Goal: Task Accomplishment & Management: Manage account settings

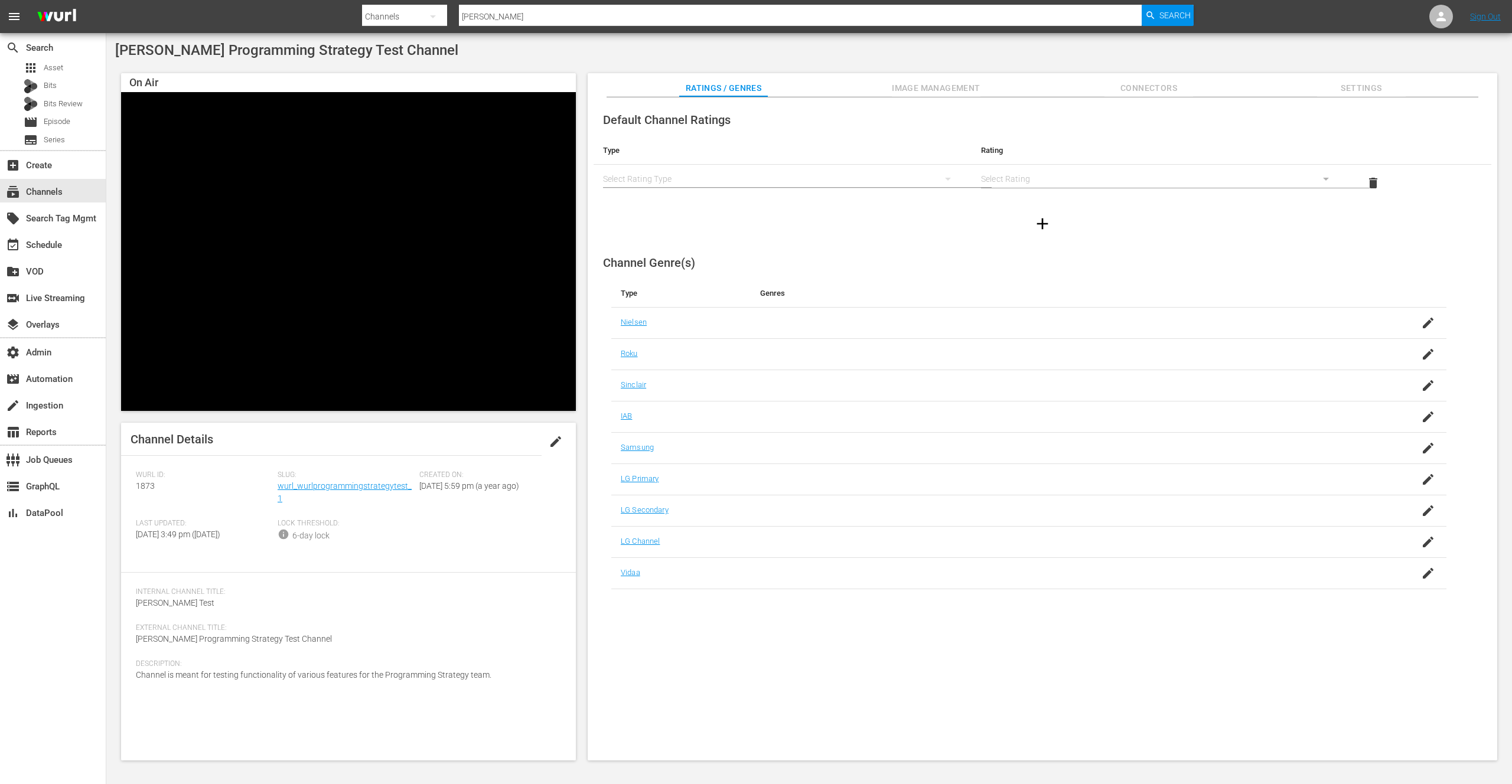
click at [442, 59] on div "[PERSON_NAME] Programming Strategy Test Channel On Air Video Player is loading.…" at bounding box center [810, 405] width 1406 height 743
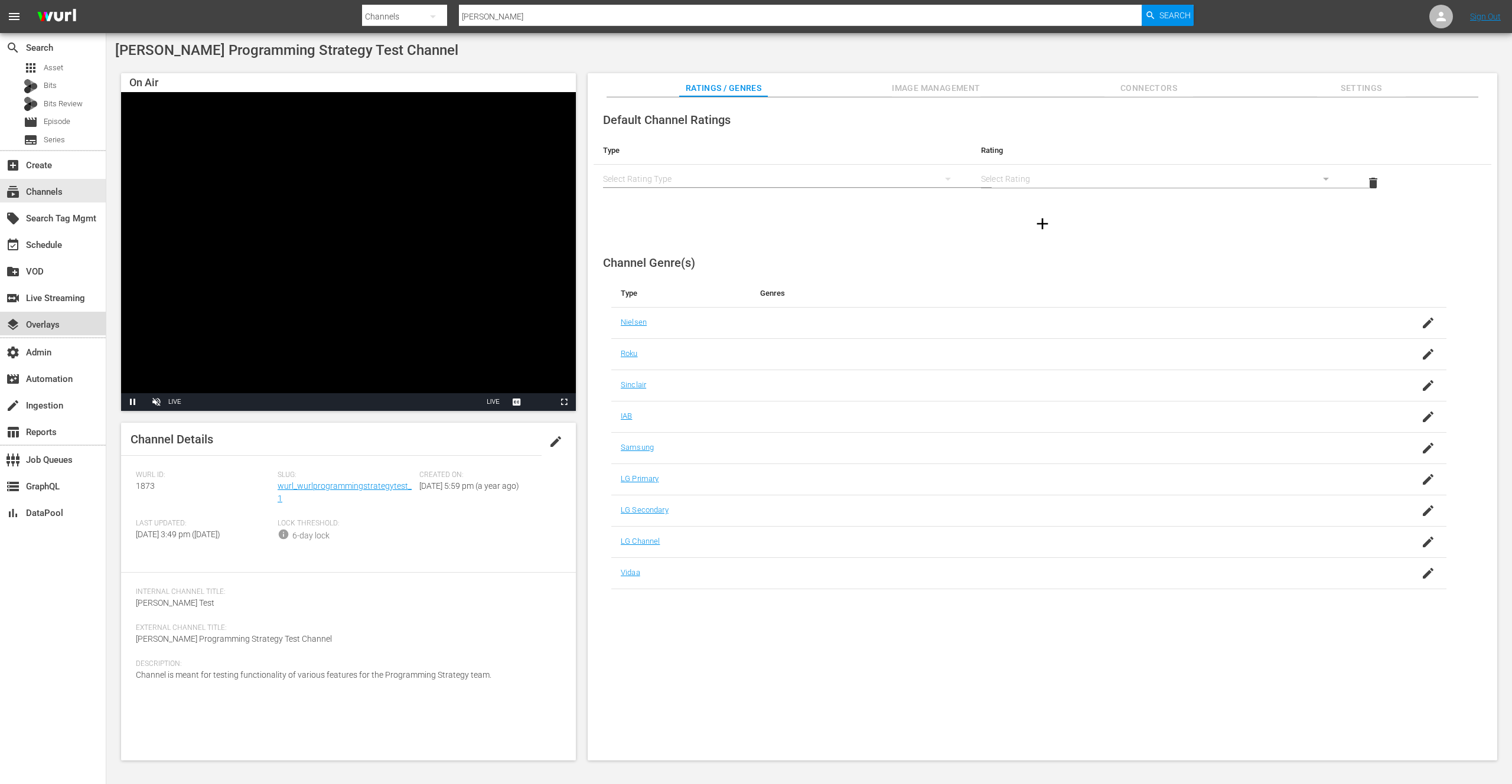
click at [34, 325] on div "layers Overlays" at bounding box center [33, 323] width 66 height 10
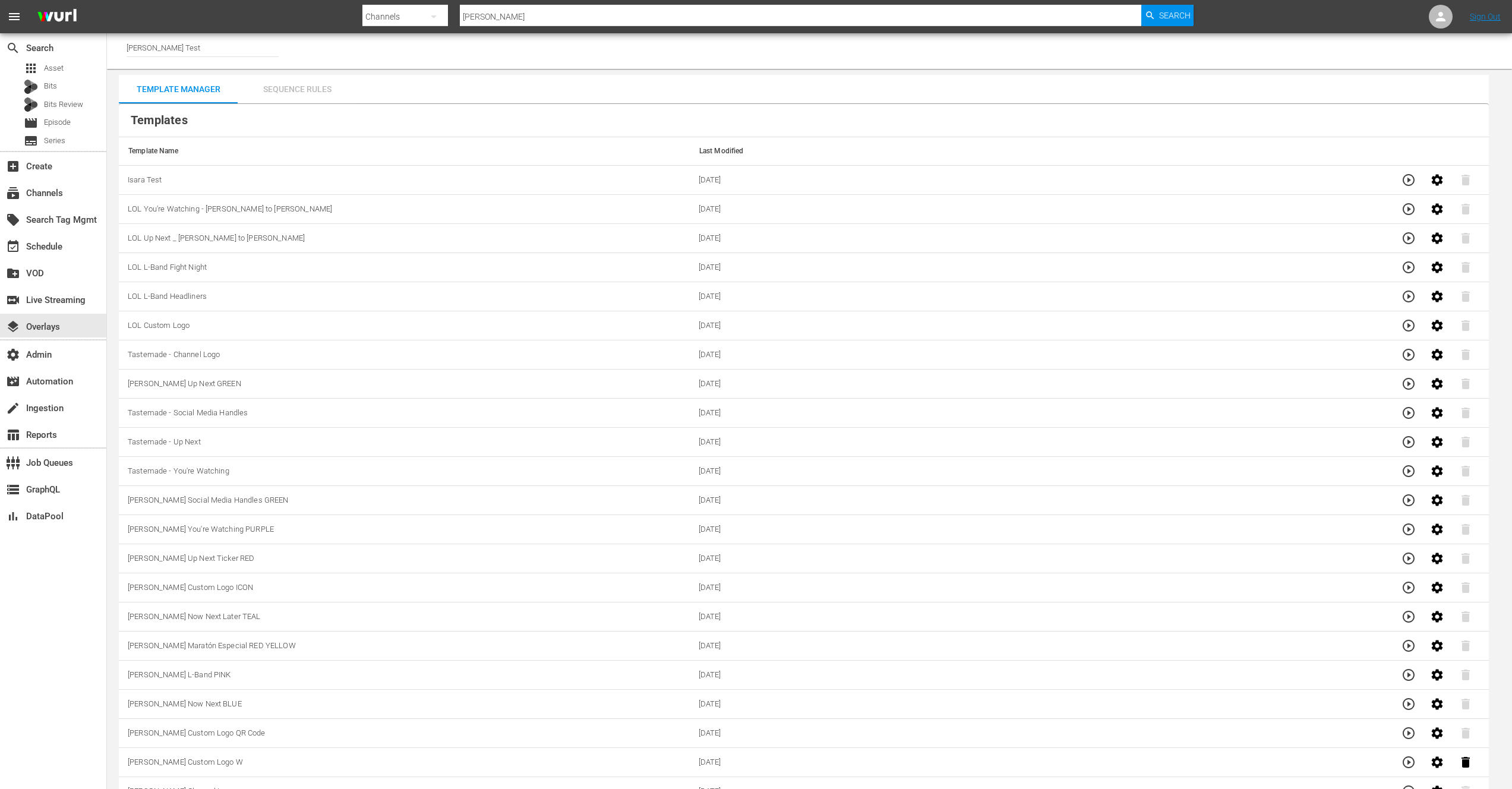
click at [297, 86] on div "Sequence Rules" at bounding box center [297, 89] width 119 height 28
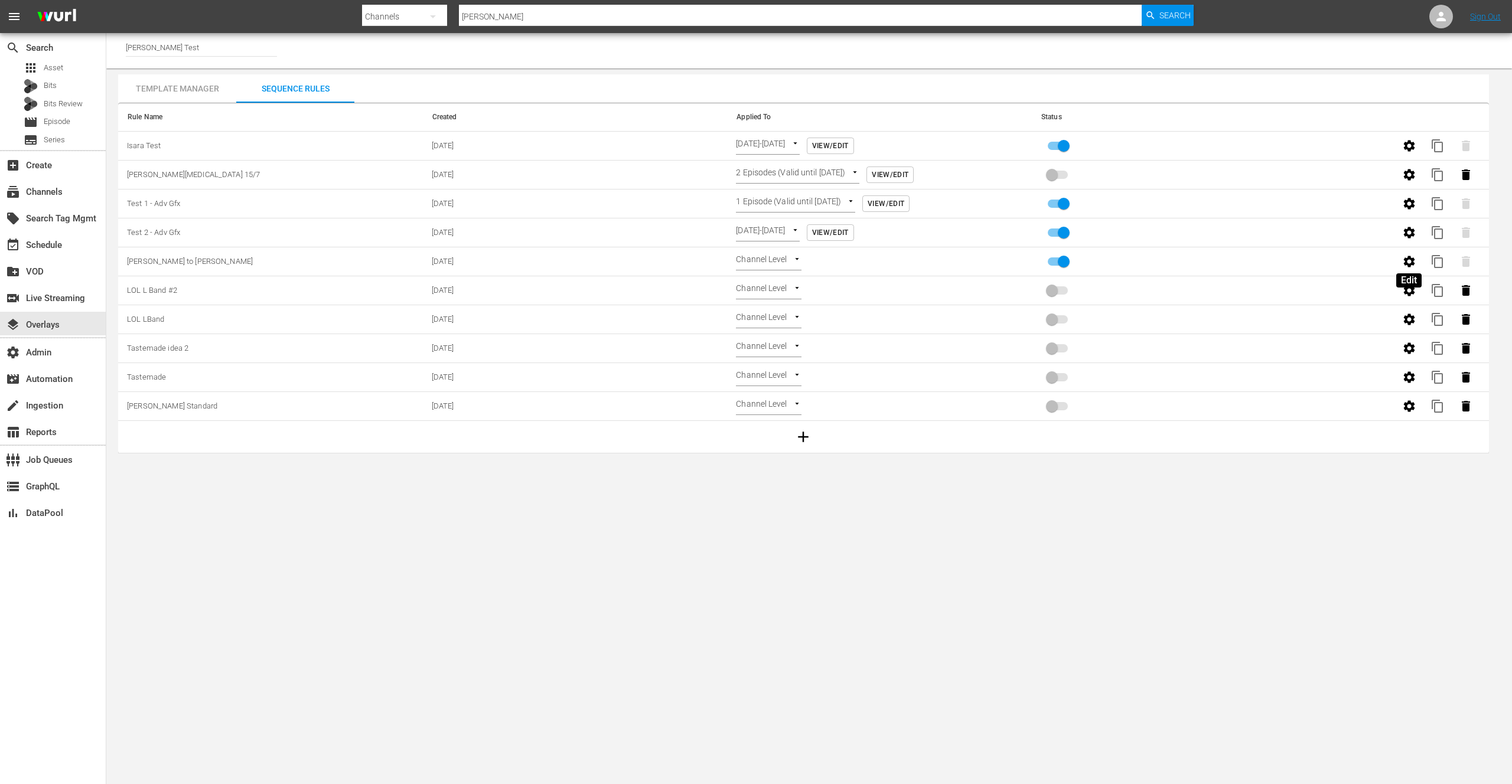
click at [1409, 258] on icon "button" at bounding box center [1409, 261] width 11 height 11
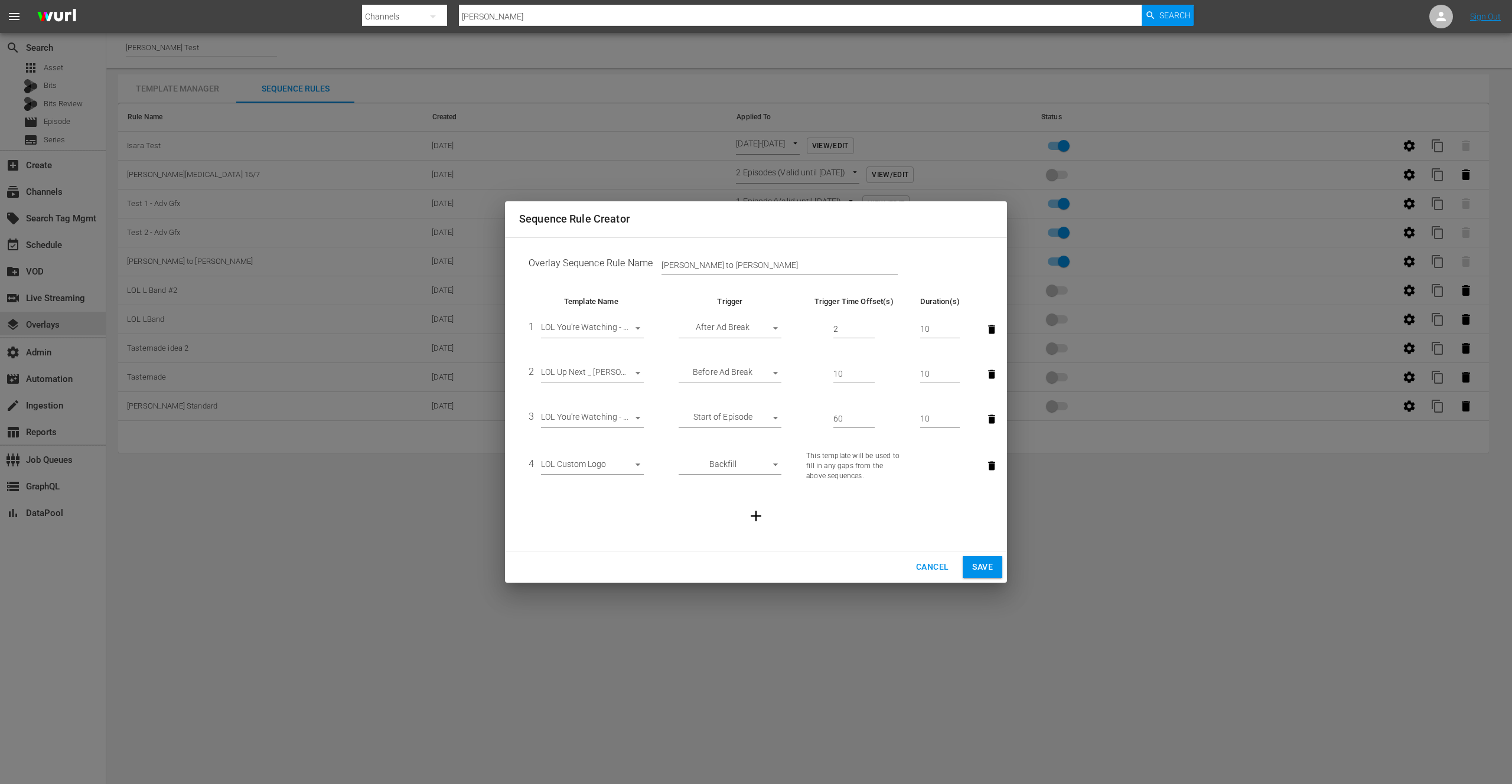
click at [938, 564] on span "Cancel" at bounding box center [932, 567] width 32 height 15
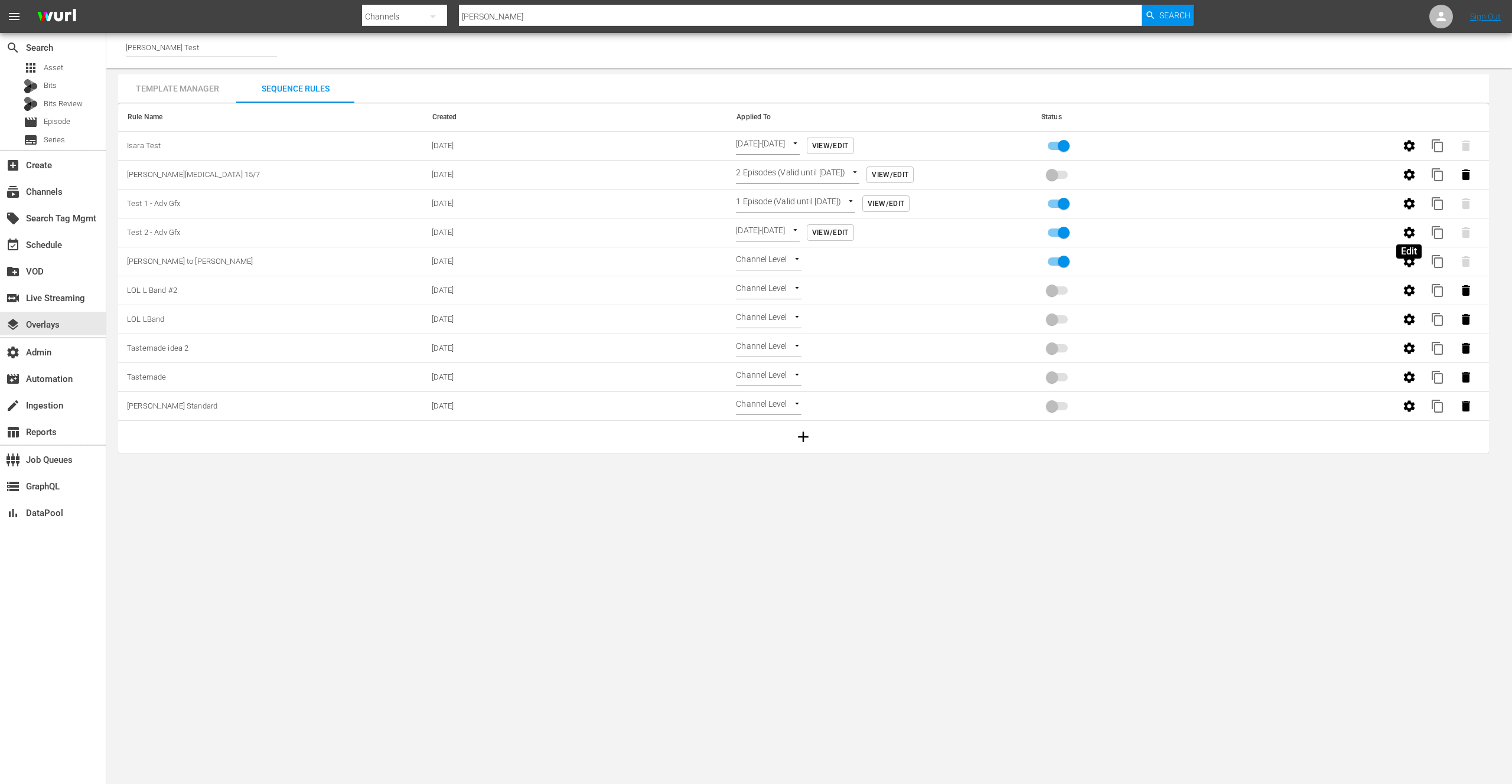
click at [1409, 228] on icon "button" at bounding box center [1409, 232] width 11 height 11
click at [1410, 201] on icon "button" at bounding box center [1409, 203] width 11 height 11
click at [1409, 144] on icon "button" at bounding box center [1409, 146] width 14 height 14
drag, startPoint x: 182, startPoint y: 50, endPoint x: 119, endPoint y: 47, distance: 63.1
click at [119, 47] on div "Channel Title [PERSON_NAME] Test" at bounding box center [810, 51] width 1406 height 35
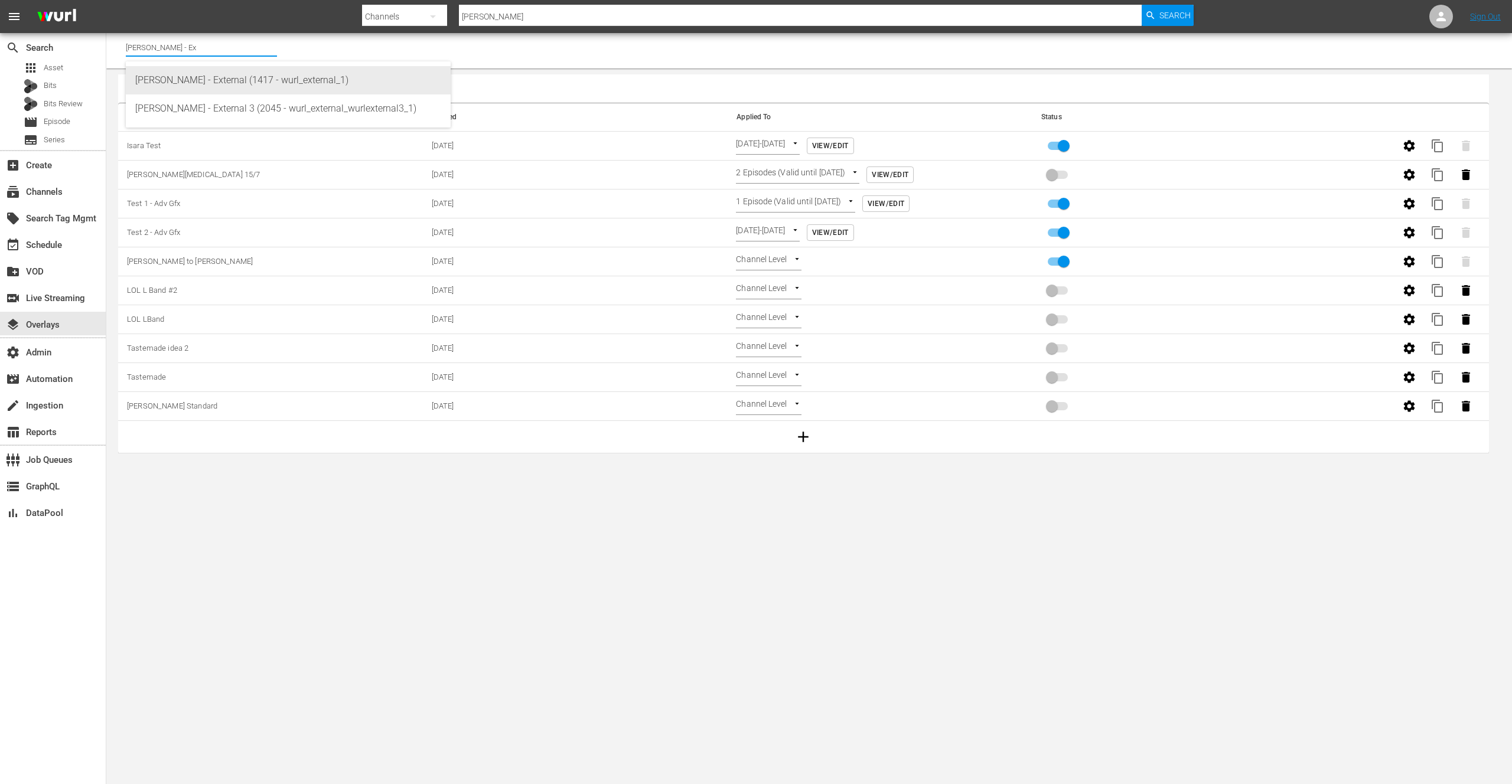
click at [241, 73] on div "[PERSON_NAME] - External (1417 - wurl_external_1)" at bounding box center [288, 80] width 306 height 28
type input "[PERSON_NAME] - External (1417 - wurl_external_1)"
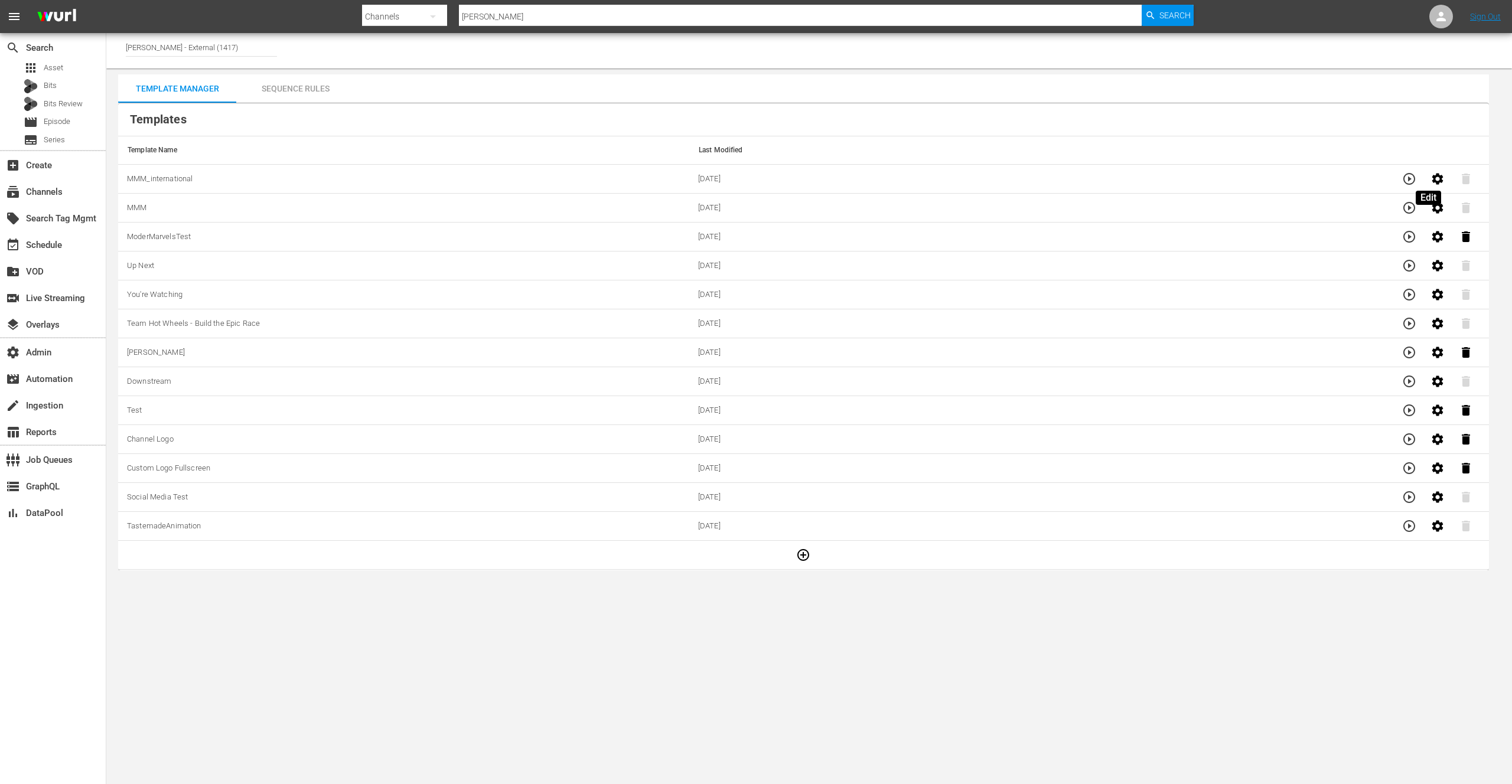
click at [1432, 177] on icon "button" at bounding box center [1437, 179] width 11 height 11
click at [497, 637] on body "menu Search By Channels Search ID, Title, Description, Keywords, or Category [P…" at bounding box center [756, 392] width 1512 height 784
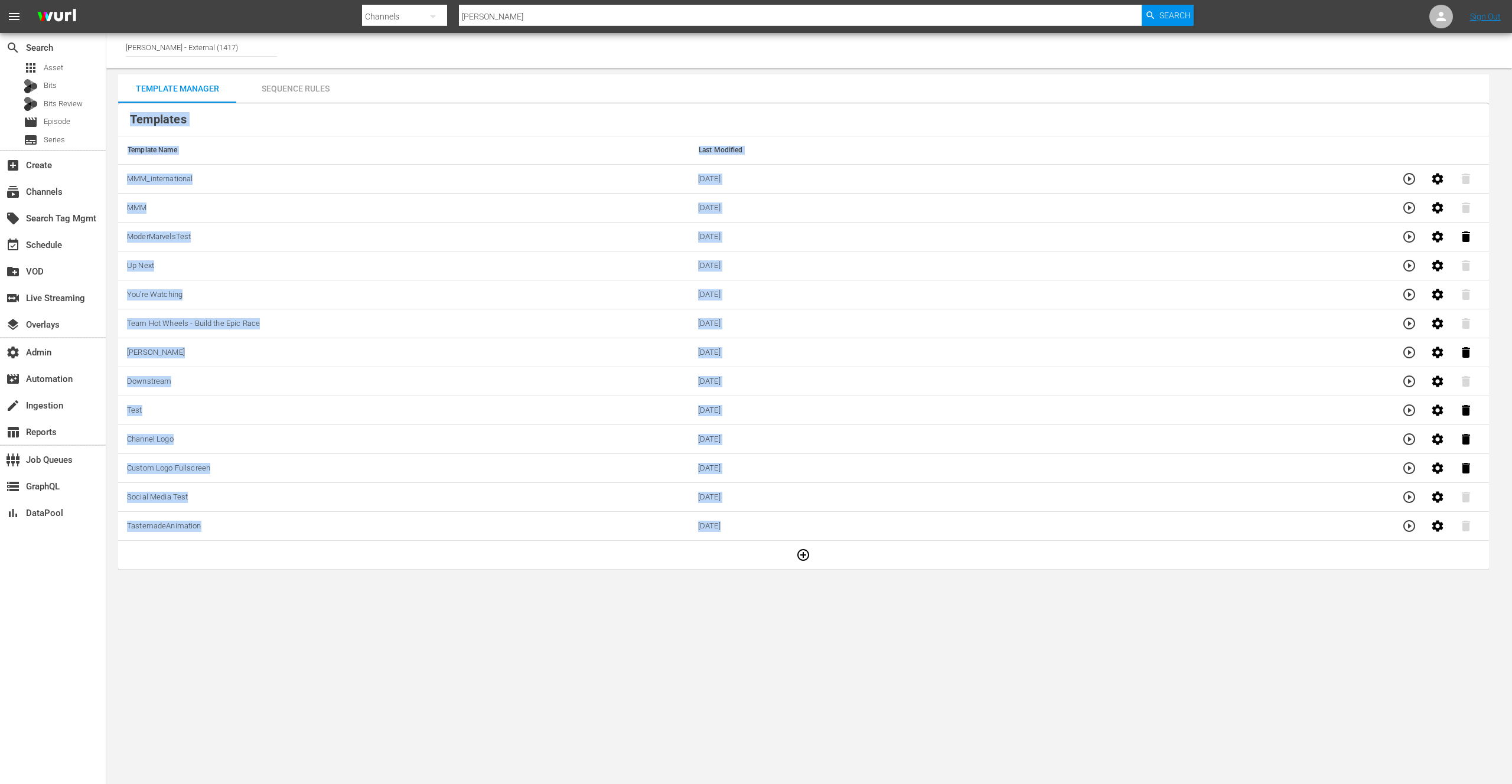
click at [497, 637] on body "menu Search By Channels Search ID, Title, Description, Keywords, or Category [P…" at bounding box center [756, 392] width 1512 height 784
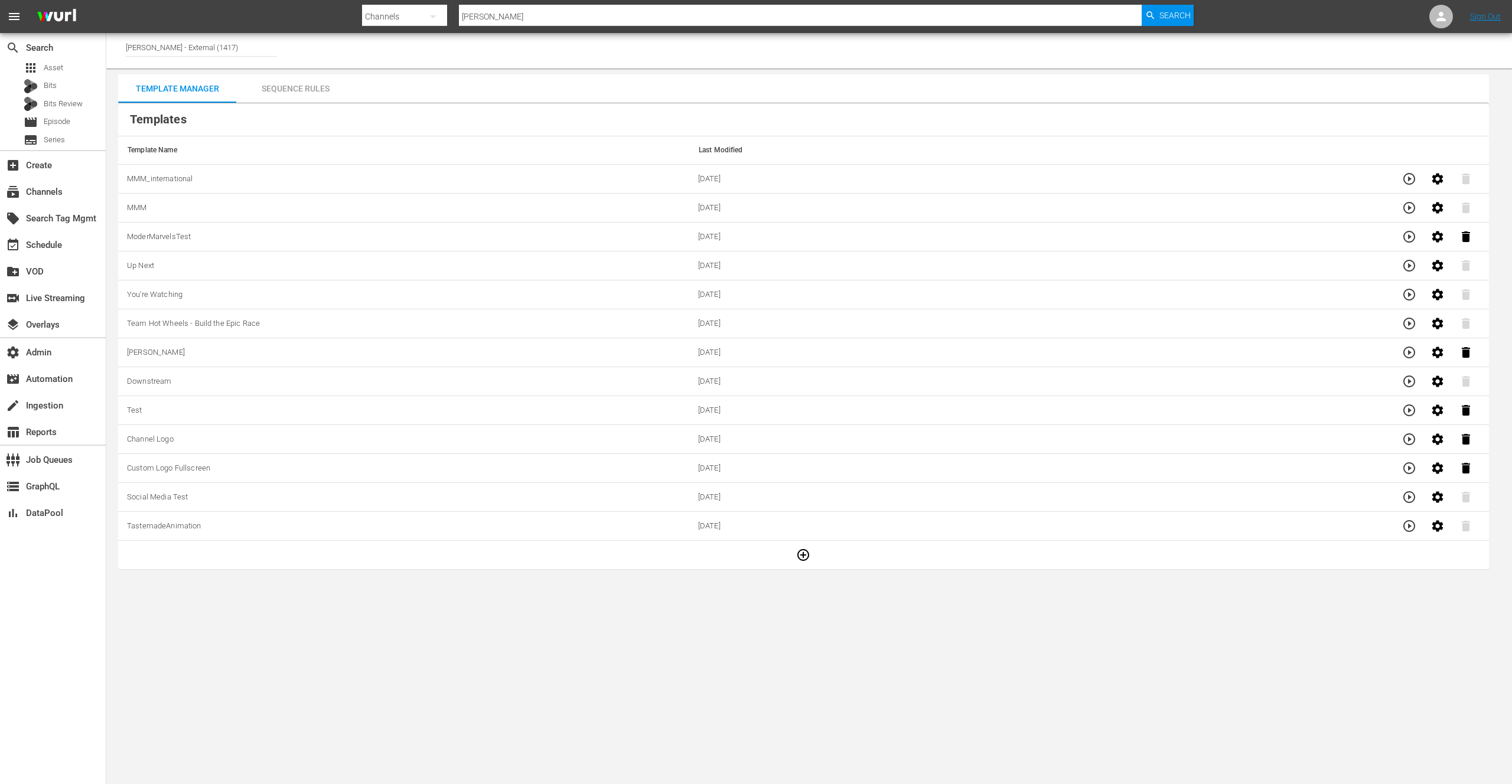
drag, startPoint x: 497, startPoint y: 637, endPoint x: 486, endPoint y: 633, distance: 11.7
click at [497, 637] on body "menu Search By Channels Search ID, Title, Description, Keywords, or Category [P…" at bounding box center [756, 392] width 1512 height 784
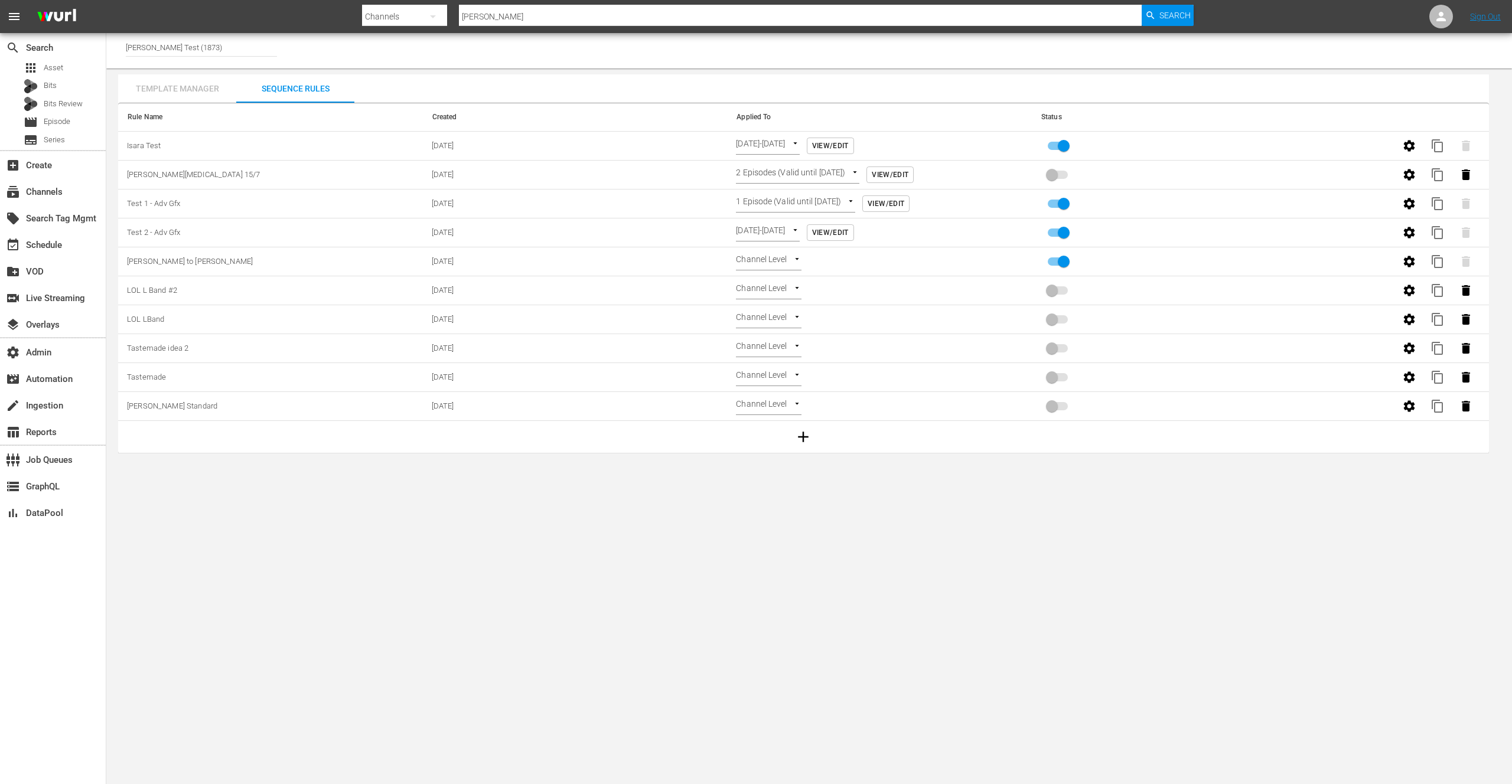
click at [195, 88] on div "Template Manager" at bounding box center [177, 89] width 118 height 28
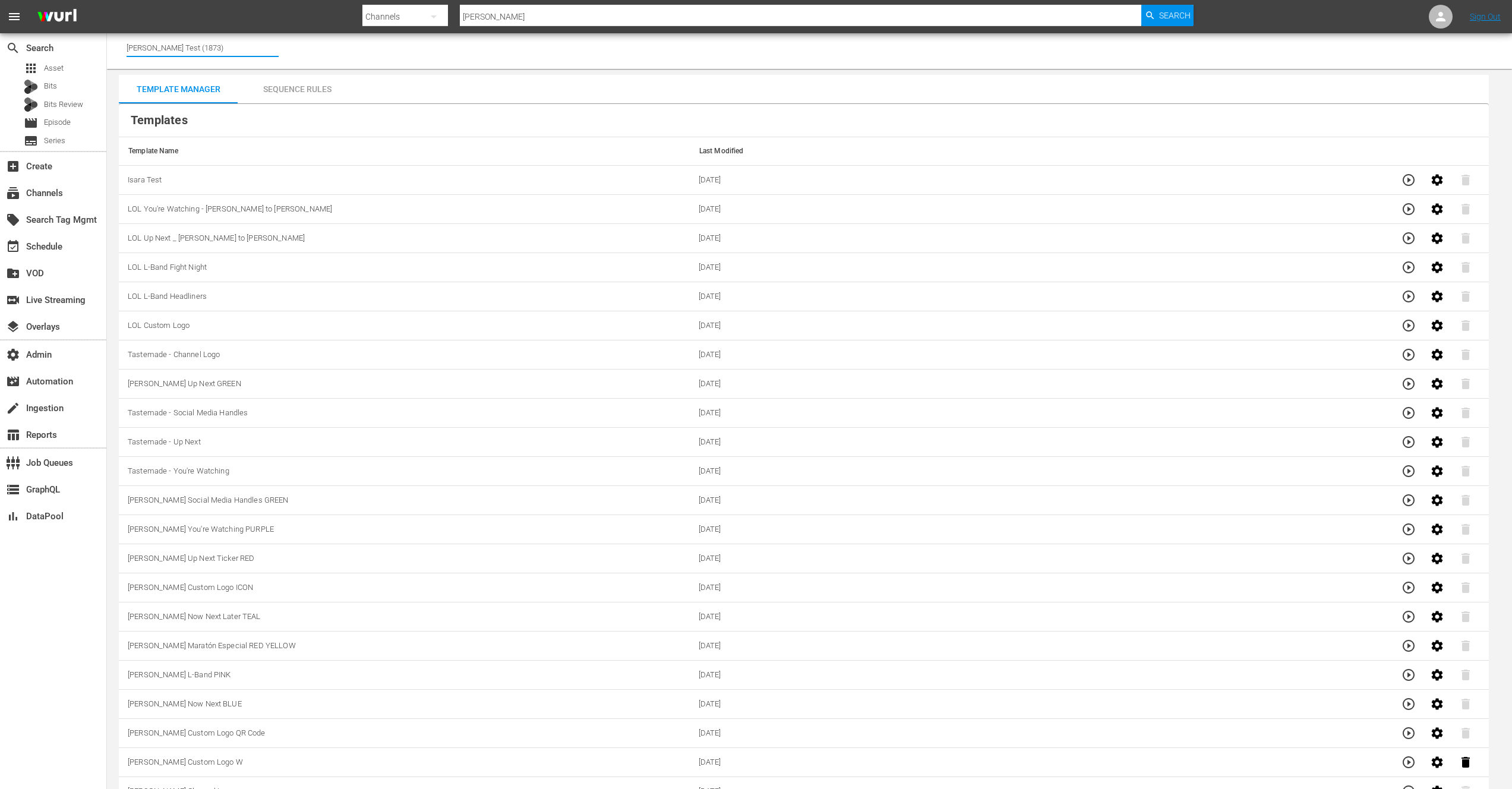
drag, startPoint x: 202, startPoint y: 47, endPoint x: 113, endPoint y: 46, distance: 89.0
click at [113, 46] on div "Channel Title [PERSON_NAME] Test (1873)" at bounding box center [809, 51] width 1405 height 36
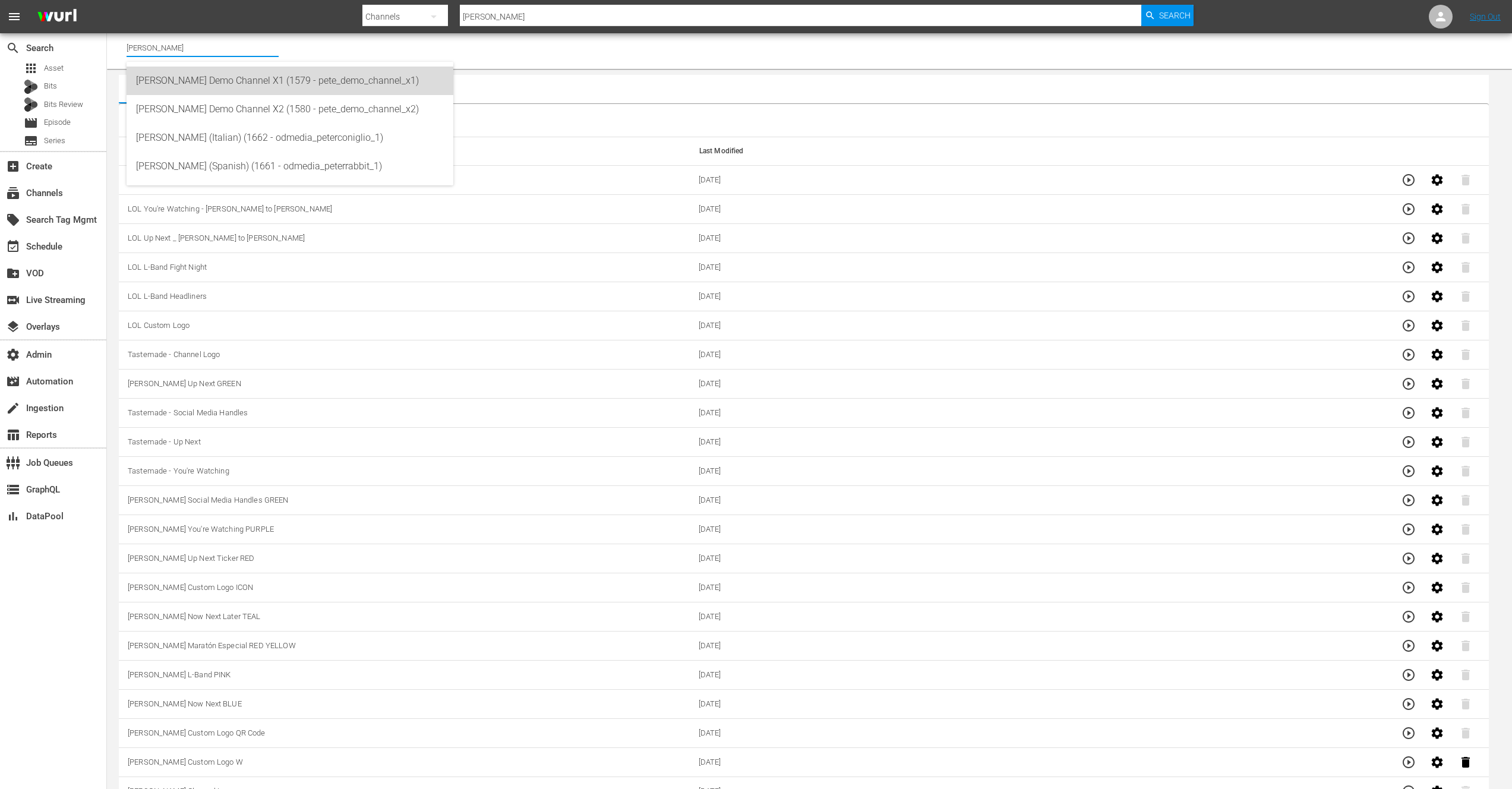
click at [243, 79] on div "[PERSON_NAME] Demo Channel X1 (1579 - pete_demo_channel_x1)" at bounding box center [290, 81] width 308 height 28
type input "[PERSON_NAME] Demo Channel X1 (1579 - pete_demo_channel_x1)"
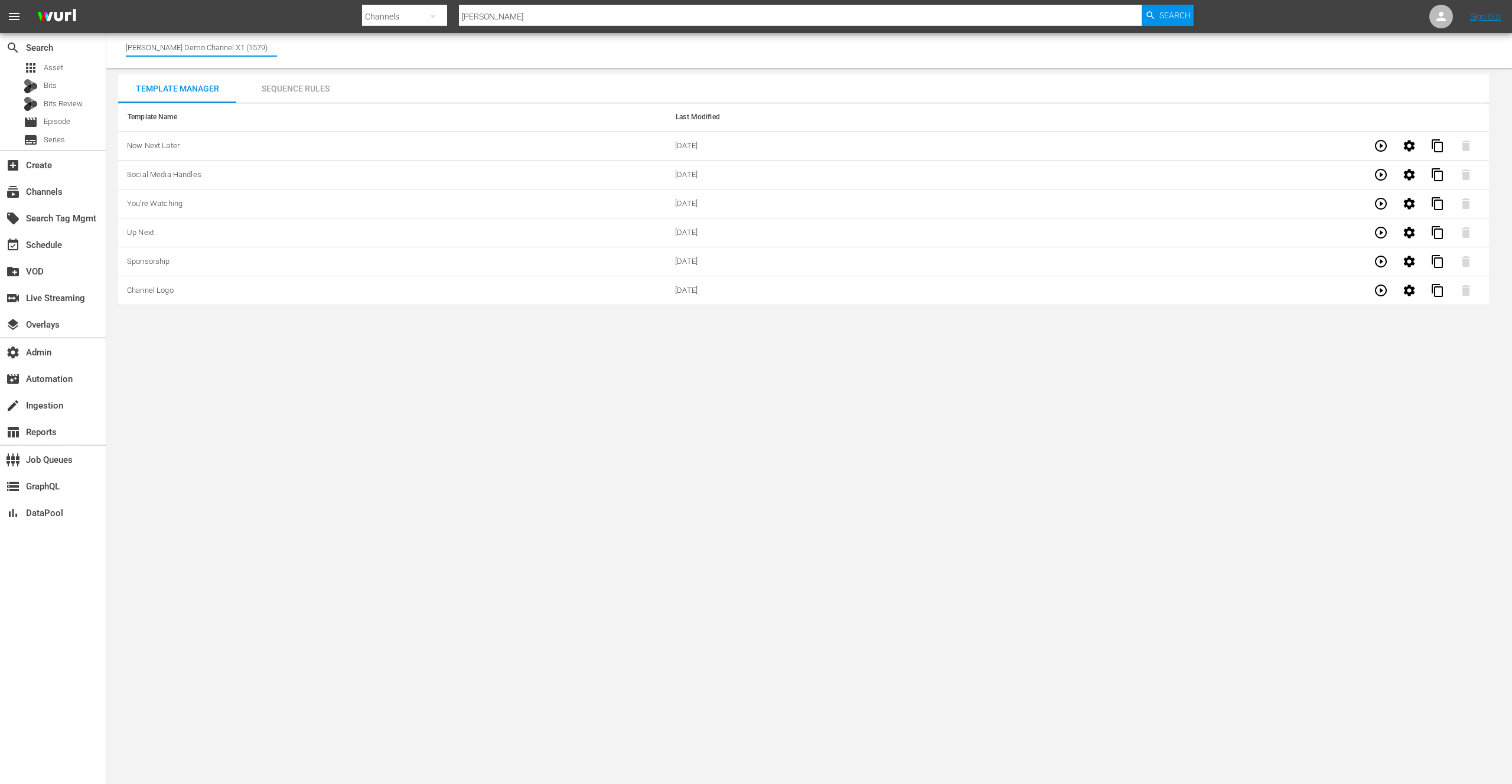
click at [241, 43] on input "[PERSON_NAME] Demo Channel X1 (1579)" at bounding box center [201, 47] width 151 height 28
drag, startPoint x: 245, startPoint y: 47, endPoint x: 199, endPoint y: 48, distance: 46.0
click at [199, 48] on input "[PERSON_NAME] Demo Channel X1 (1579)" at bounding box center [201, 47] width 151 height 28
click at [239, 108] on div "[PERSON_NAME] Demo Channel X2 (1580 - pete_demo_channel_x2)" at bounding box center [288, 108] width 306 height 28
type input "[PERSON_NAME] Demo Channel X2 (1580 - pete_demo_channel_x2)"
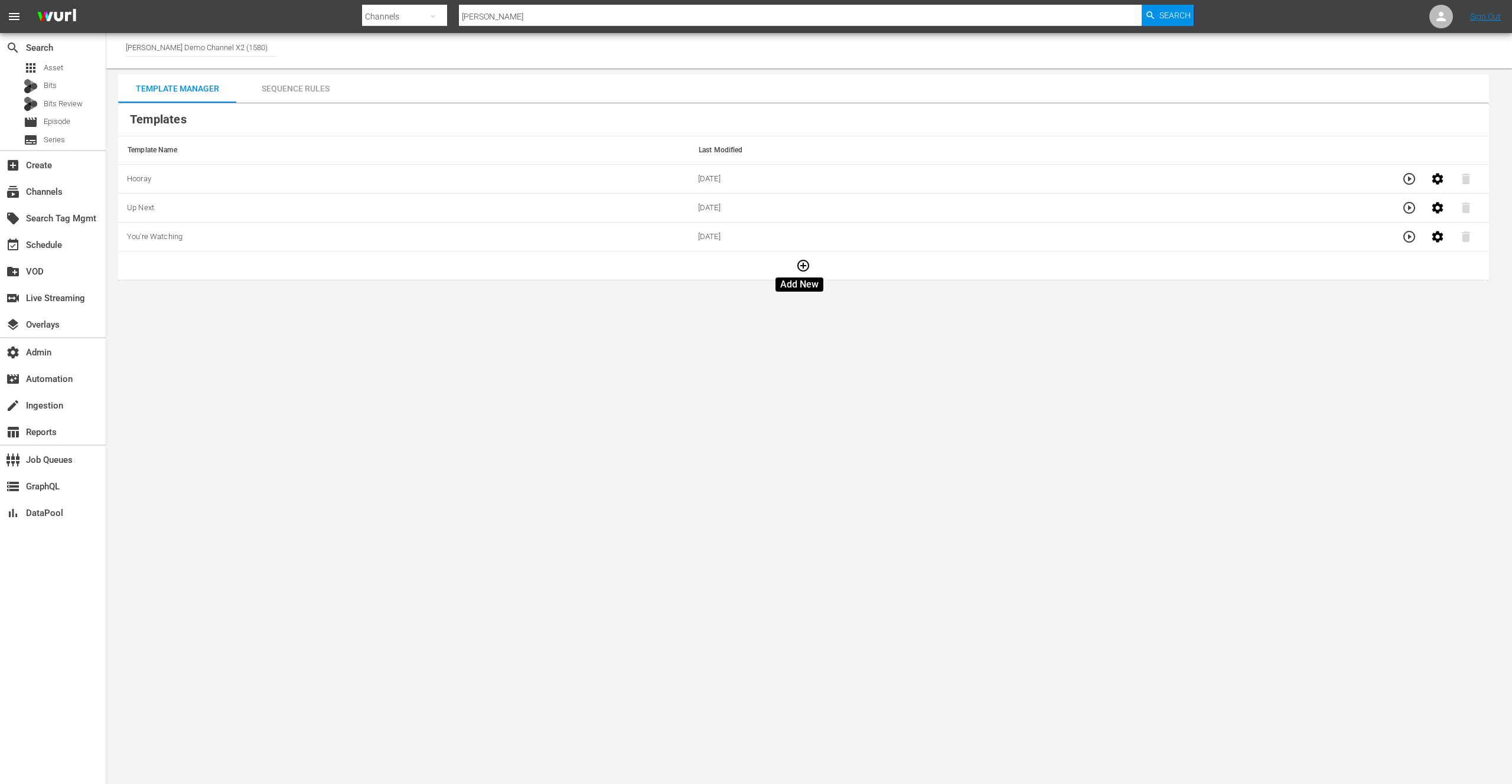
click at [797, 267] on icon "button" at bounding box center [803, 265] width 14 height 14
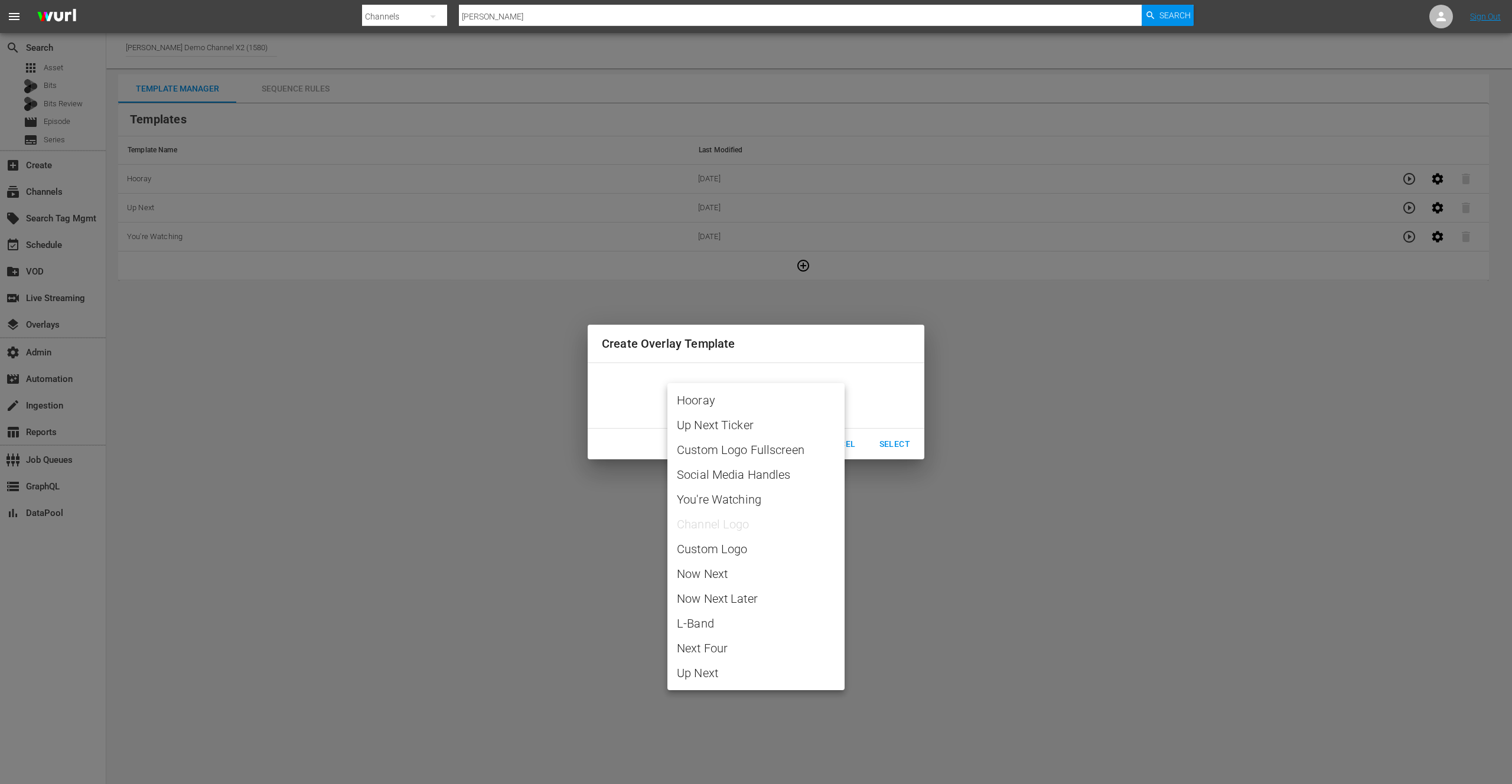
click at [754, 403] on body "menu Search By Channels Search ID, Title, Description, Keywords, or Category [P…" at bounding box center [756, 392] width 1512 height 784
click at [721, 646] on span "Next Four" at bounding box center [756, 648] width 159 height 18
type input "Next Four"
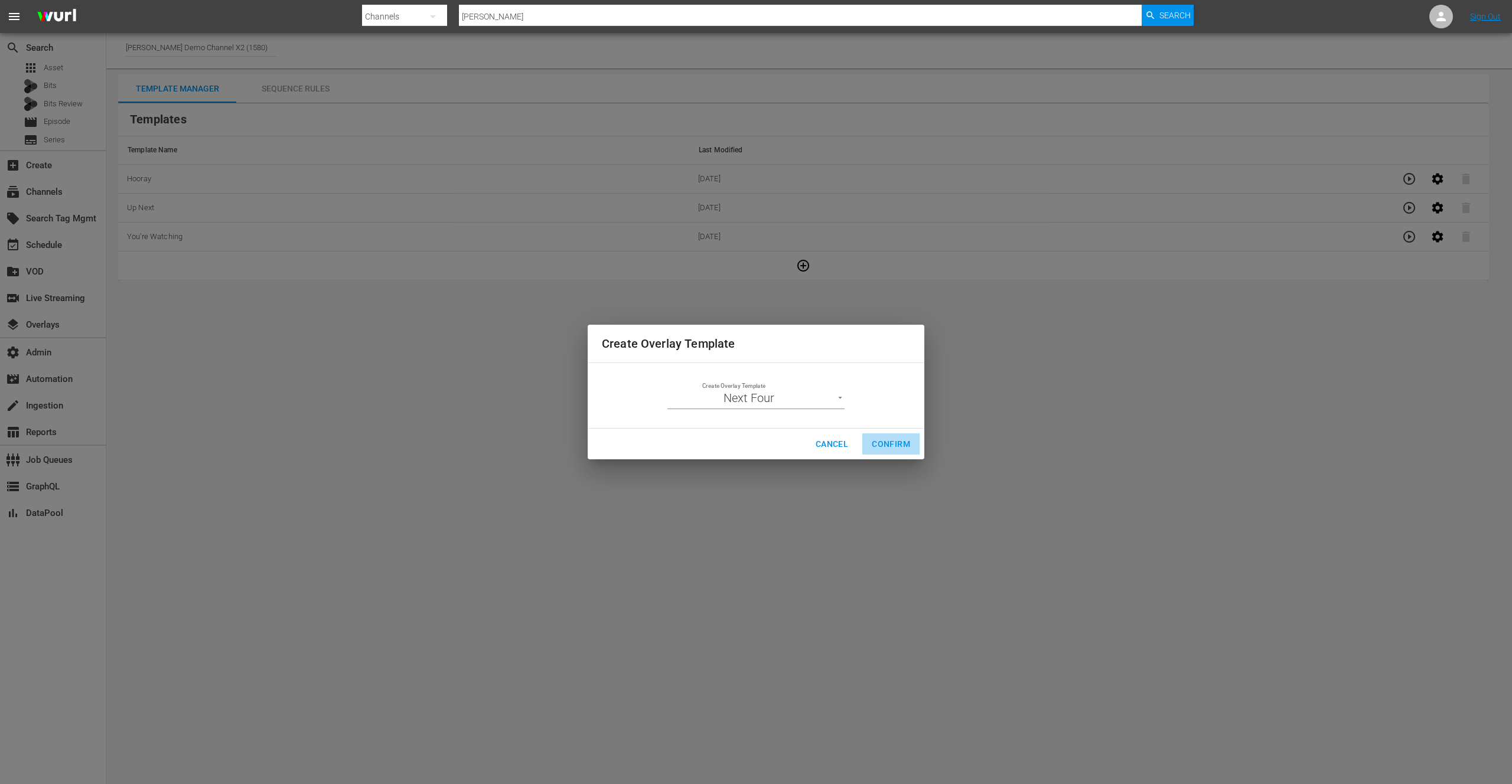
click at [895, 446] on span "Confirm" at bounding box center [891, 444] width 39 height 15
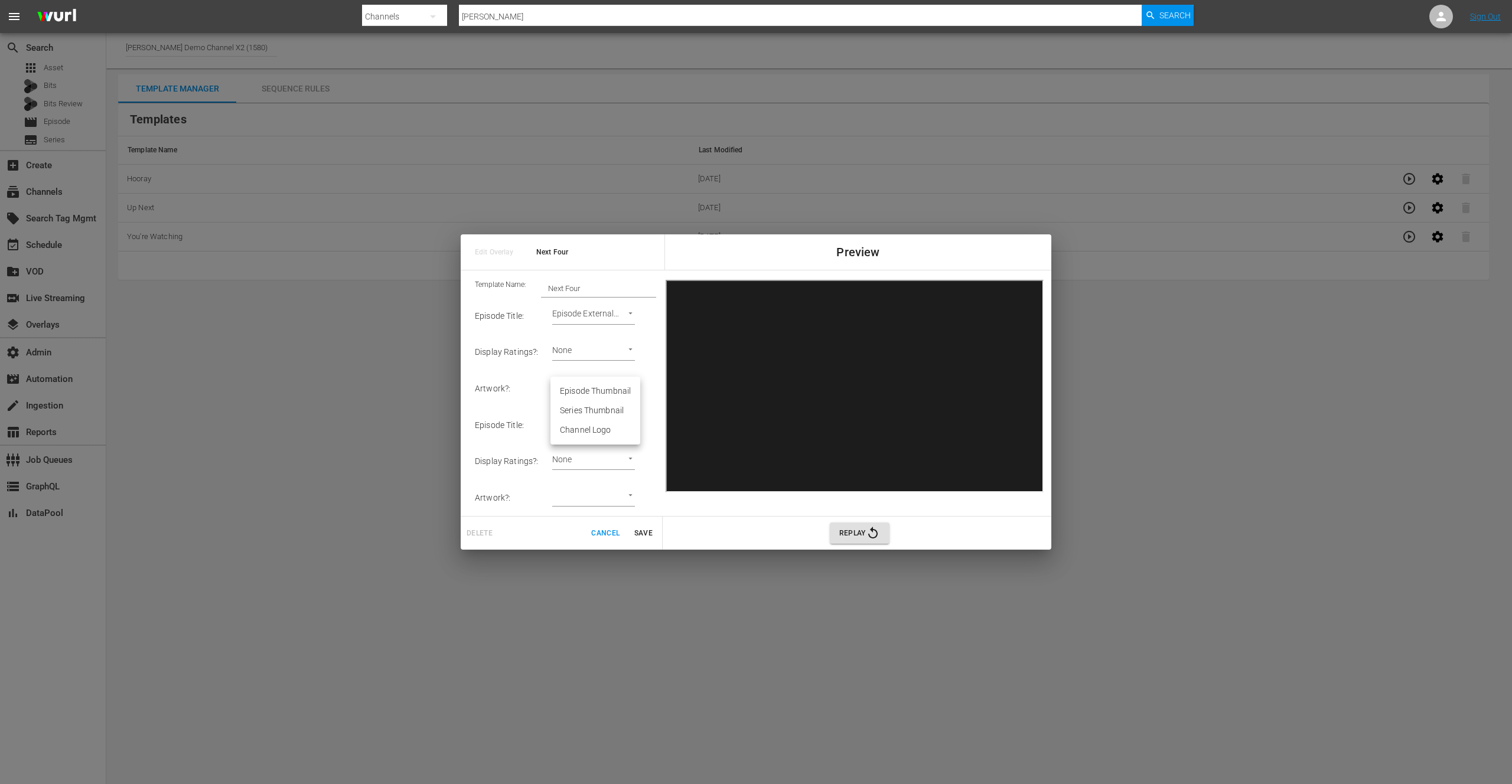
click at [628, 390] on body "menu Search By Channels Search ID, Title, Description, Keywords, or Category [P…" at bounding box center [756, 392] width 1512 height 784
click at [601, 392] on li "Episode Thumbnail" at bounding box center [595, 391] width 90 height 20
type input "Episode Thumbnail 1"
click at [620, 431] on body "menu Search By Channels Search ID, Title, Description, Keywords, or Category [P…" at bounding box center [756, 392] width 1512 height 784
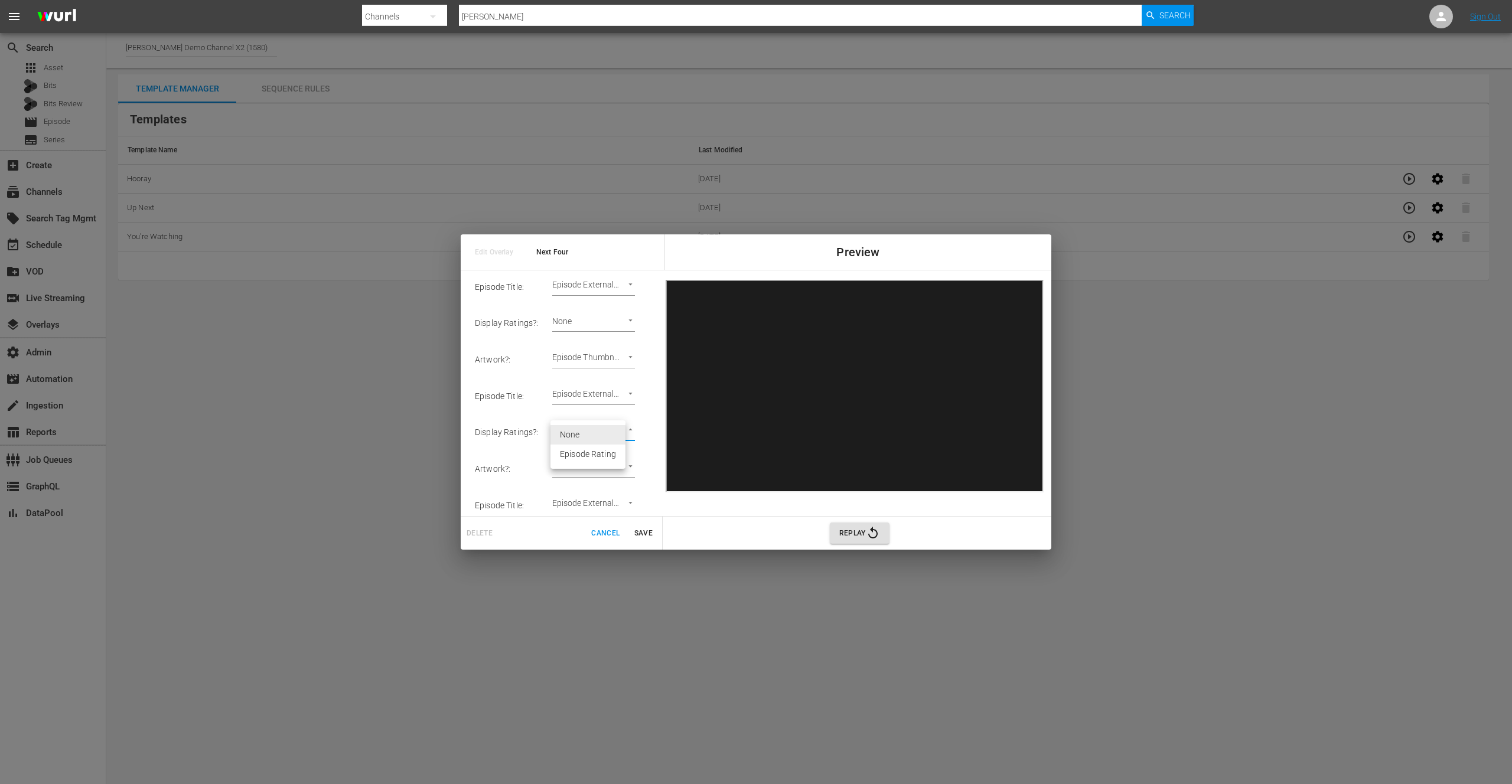
click at [649, 420] on div at bounding box center [756, 392] width 1512 height 784
click at [628, 370] on body "menu Search By Channels Search ID, Title, Description, Keywords, or Category [P…" at bounding box center [756, 392] width 1512 height 784
click at [607, 375] on li "Episode Thumbnail" at bounding box center [595, 371] width 90 height 20
type input "Episode Thumbnail 3"
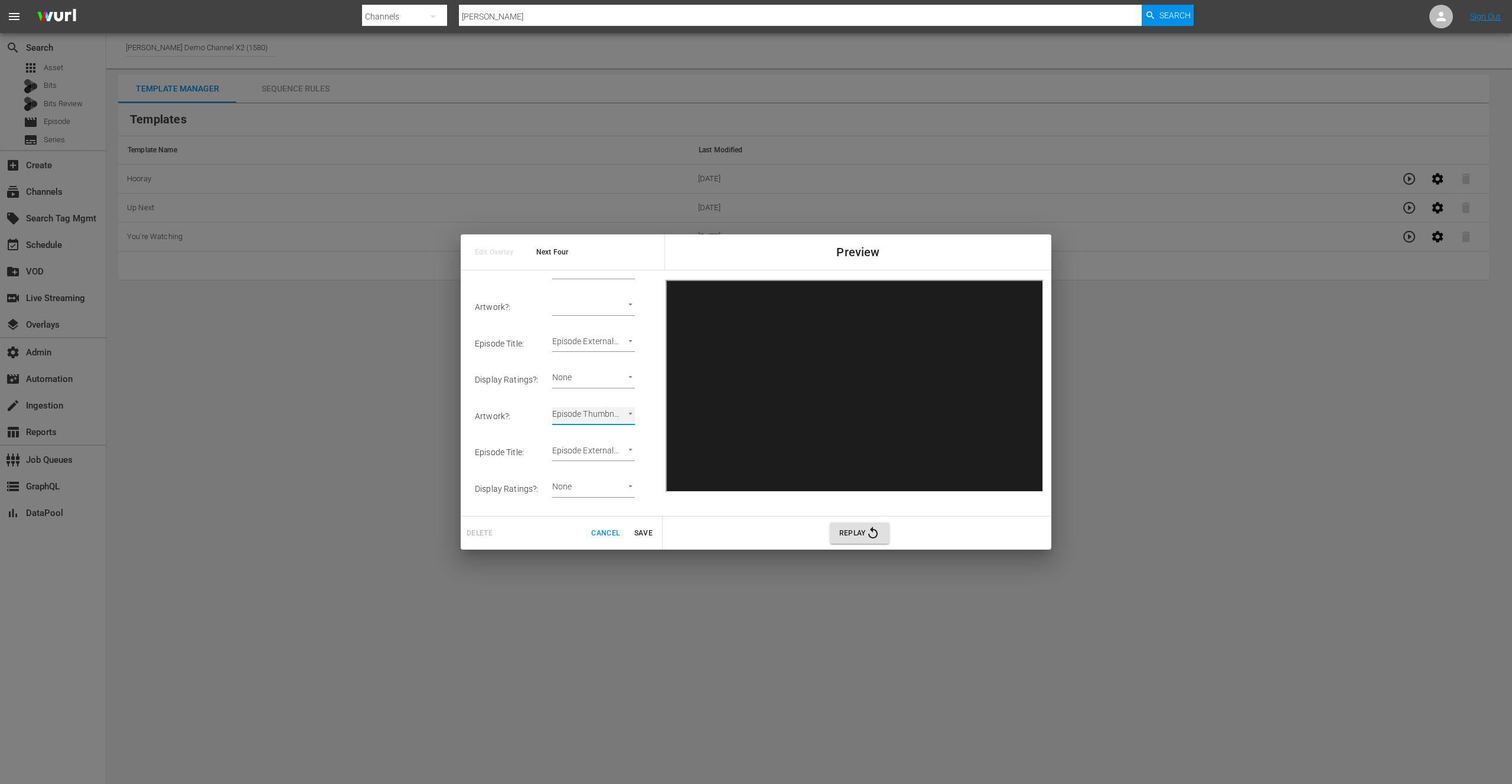
scroll to position [187, 0]
click at [620, 315] on body "menu Search By Channels Search ID, Title, Description, Keywords, or Category [P…" at bounding box center [756, 392] width 1512 height 784
click at [598, 318] on li "Episode Thumbnail" at bounding box center [595, 313] width 90 height 20
type input "Episode Thumbnail 2"
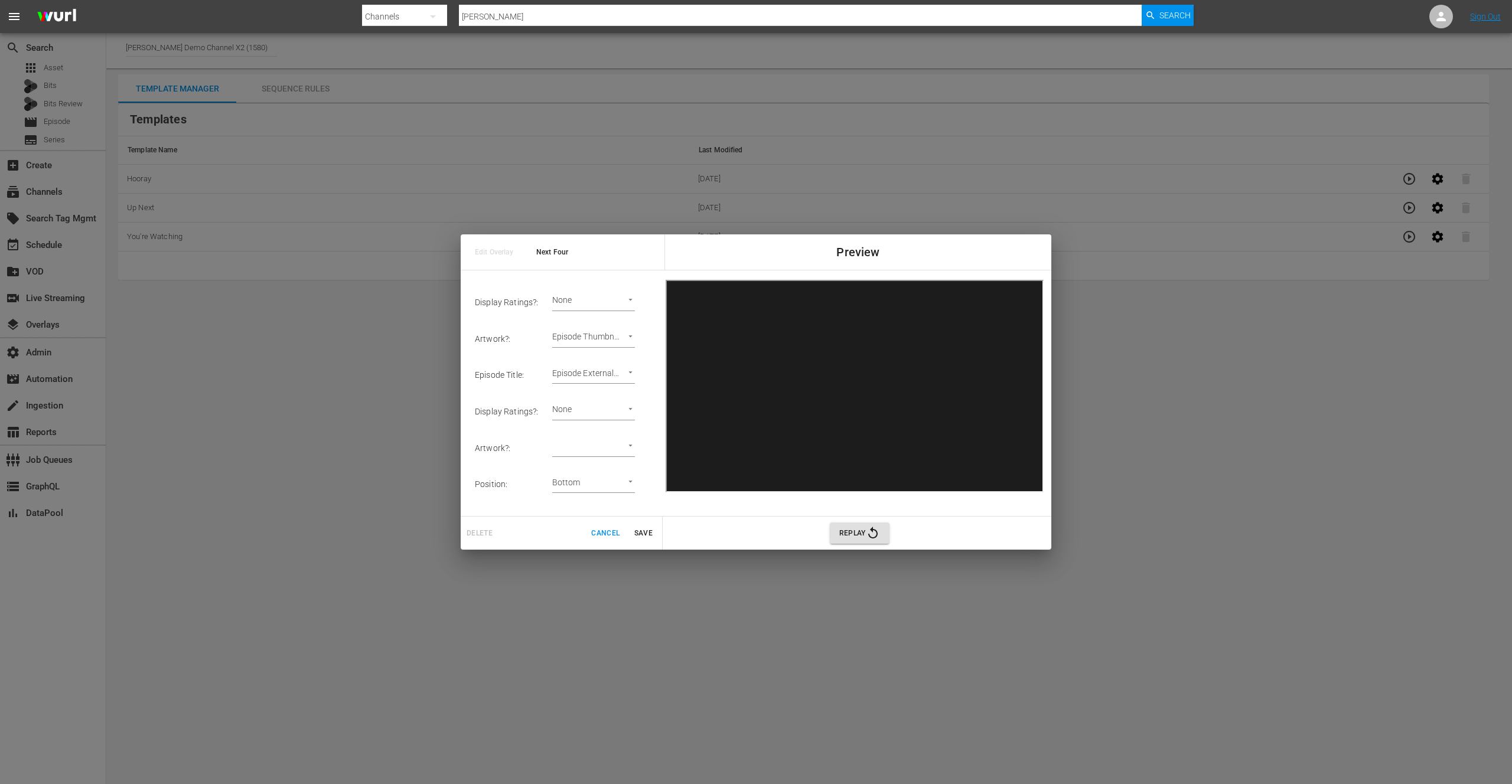
click at [630, 447] on body "menu Search By Channels Search ID, Title, Description, Keywords, or Category [P…" at bounding box center [756, 392] width 1512 height 784
click at [604, 452] on li "Episode Thumbnail" at bounding box center [595, 450] width 90 height 20
type input "Episode Thumbnail 4"
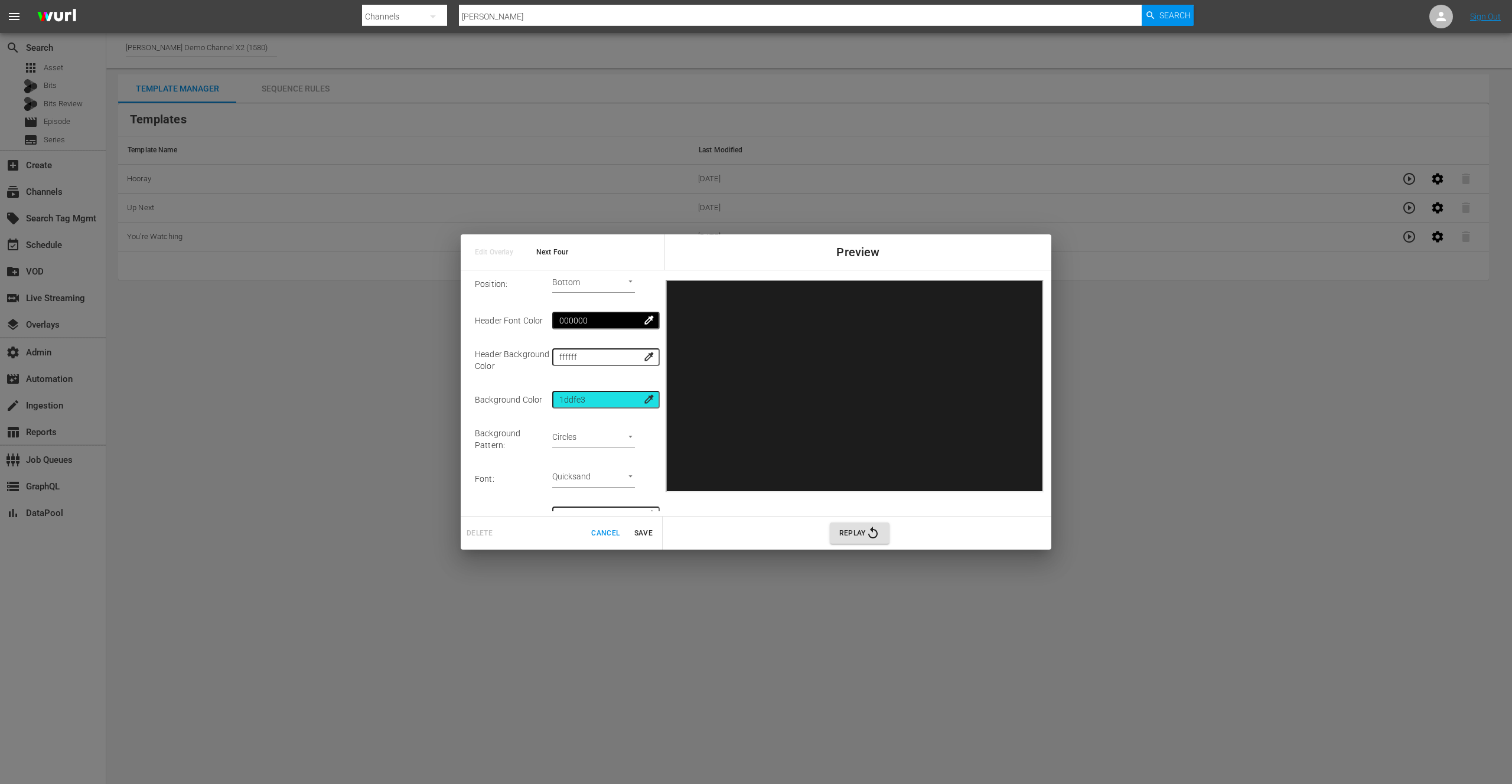
scroll to position [490, 0]
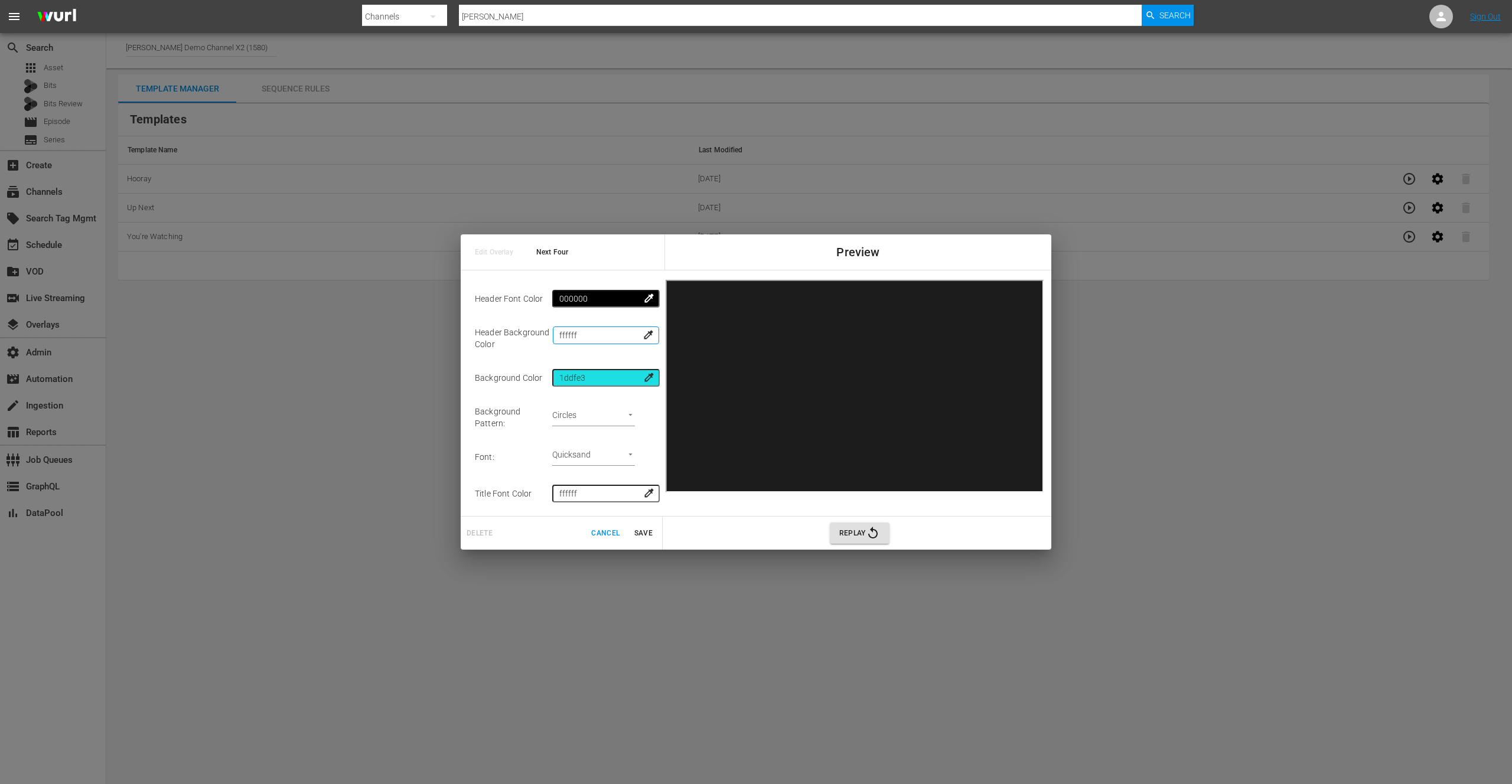
click at [599, 340] on input "ffffff" at bounding box center [606, 335] width 107 height 18
click at [643, 337] on span "colorize" at bounding box center [649, 334] width 12 height 12
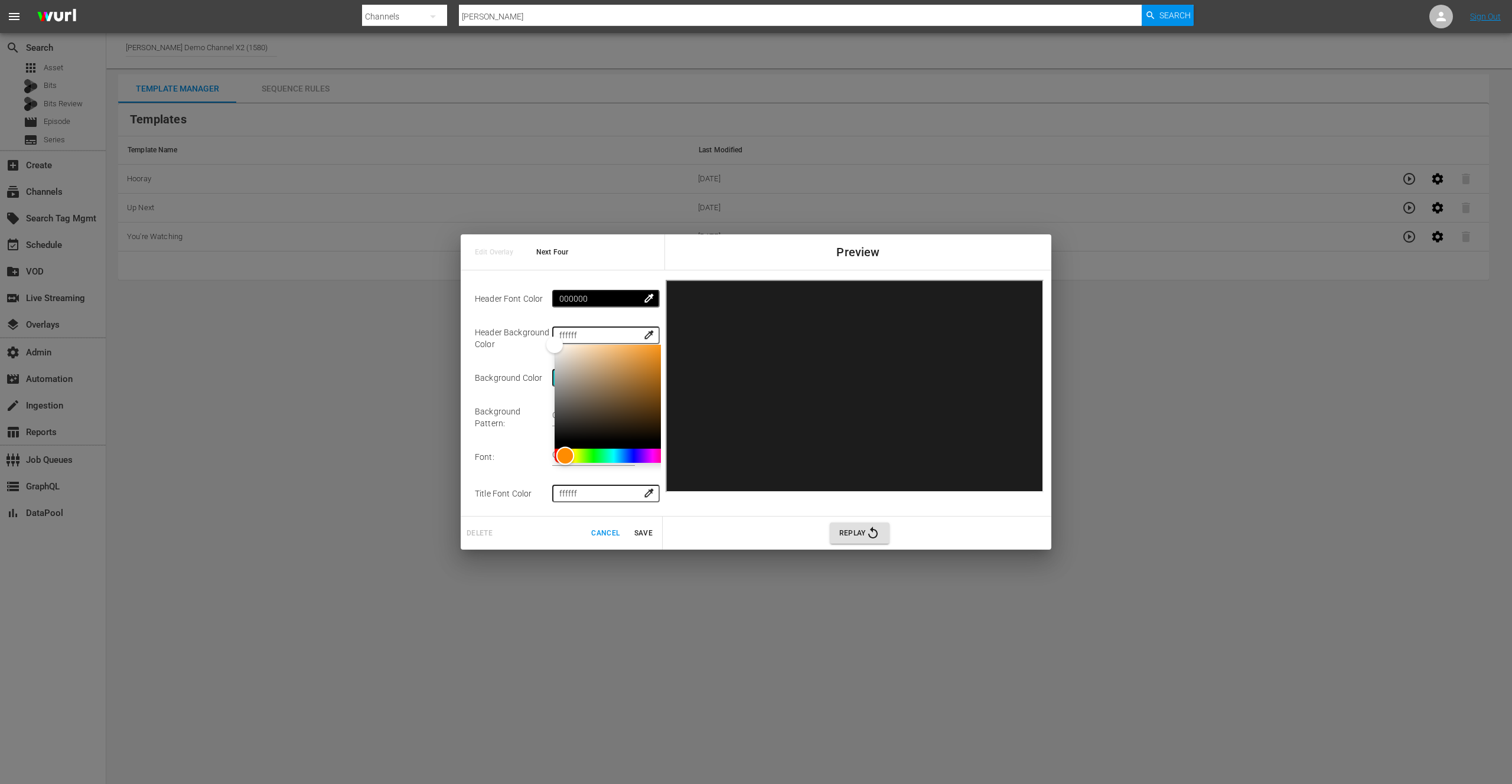
click at [556, 458] on div "Hue" at bounding box center [614, 455] width 118 height 14
type input "Episode Thumbnail"
drag, startPoint x: 644, startPoint y: 367, endPoint x: 652, endPoint y: 350, distance: 18.8
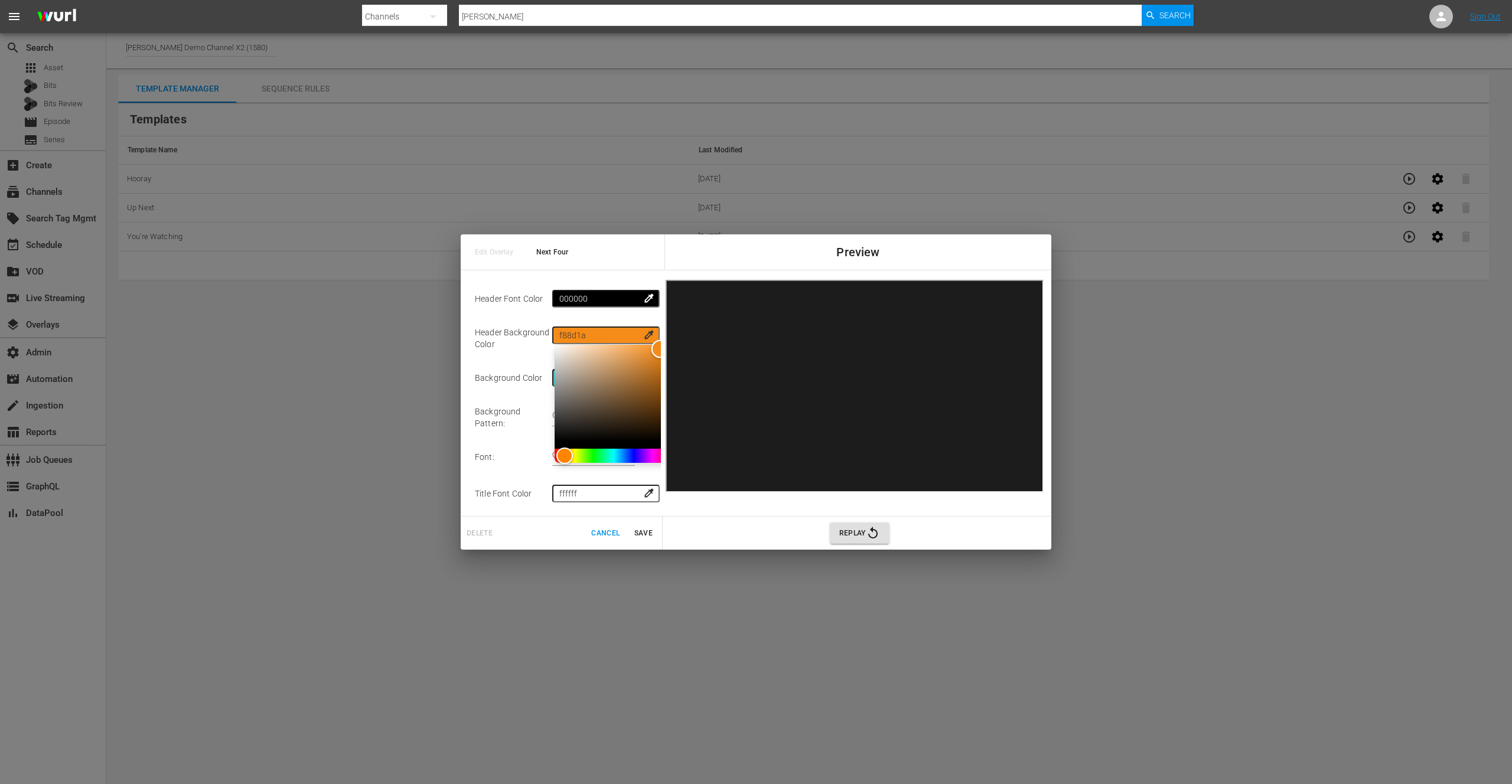
click at [652, 350] on div "Color" at bounding box center [614, 393] width 118 height 97
type input "f8791a"
click at [554, 458] on div "Hue" at bounding box center [563, 456] width 18 height 18
click at [634, 272] on div "Template Name: Next Four Episode Title : Episode External Title Episode Externa…" at bounding box center [756, 393] width 591 height 247
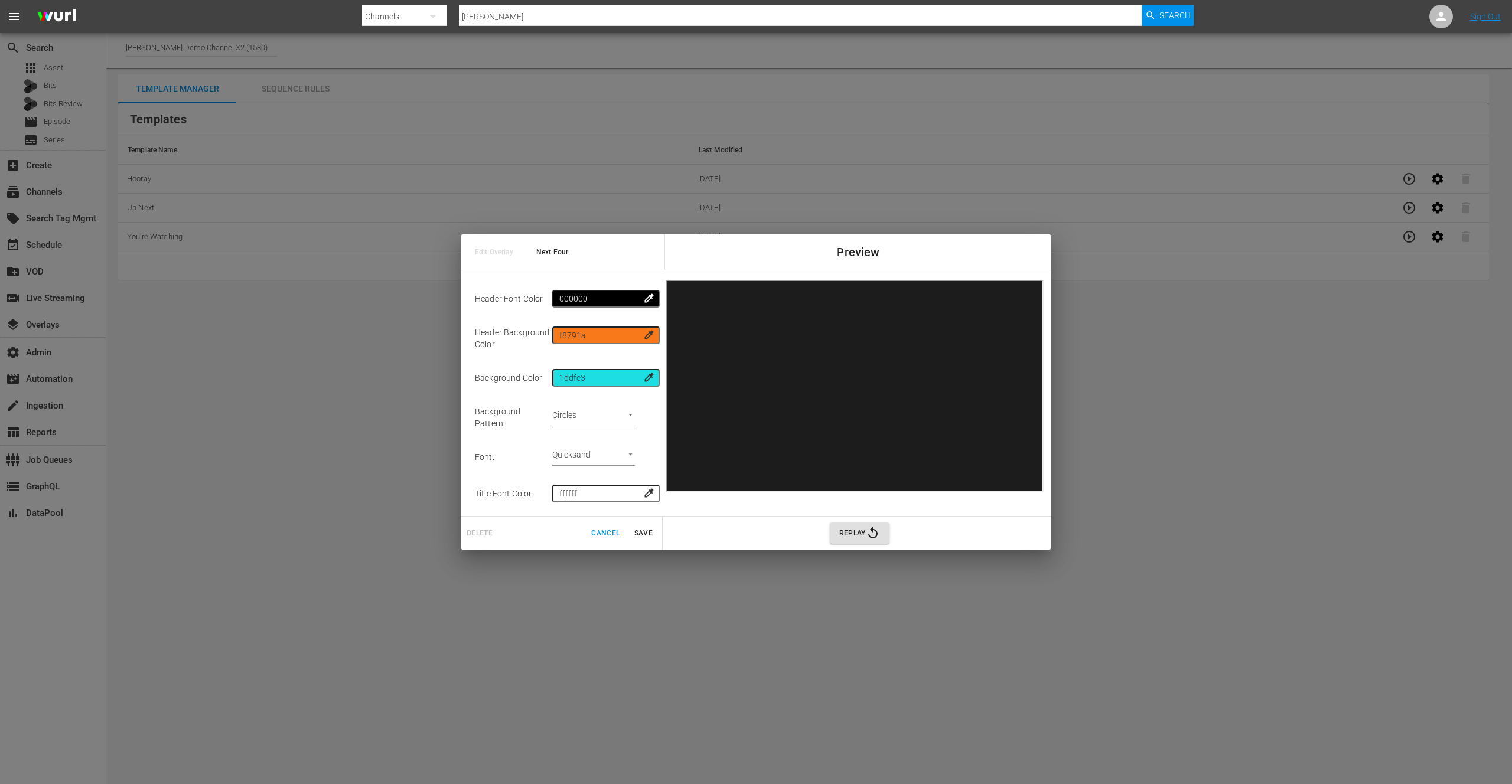
click at [643, 379] on span "colorize" at bounding box center [649, 377] width 12 height 12
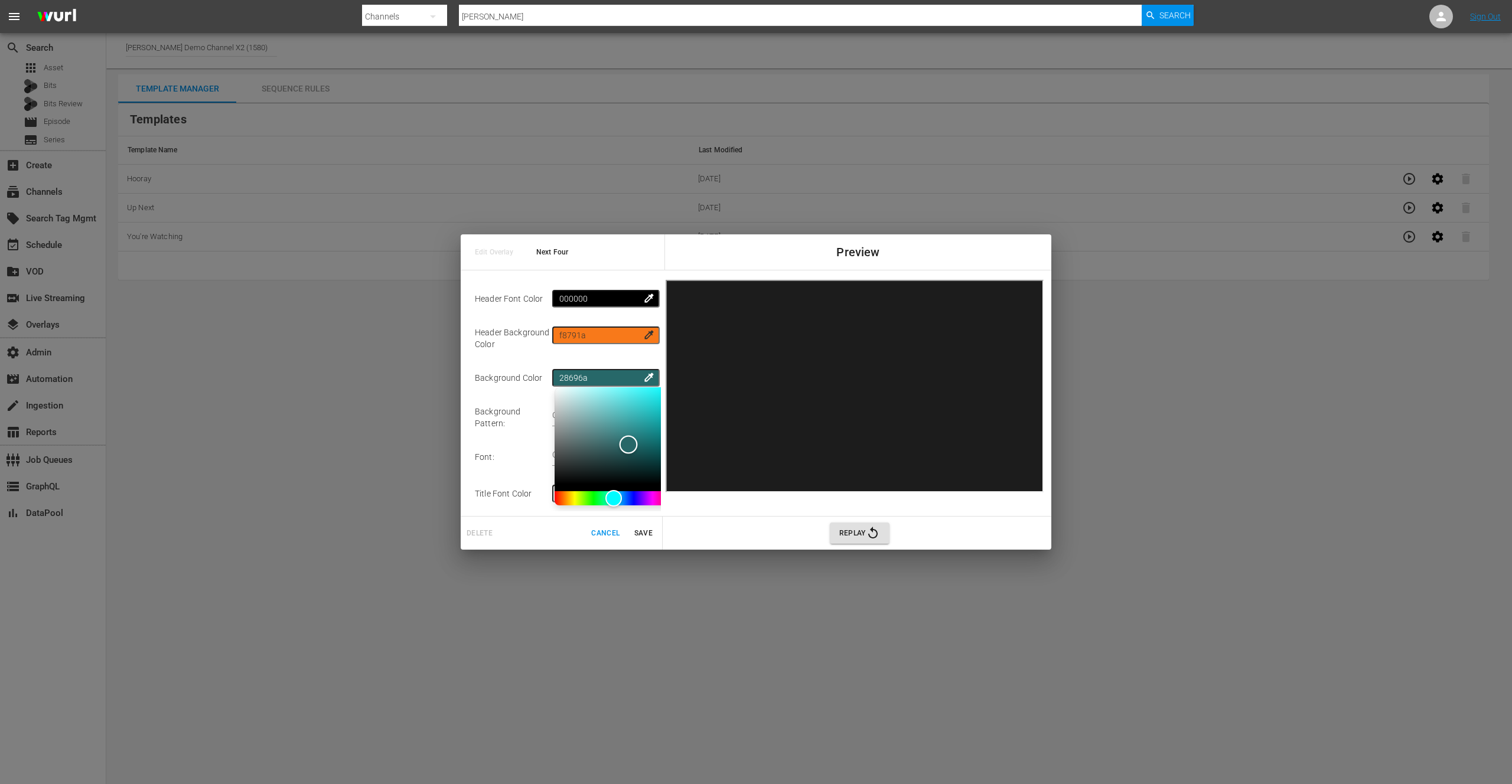
type input "296b6c"
drag, startPoint x: 616, startPoint y: 431, endPoint x: 619, endPoint y: 446, distance: 15.3
click at [619, 446] on div "Color" at bounding box center [614, 436] width 118 height 97
click at [598, 303] on input "000000" at bounding box center [606, 299] width 107 height 18
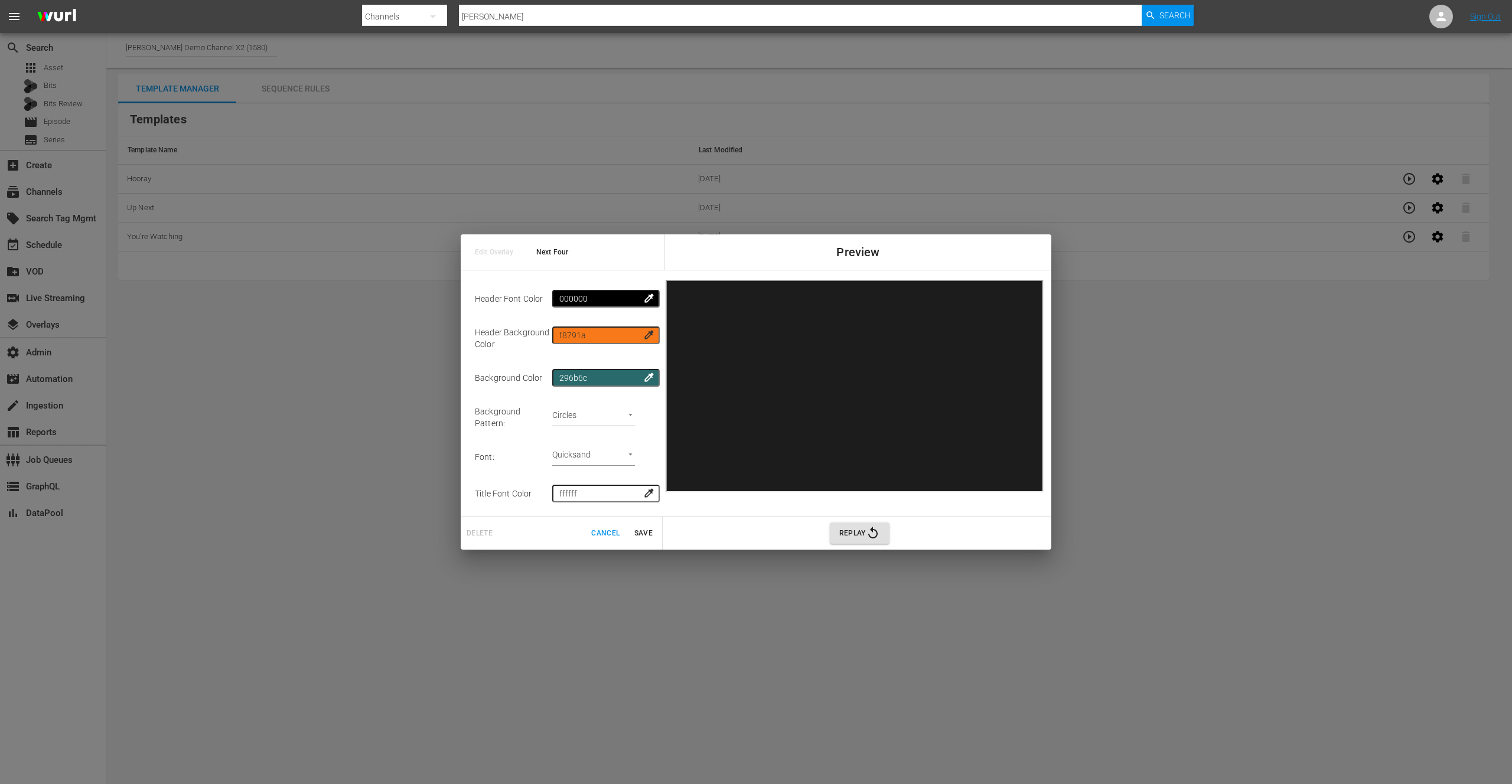
click at [643, 301] on span "colorize" at bounding box center [649, 297] width 12 height 12
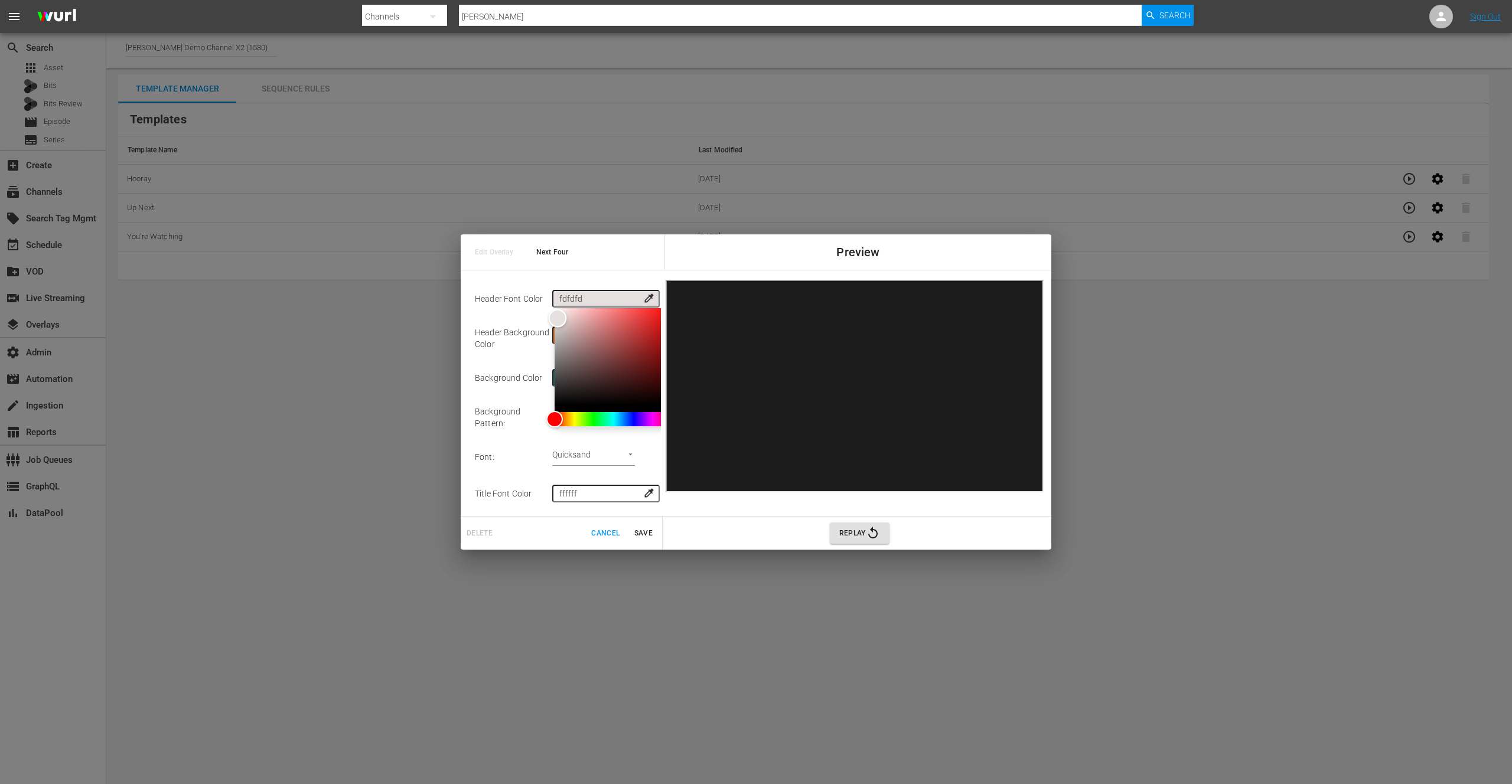
type input "ffffff"
drag, startPoint x: 555, startPoint y: 372, endPoint x: 541, endPoint y: 307, distance: 66.5
click at [555, 308] on div "Color" at bounding box center [614, 357] width 118 height 97
click at [617, 283] on td "ffffff colorize" at bounding box center [604, 299] width 104 height 37
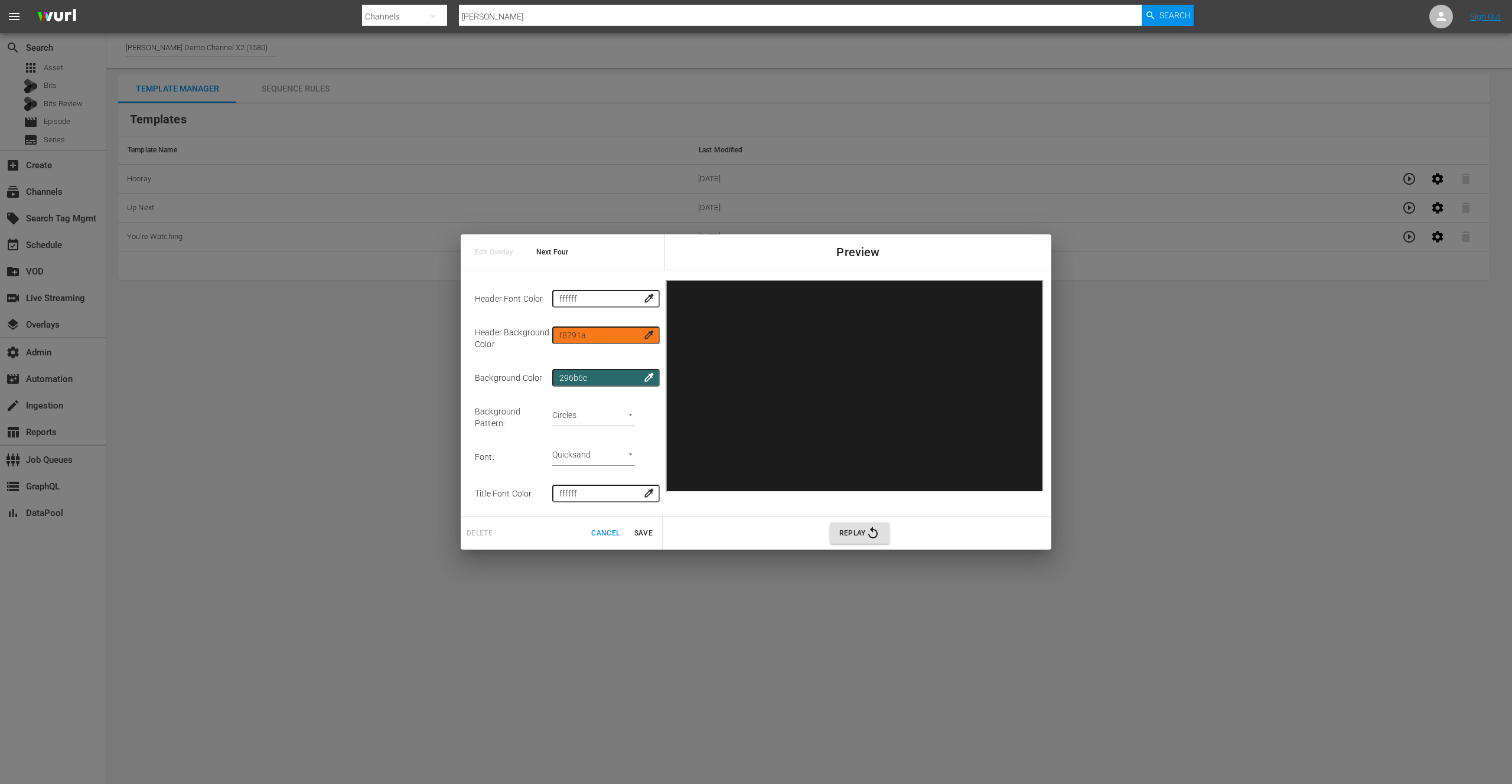
click at [609, 454] on body "menu Search By Channels Search ID, Title, Description, Keywords, or Category [P…" at bounding box center [756, 392] width 1512 height 784
click at [590, 474] on li "Roboto" at bounding box center [590, 472] width 80 height 20
type input "roboto"
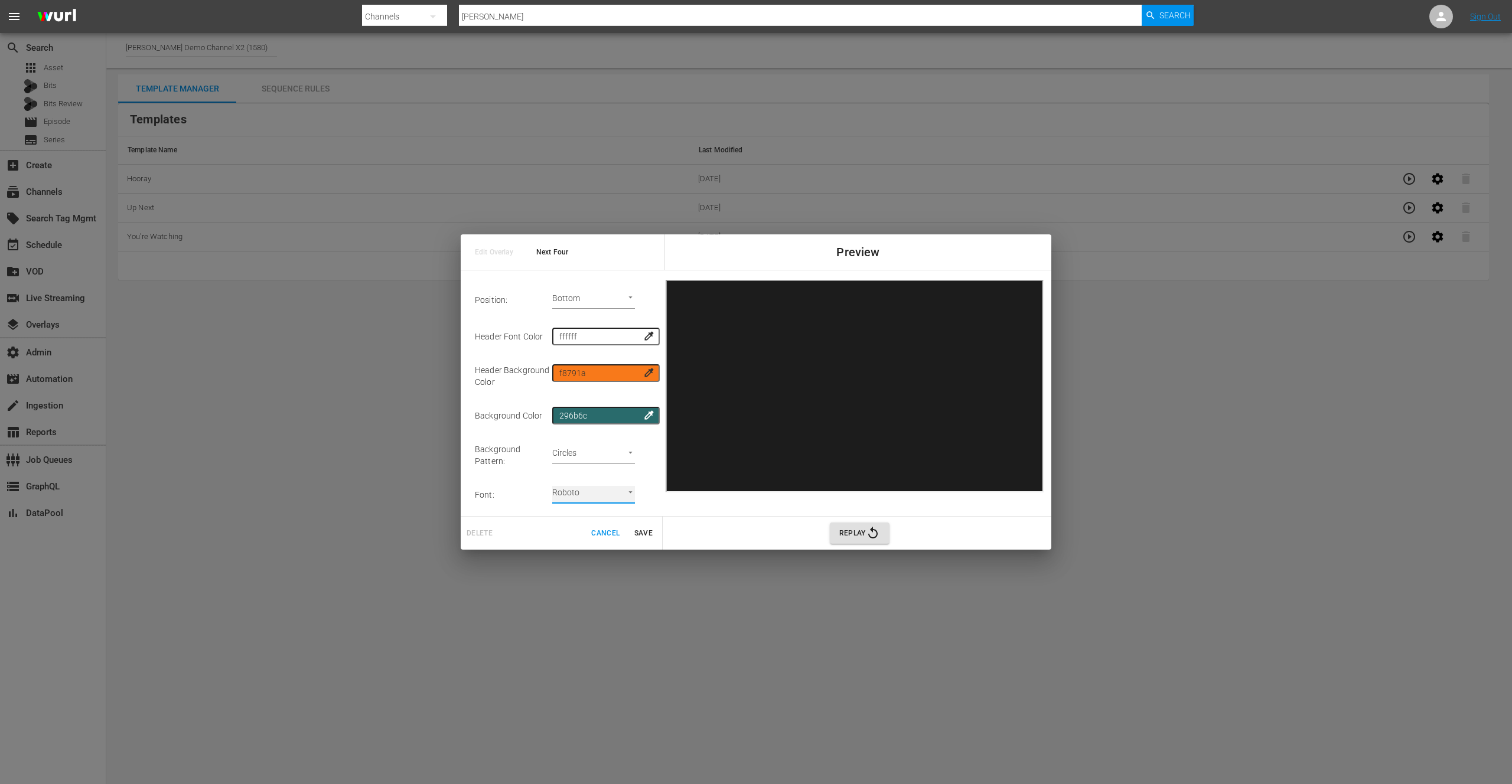
scroll to position [431, 0]
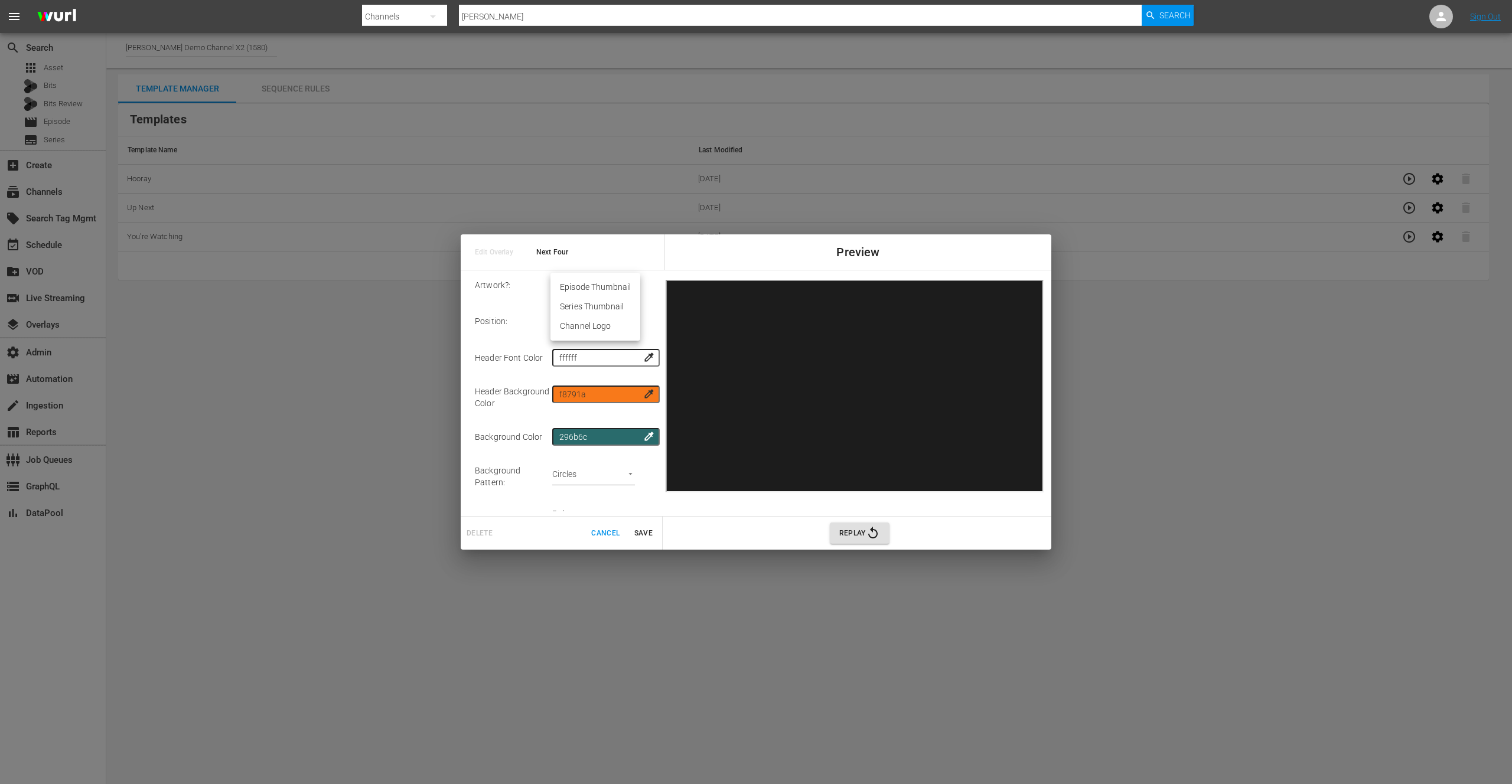
click at [614, 282] on body "menu Search By Channels Search ID, Title, Description, Keywords, or Category [P…" at bounding box center [756, 392] width 1512 height 784
click at [597, 291] on li "Episode Thumbnail" at bounding box center [595, 287] width 90 height 20
type input "Episode Thumbnail 4"
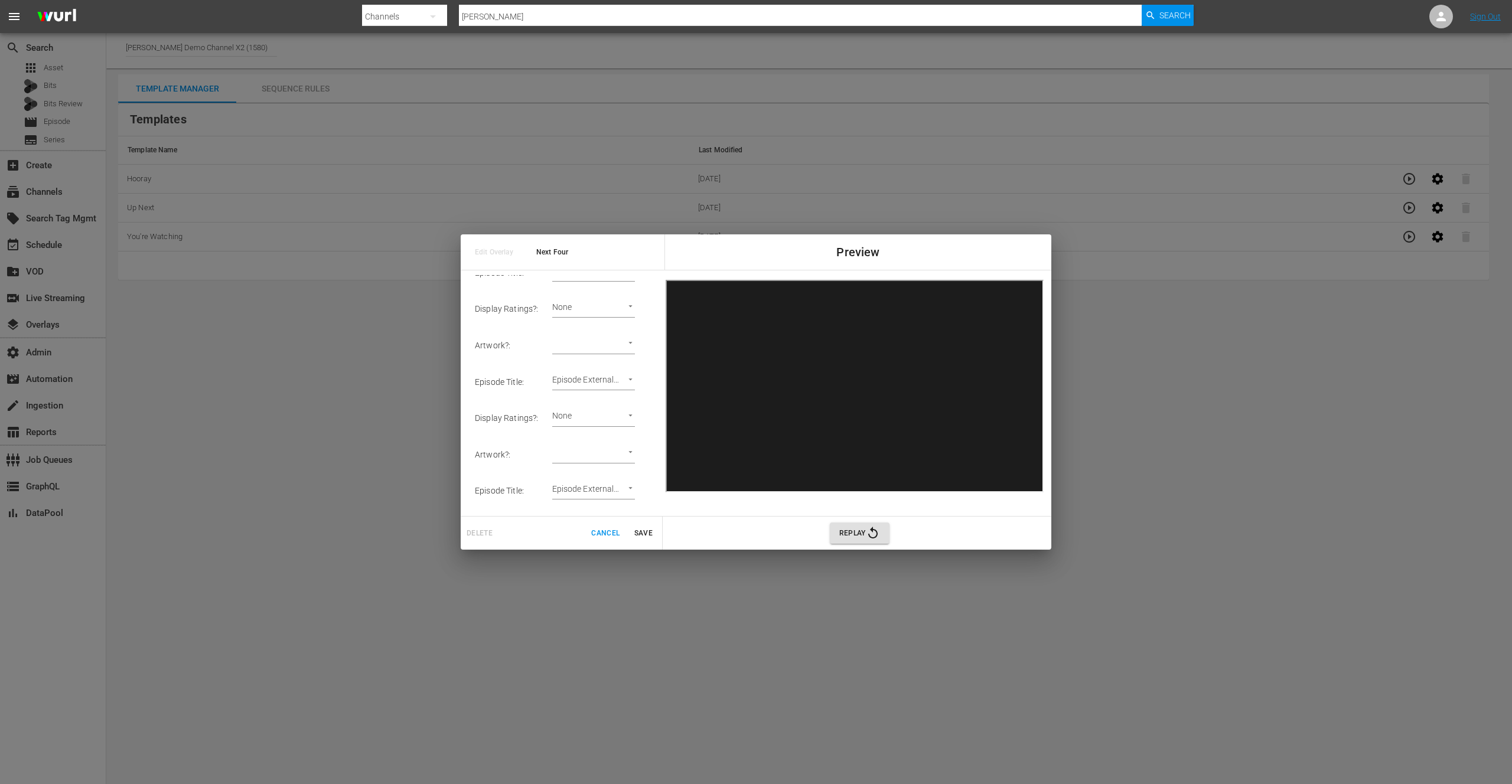
scroll to position [150, 0]
click at [629, 457] on body "menu Search By Channels Search ID, Title, Description, Keywords, or Category [P…" at bounding box center [756, 392] width 1512 height 784
click at [615, 460] on li "Episode Thumbnail" at bounding box center [595, 460] width 90 height 20
type input "Episode Thumbnail 3"
click at [620, 353] on body "menu Search By Channels Search ID, Title, Description, Keywords, or Category [P…" at bounding box center [756, 392] width 1512 height 784
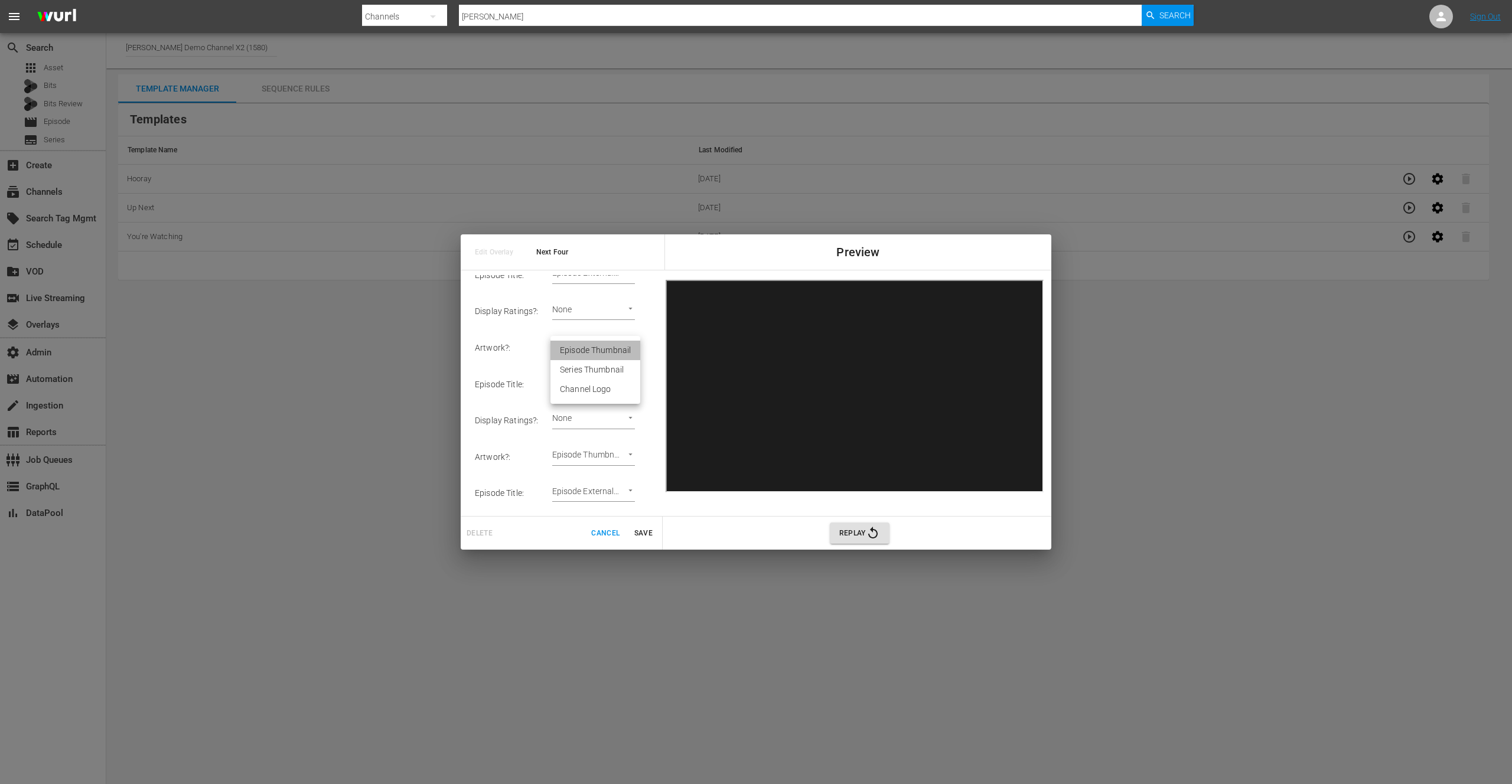
click at [606, 354] on li "Episode Thumbnail" at bounding box center [595, 351] width 90 height 20
type input "Episode Thumbnail 2"
click at [647, 531] on span "Save" at bounding box center [643, 533] width 28 height 12
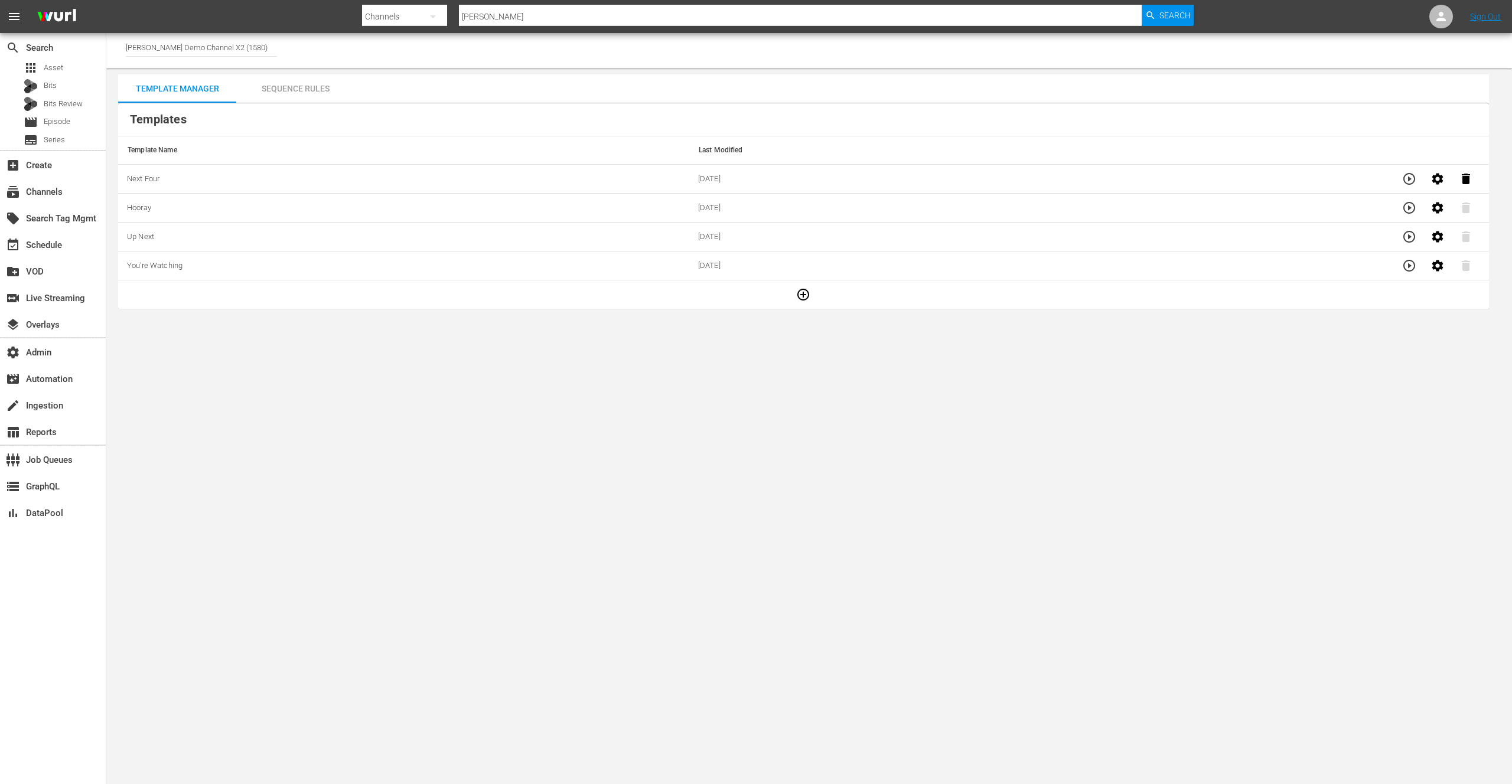
click at [551, 475] on body "menu Search By Channels Search ID, Title, Description, Keywords, or Category [P…" at bounding box center [756, 392] width 1512 height 784
click at [307, 86] on div "Sequence Rules" at bounding box center [295, 89] width 118 height 28
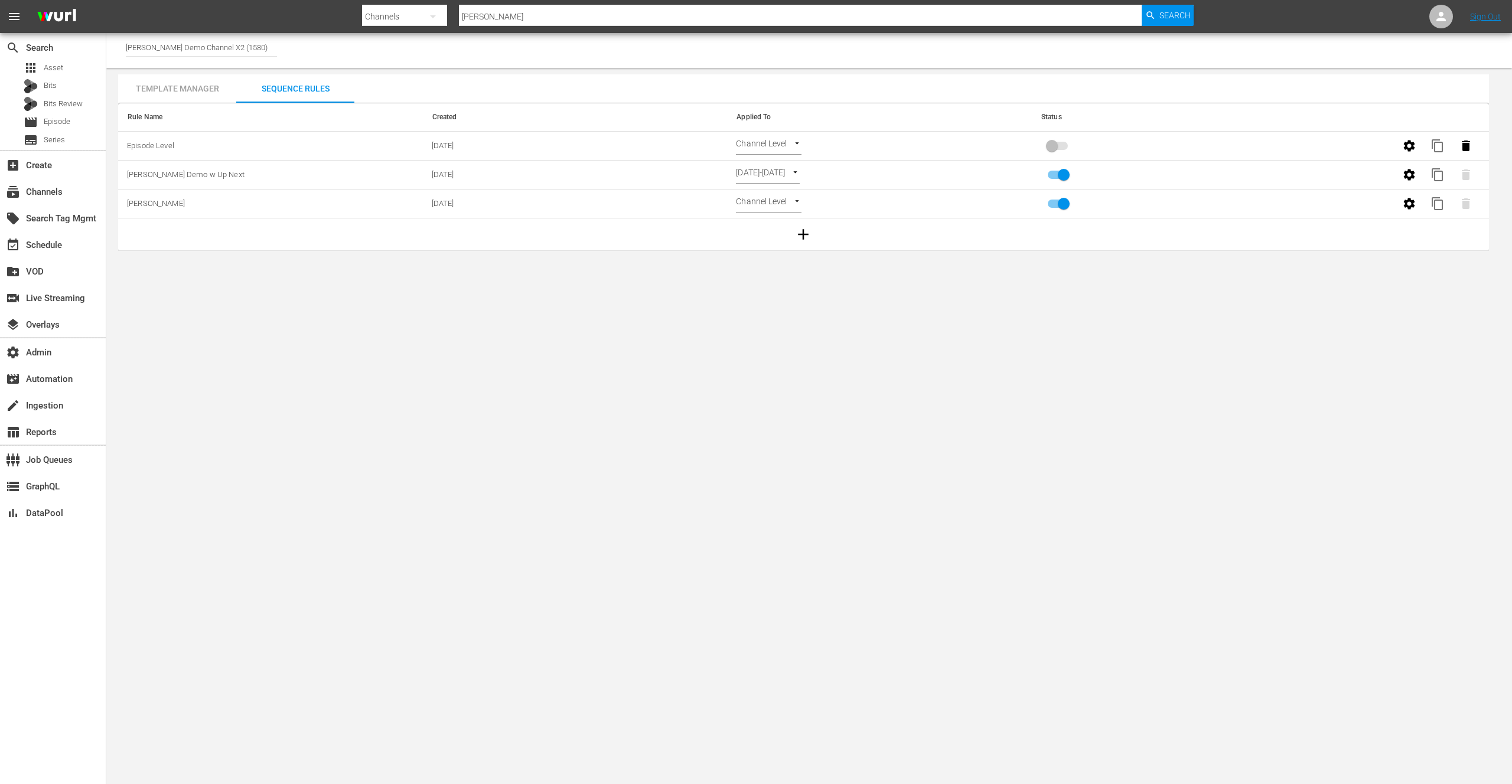
click at [468, 321] on body "menu Search By Channels Search ID, Title, Description, Keywords, or Category [P…" at bounding box center [756, 392] width 1512 height 784
click at [1408, 204] on icon "button" at bounding box center [1409, 203] width 14 height 14
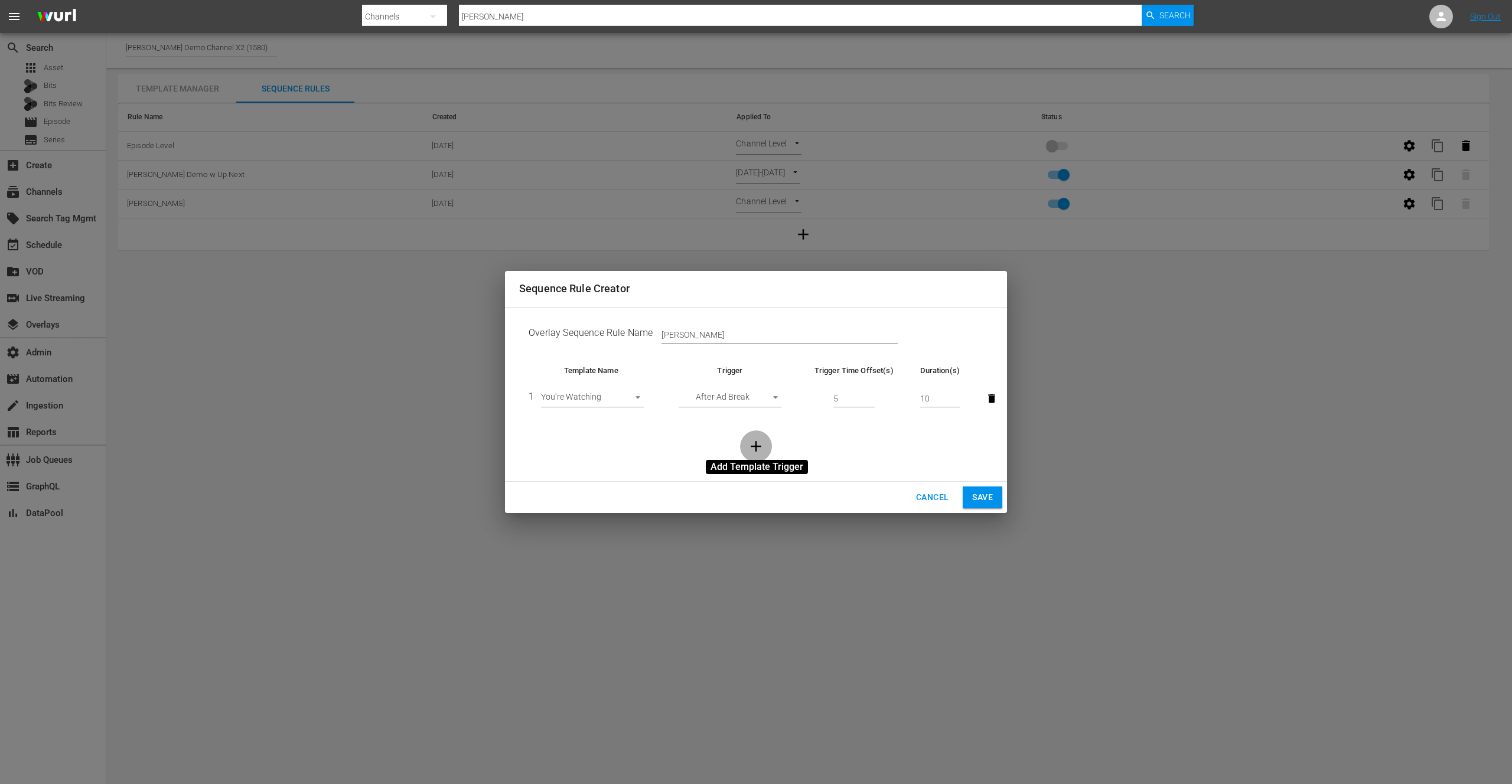
click at [759, 446] on icon "button" at bounding box center [756, 447] width 10 height 10
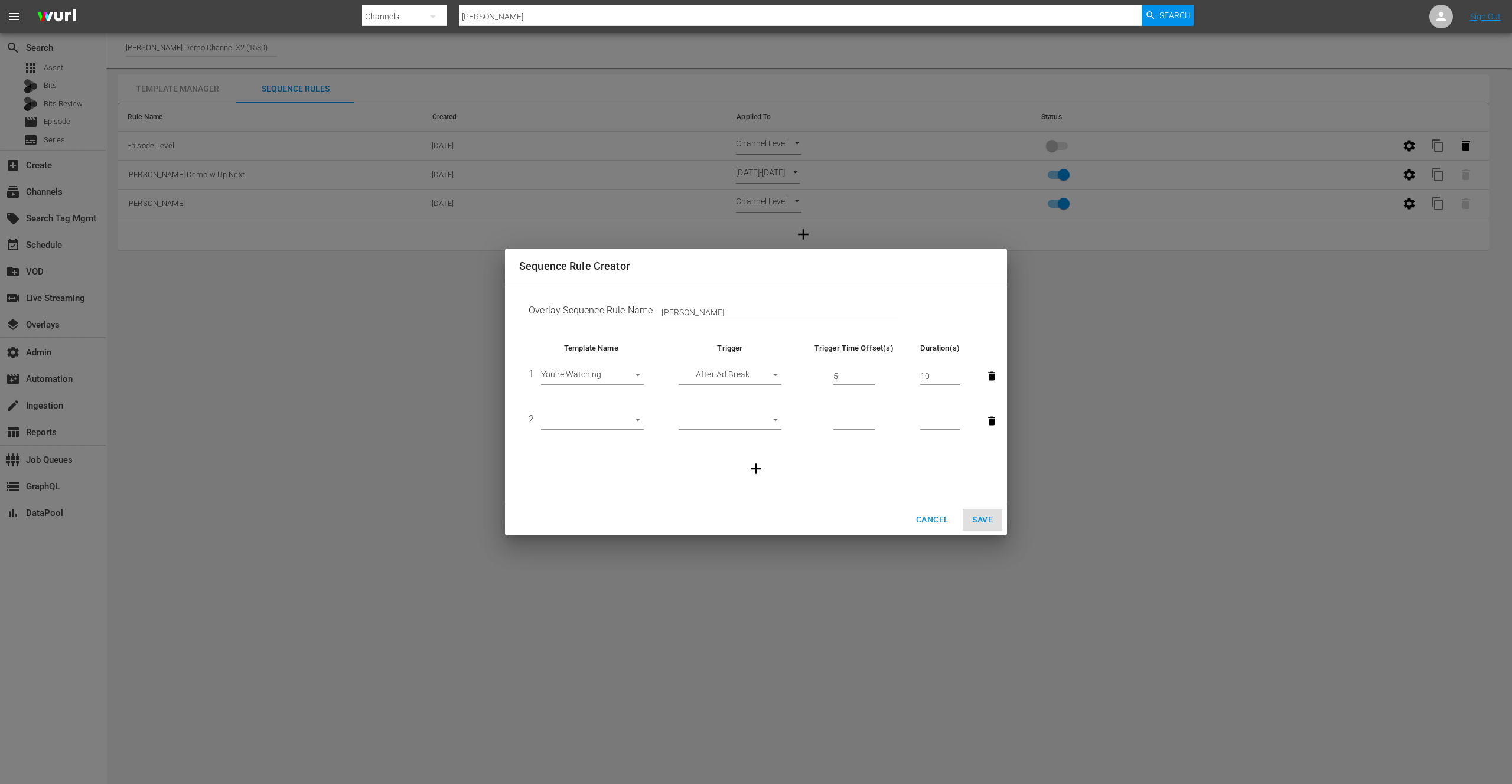
click at [638, 423] on body "menu Search By Channels Search ID, Title, Description, Keywords, or Category [P…" at bounding box center [756, 392] width 1512 height 784
click at [577, 481] on li "Next Four" at bounding box center [593, 480] width 103 height 20
type input "30584"
click at [778, 418] on body "menu Search By Channels Search ID, Title, Description, Keywords, or Category [P…" at bounding box center [756, 392] width 1512 height 784
click at [734, 477] on li "Before Episode End" at bounding box center [730, 480] width 103 height 20
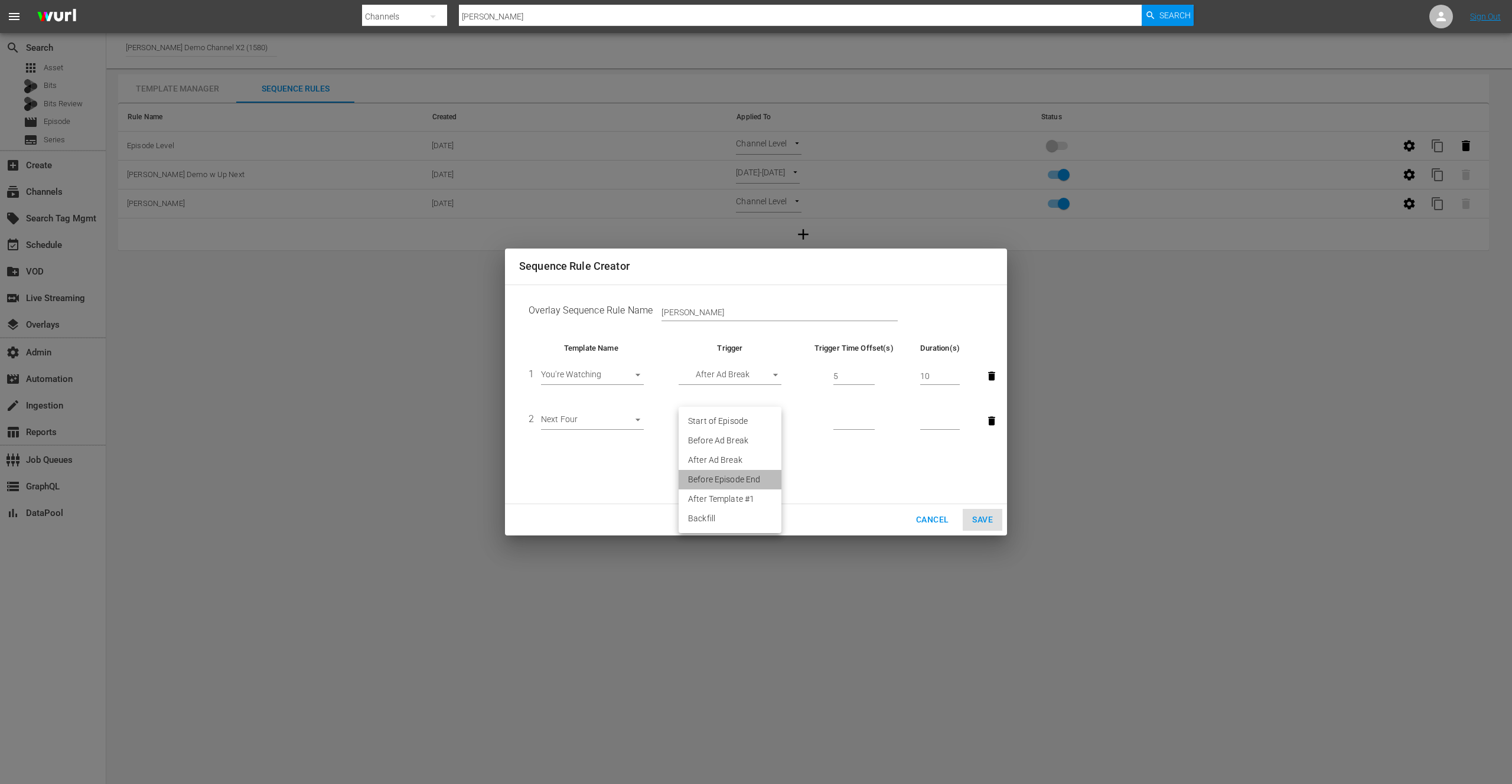
type input "END_OF_EPISODE"
click at [863, 424] on input "number" at bounding box center [854, 421] width 42 height 18
type input "1"
type input "30"
type input "10"
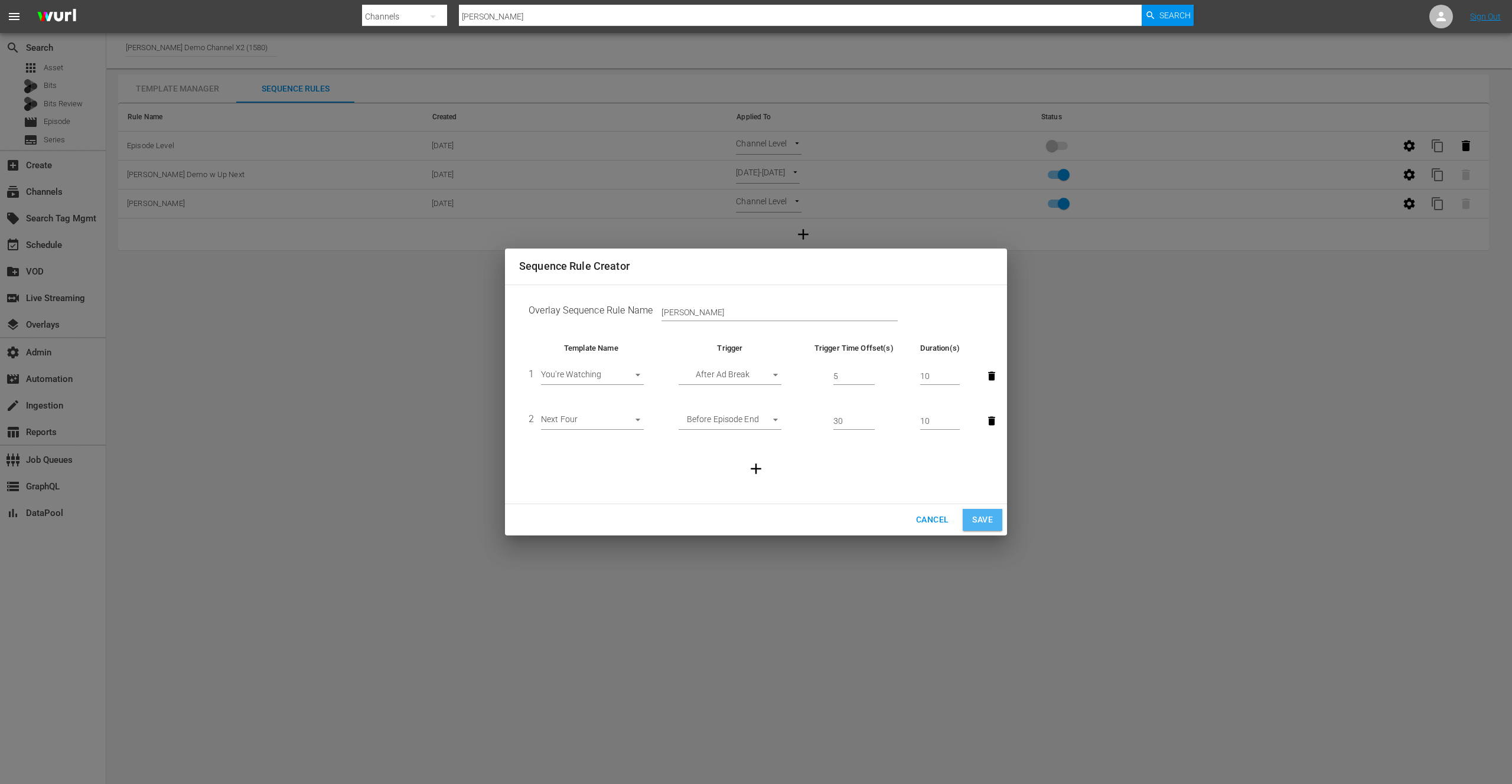
click at [982, 520] on span "Save" at bounding box center [983, 520] width 21 height 15
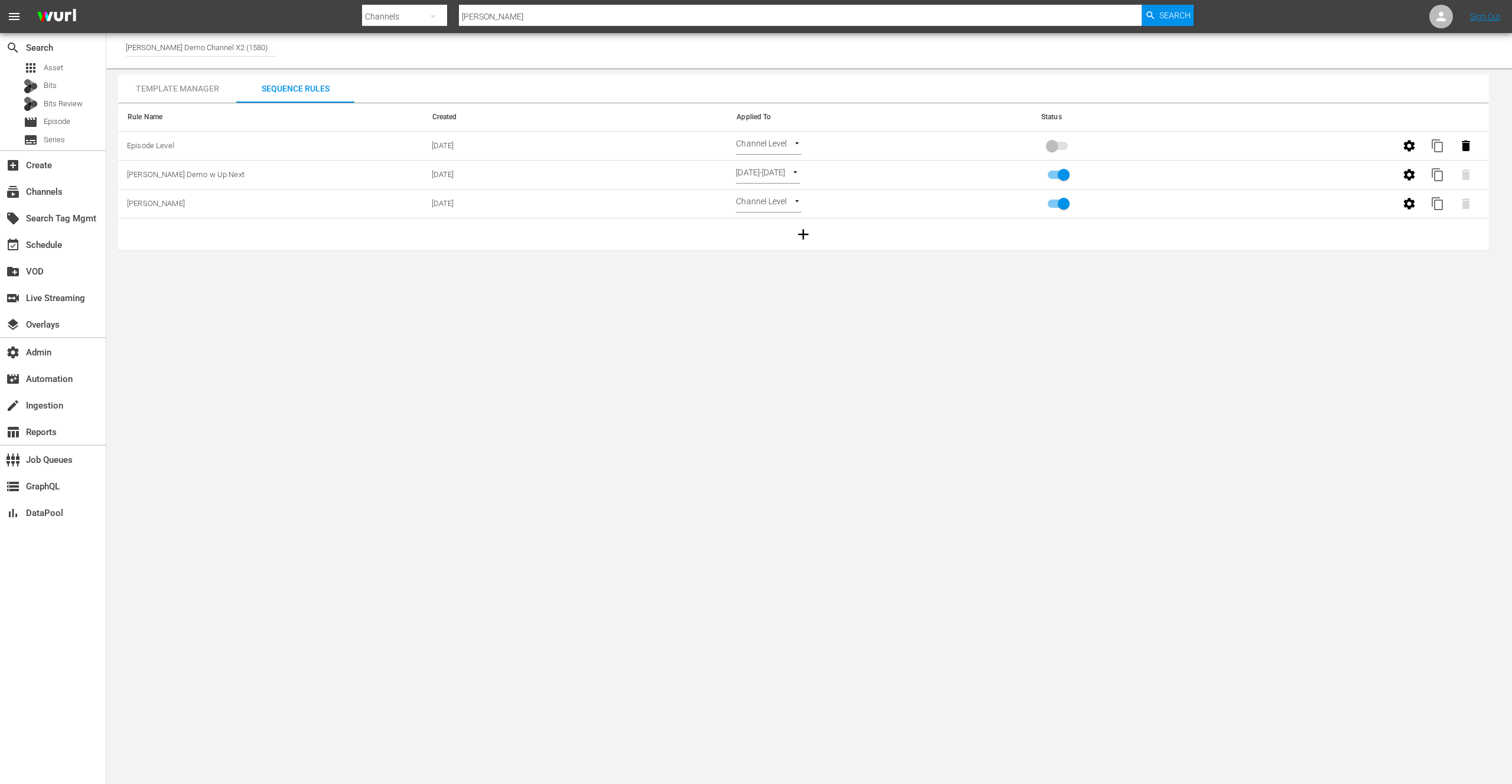
click at [639, 393] on body "menu Search By Channels Search ID, Title, Description, Keywords, or Category [P…" at bounding box center [756, 392] width 1512 height 784
click at [638, 392] on body "menu Search By Channels Search ID, Title, Description, Keywords, or Category [P…" at bounding box center [756, 392] width 1512 height 784
click at [141, 306] on body "menu Search By Channels Search ID, Title, Description, Keywords, or Category [P…" at bounding box center [756, 392] width 1512 height 784
click at [50, 241] on div "event_available Schedule" at bounding box center [33, 243] width 66 height 10
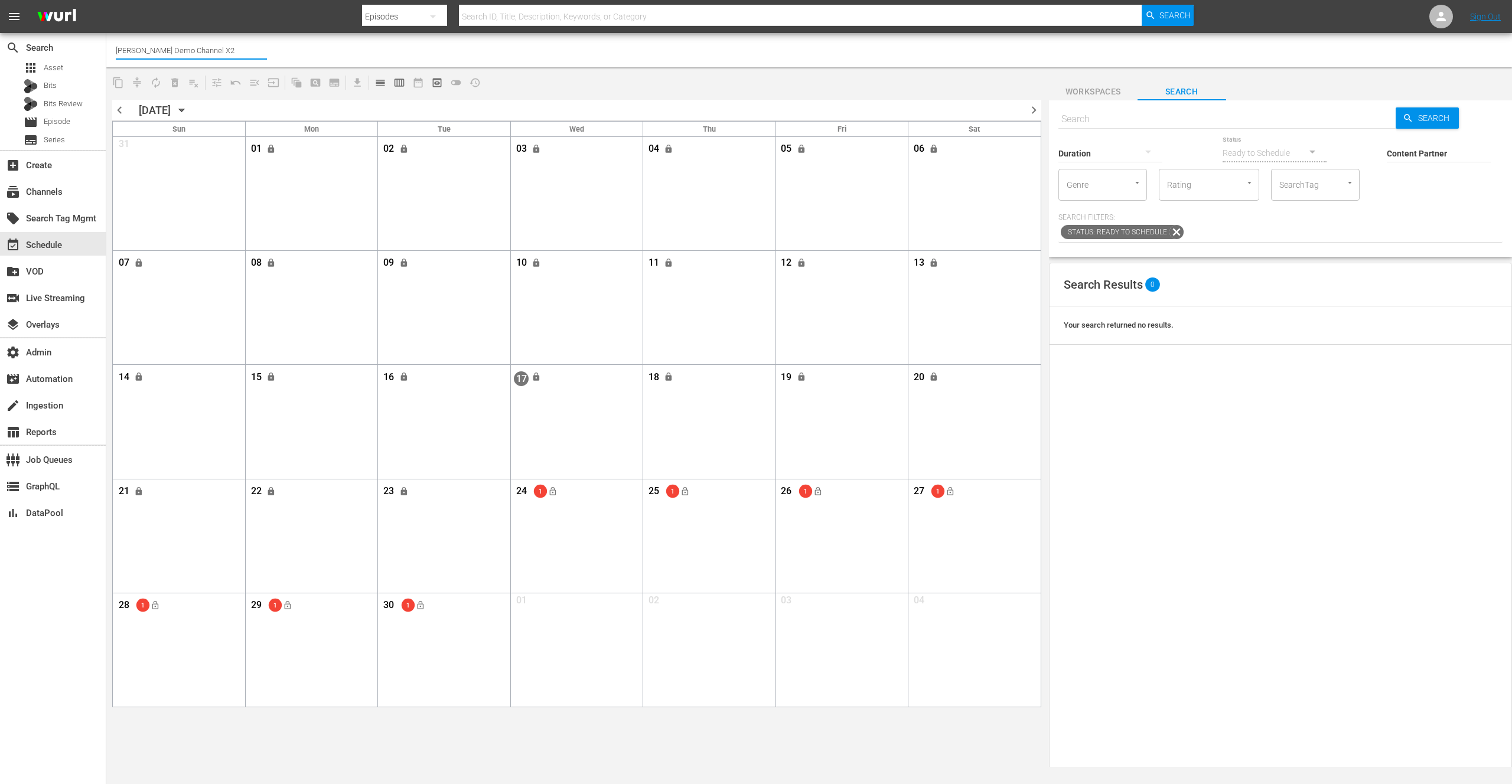
click at [226, 57] on input "[PERSON_NAME] Demo Channel X2" at bounding box center [191, 50] width 151 height 28
click at [118, 110] on span "chevron_left" at bounding box center [119, 110] width 15 height 15
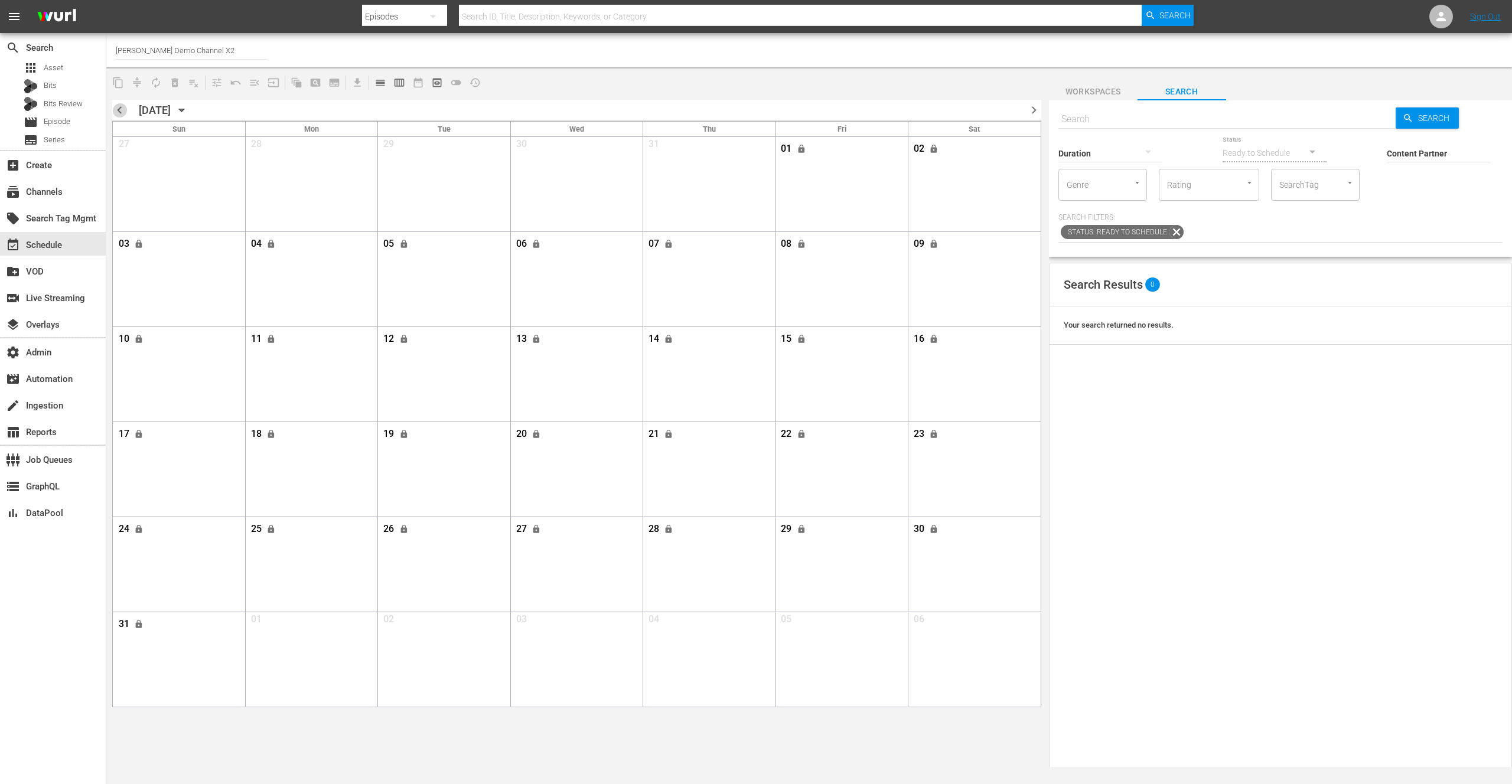
click at [118, 110] on span "chevron_left" at bounding box center [119, 110] width 15 height 15
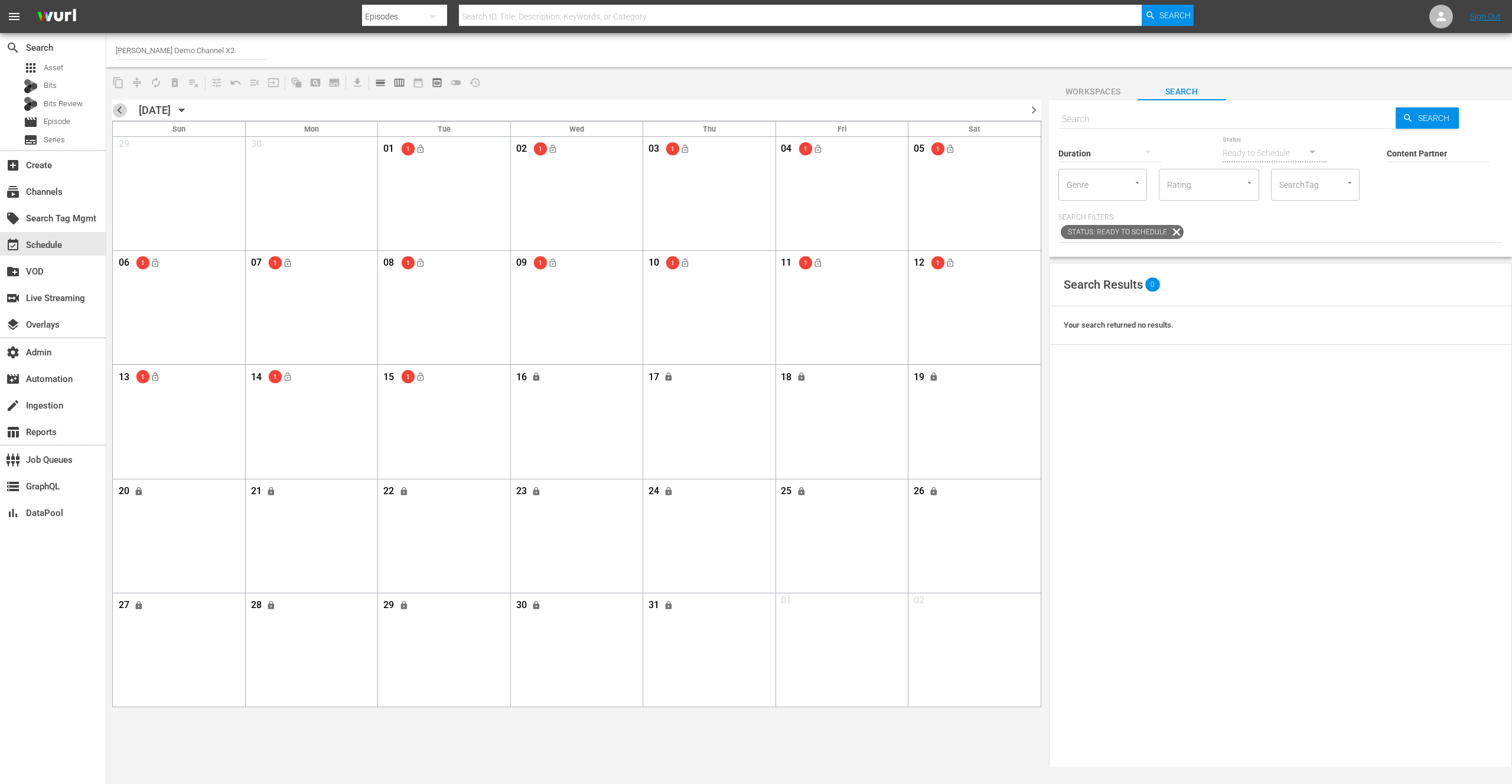
click at [118, 112] on span "chevron_left" at bounding box center [119, 110] width 15 height 15
click at [184, 109] on icon "button" at bounding box center [181, 110] width 6 height 3
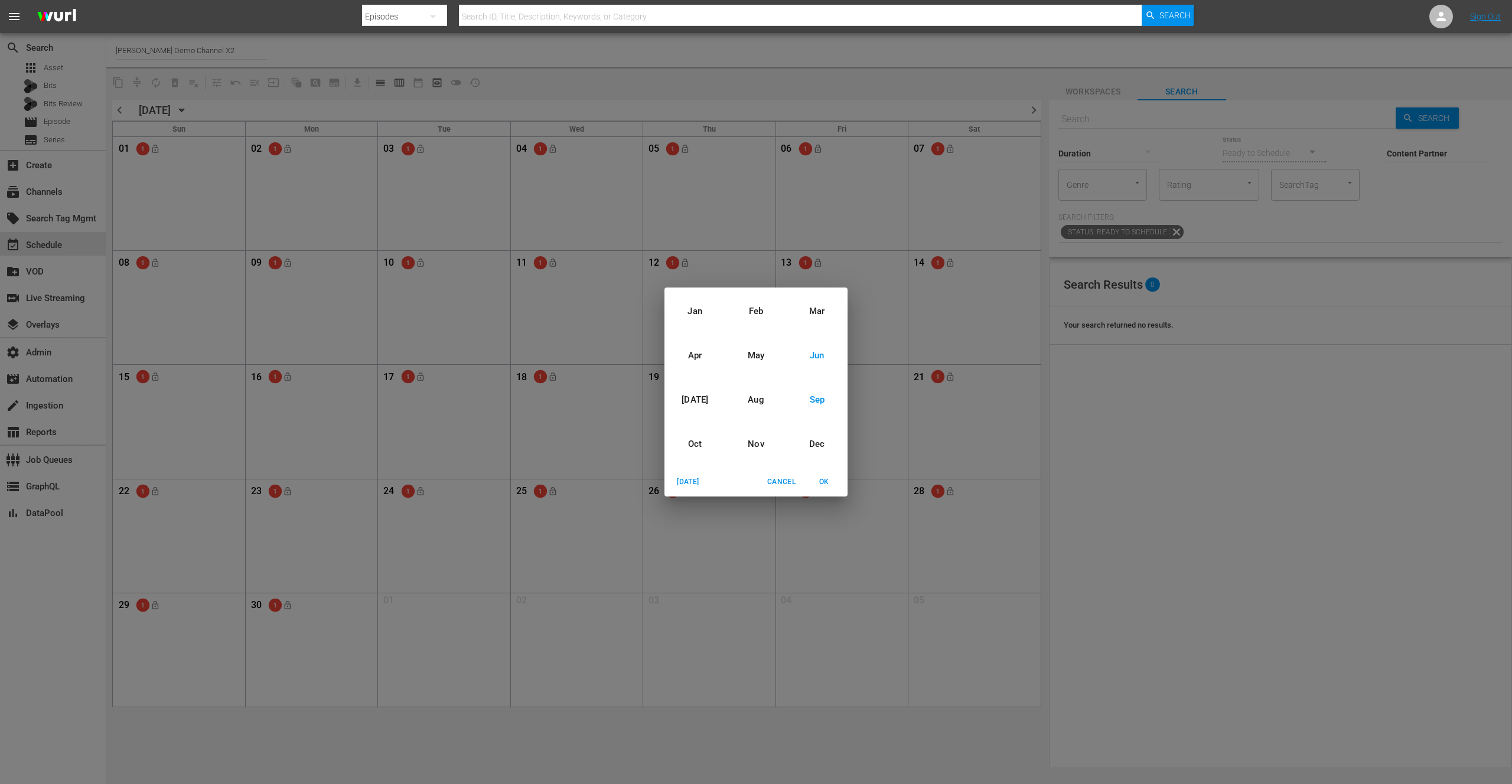
click at [824, 402] on div "Sep" at bounding box center [817, 400] width 61 height 44
click at [827, 482] on span "OK" at bounding box center [824, 482] width 28 height 12
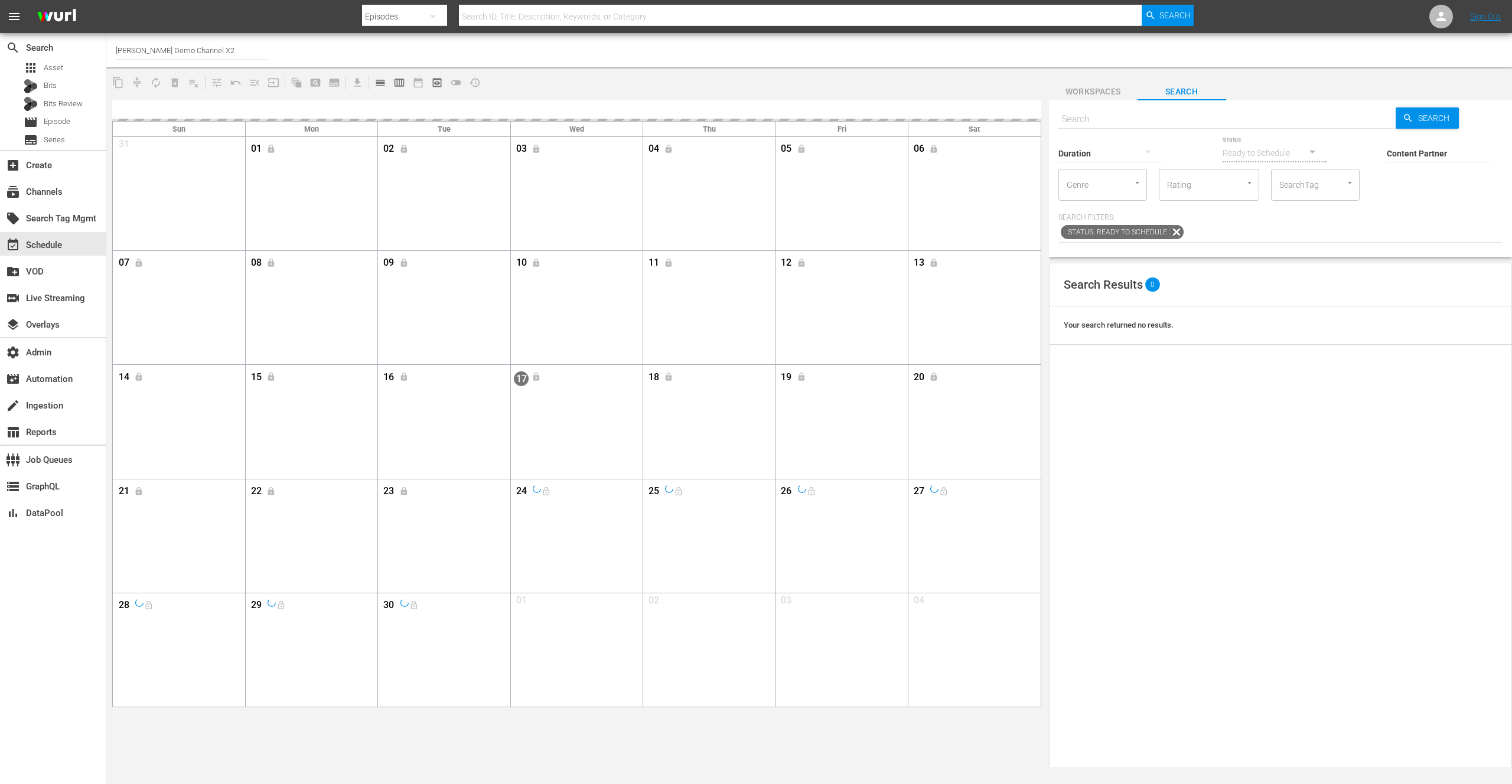
click at [191, 47] on input "[PERSON_NAME] Demo Channel X2" at bounding box center [191, 50] width 151 height 28
drag, startPoint x: 225, startPoint y: 50, endPoint x: 105, endPoint y: 48, distance: 120.0
click at [107, 0] on div "search Search apps Asset Bits Bits Review movie Episode subtitles Series add_bo…" at bounding box center [810, 0] width 1406 height 0
click at [224, 84] on div "[PERSON_NAME] - External (1417 - wurl_external_1)" at bounding box center [278, 83] width 306 height 28
type input "[PERSON_NAME] - External (1417 - wurl_external_1)"
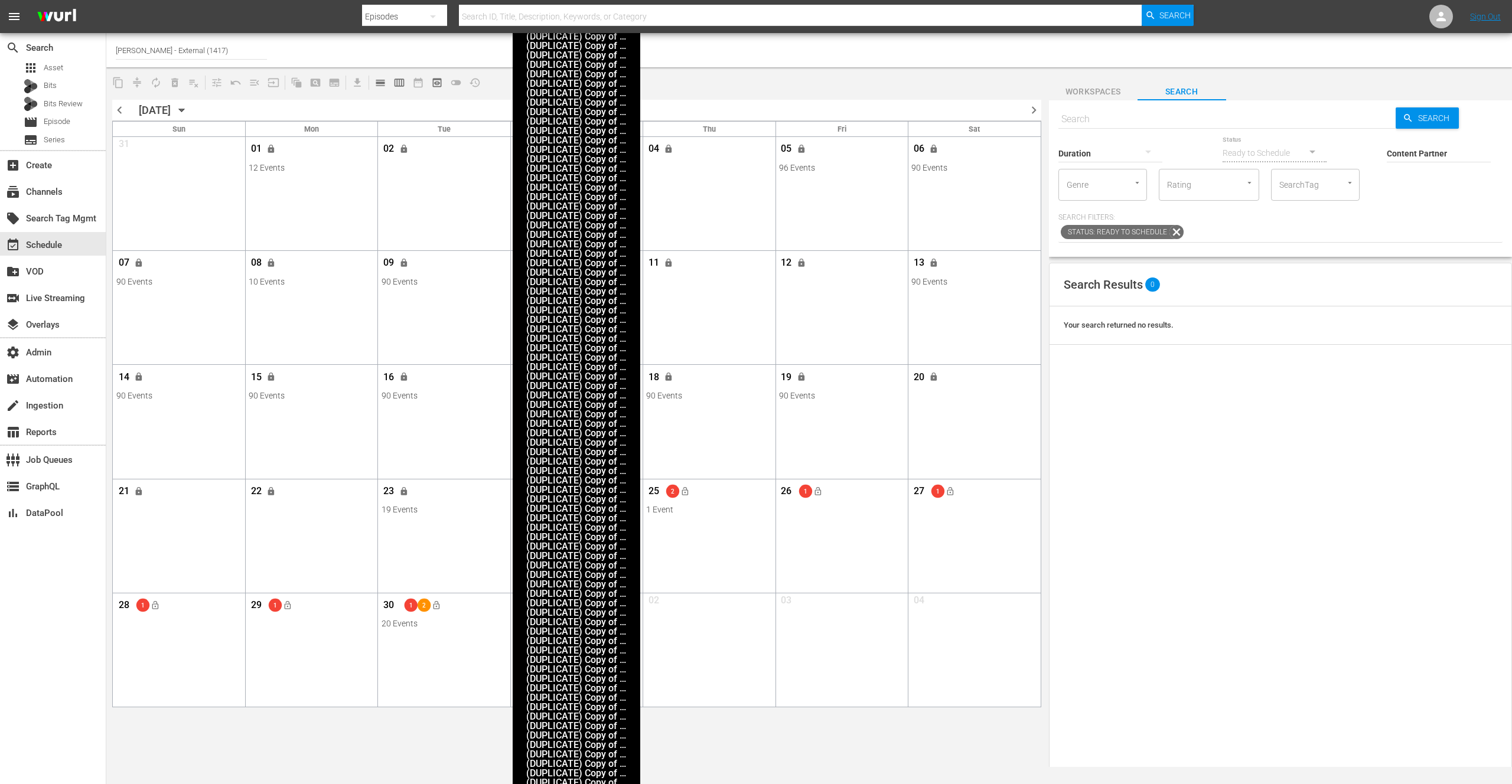
click at [609, 383] on div "17 lock" at bounding box center [576, 378] width 125 height 25
click at [664, 389] on div "View Lineup" at bounding box center [674, 393] width 110 height 18
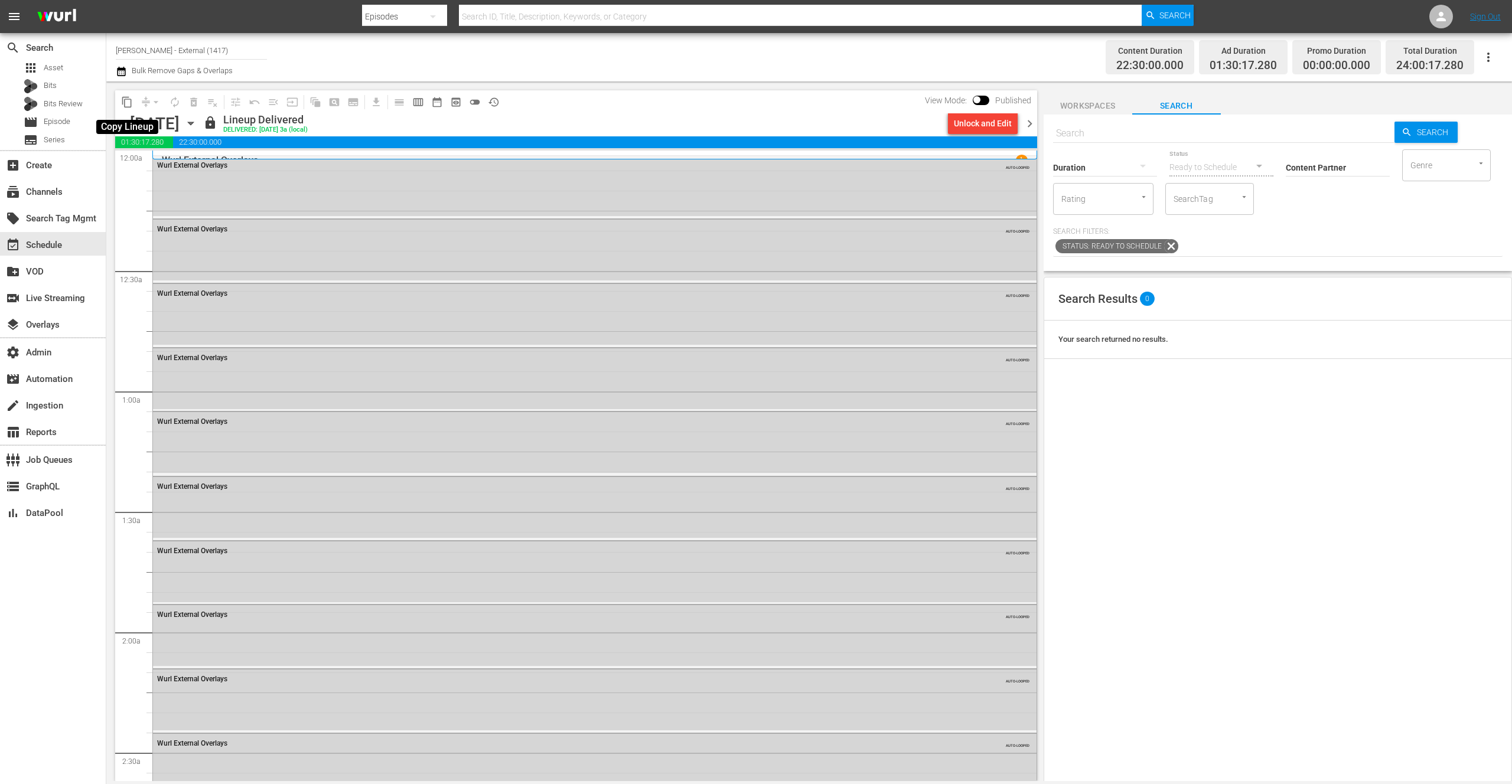
click at [127, 99] on span "content_copy" at bounding box center [127, 102] width 12 height 12
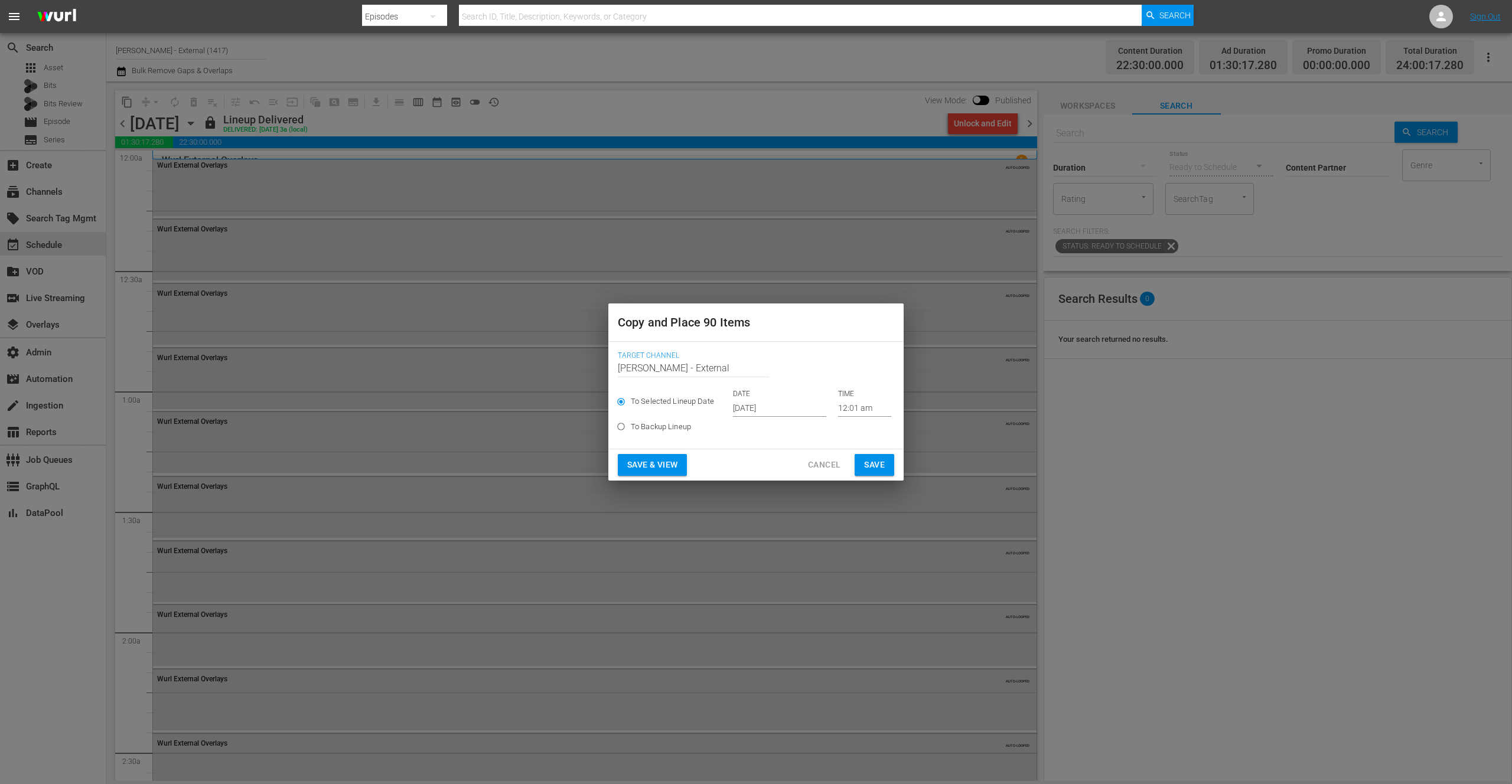
drag, startPoint x: 669, startPoint y: 365, endPoint x: 675, endPoint y: 367, distance: 6.3
click at [669, 365] on input "[PERSON_NAME] - External" at bounding box center [693, 368] width 151 height 28
drag, startPoint x: 687, startPoint y: 369, endPoint x: 607, endPoint y: 364, distance: 80.2
click at [607, 364] on div "Copy and Place 90 Items Target Channel Channel Title [PERSON_NAME] - External T…" at bounding box center [756, 392] width 1512 height 784
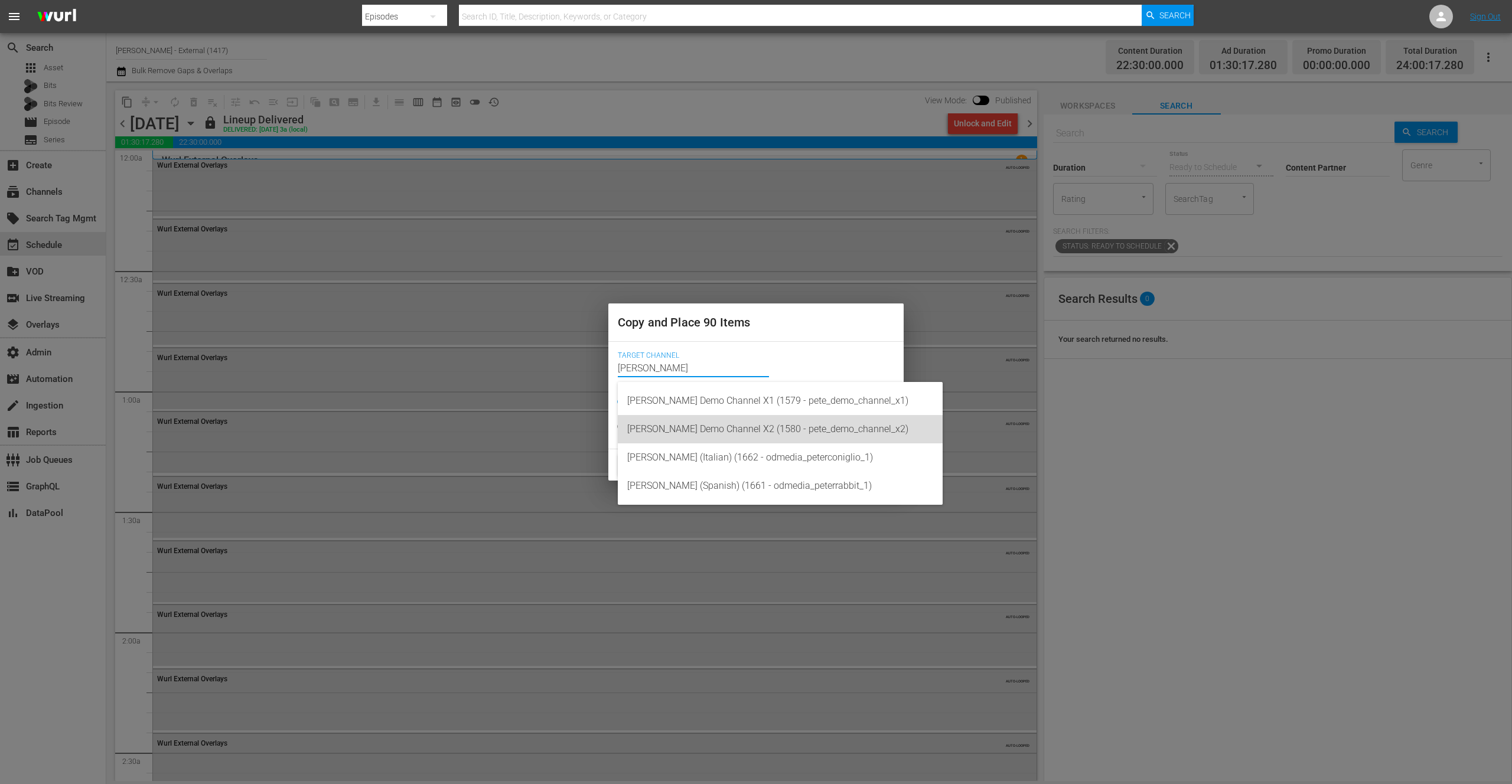
click at [745, 433] on div "[PERSON_NAME] Demo Channel X2 (1580 - pete_demo_channel_x2)" at bounding box center [780, 429] width 306 height 28
type input "[PERSON_NAME] Demo Channel X2 (1580 - pete_demo_channel_x2)"
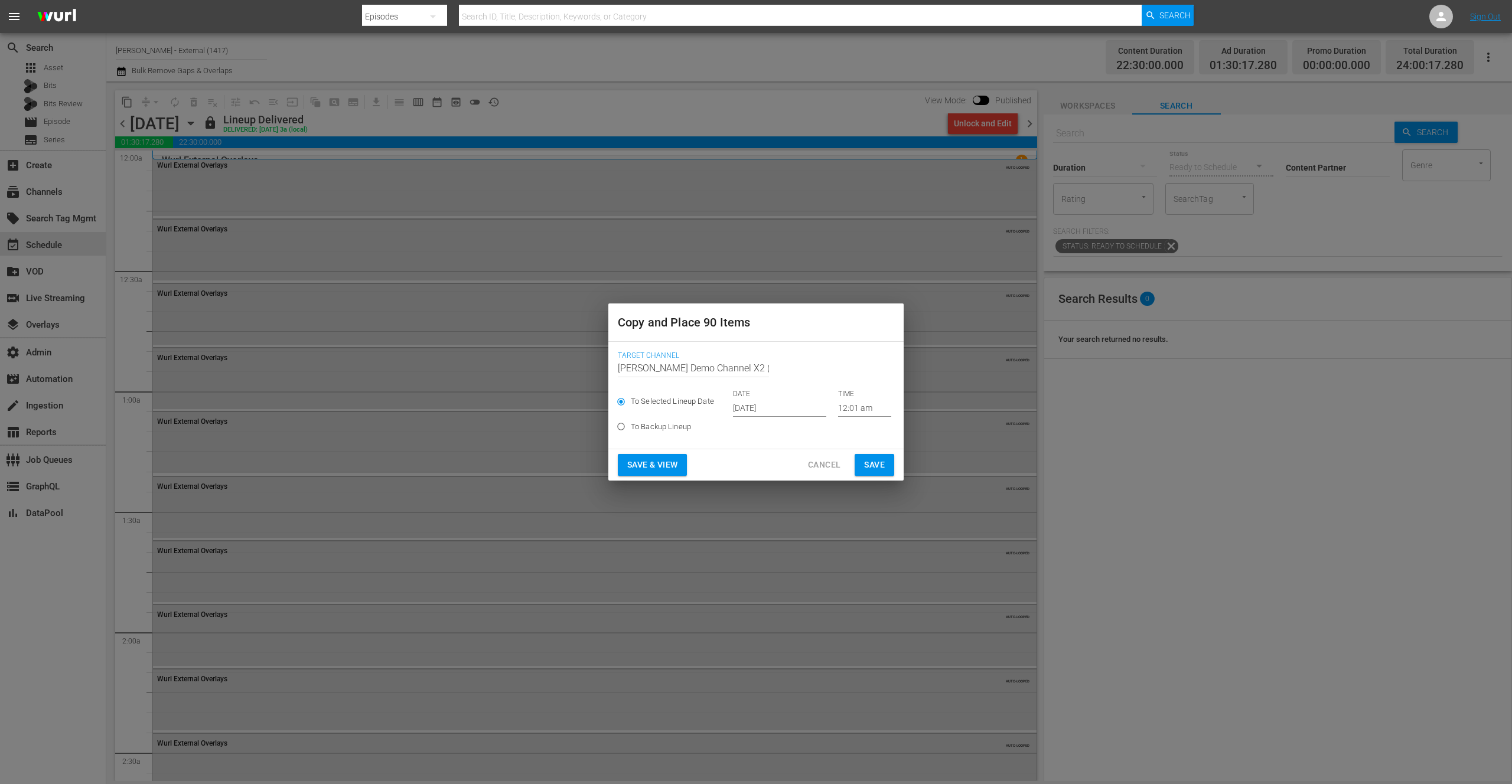
click at [871, 465] on span "Save" at bounding box center [874, 465] width 21 height 15
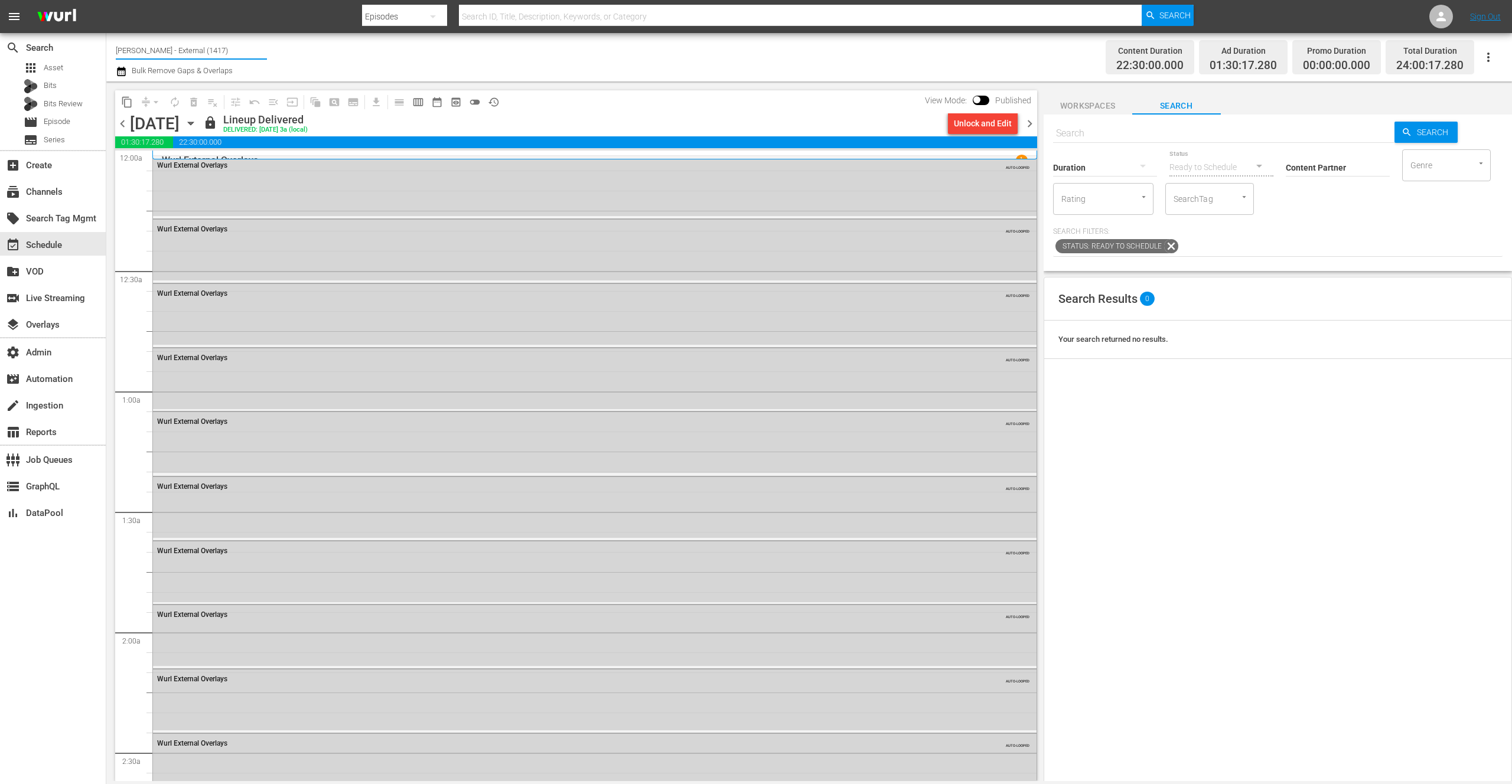
click at [194, 52] on input "[PERSON_NAME] - External (1417)" at bounding box center [191, 50] width 151 height 28
drag, startPoint x: 202, startPoint y: 53, endPoint x: 110, endPoint y: 50, distance: 92.0
click at [110, 50] on div "Channel Title [PERSON_NAME] - External (1417) Bulk Remove Gaps & Overlaps Conte…" at bounding box center [810, 57] width 1406 height 48
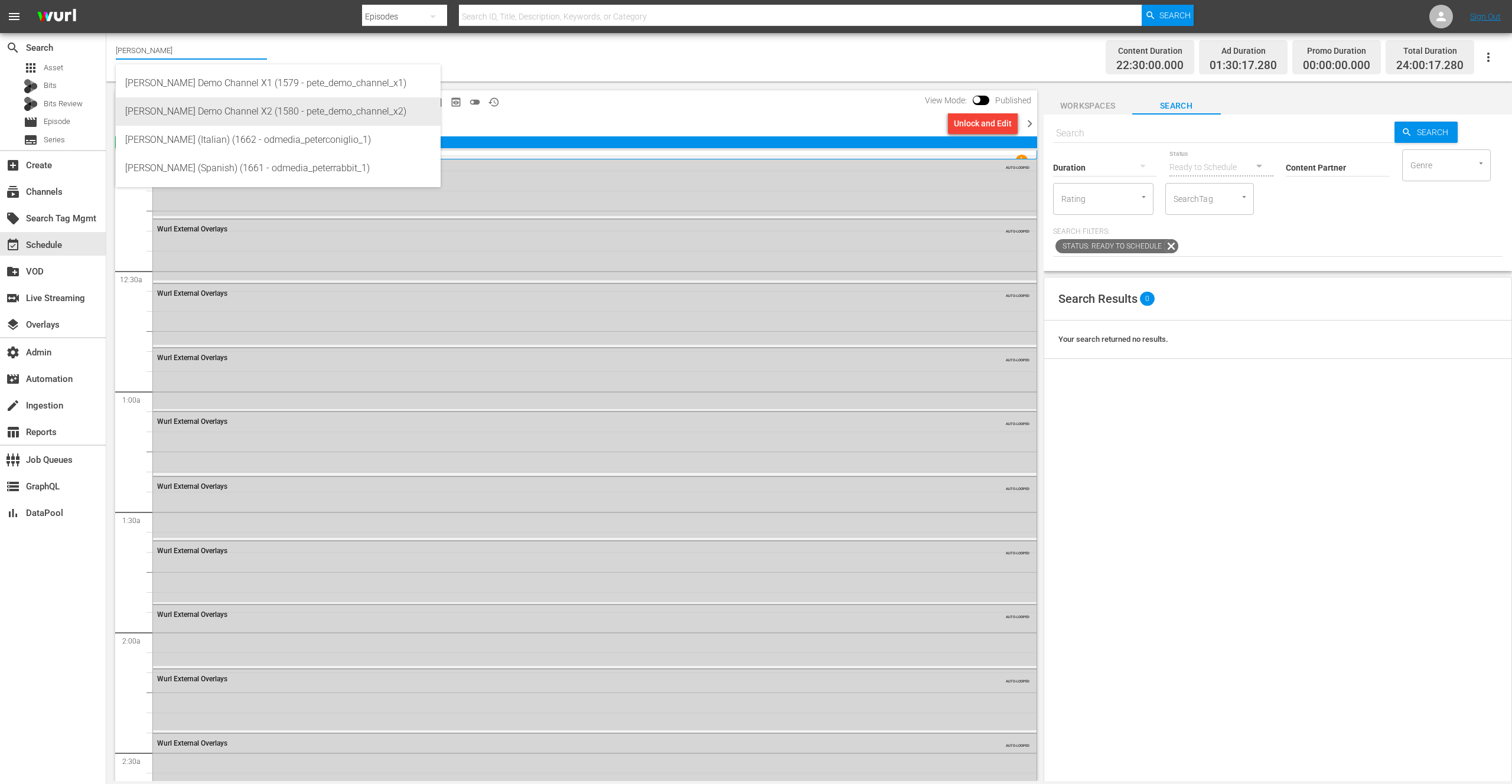
click at [225, 104] on div "[PERSON_NAME] Demo Channel X2 (1580 - pete_demo_channel_x2)" at bounding box center [278, 111] width 306 height 28
type input "[PERSON_NAME] Demo Channel X2 (1580 - pete_demo_channel_x2)"
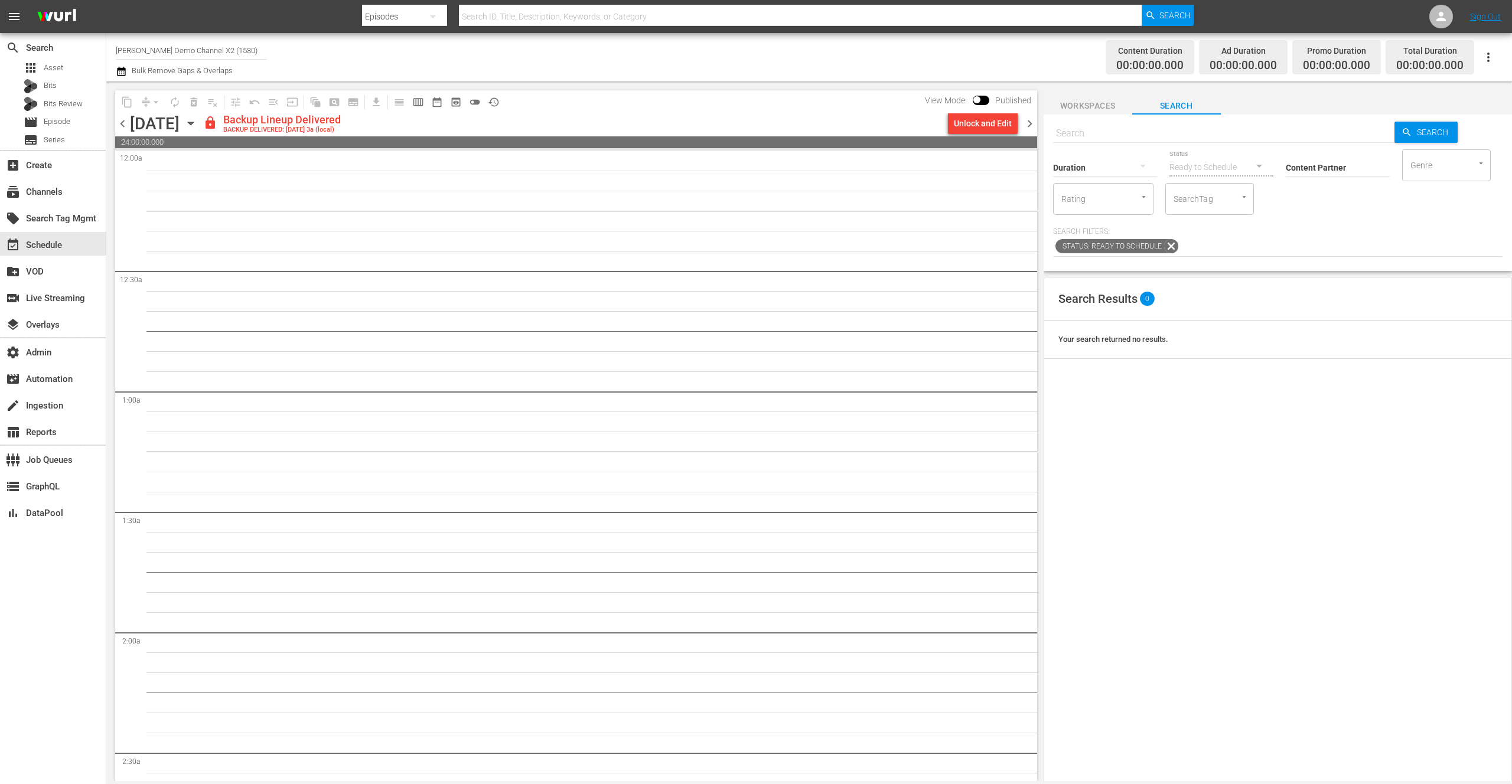
click at [1031, 124] on span "chevron_right" at bounding box center [1030, 124] width 15 height 15
click at [984, 125] on div "Unlock and Edit" at bounding box center [983, 123] width 58 height 21
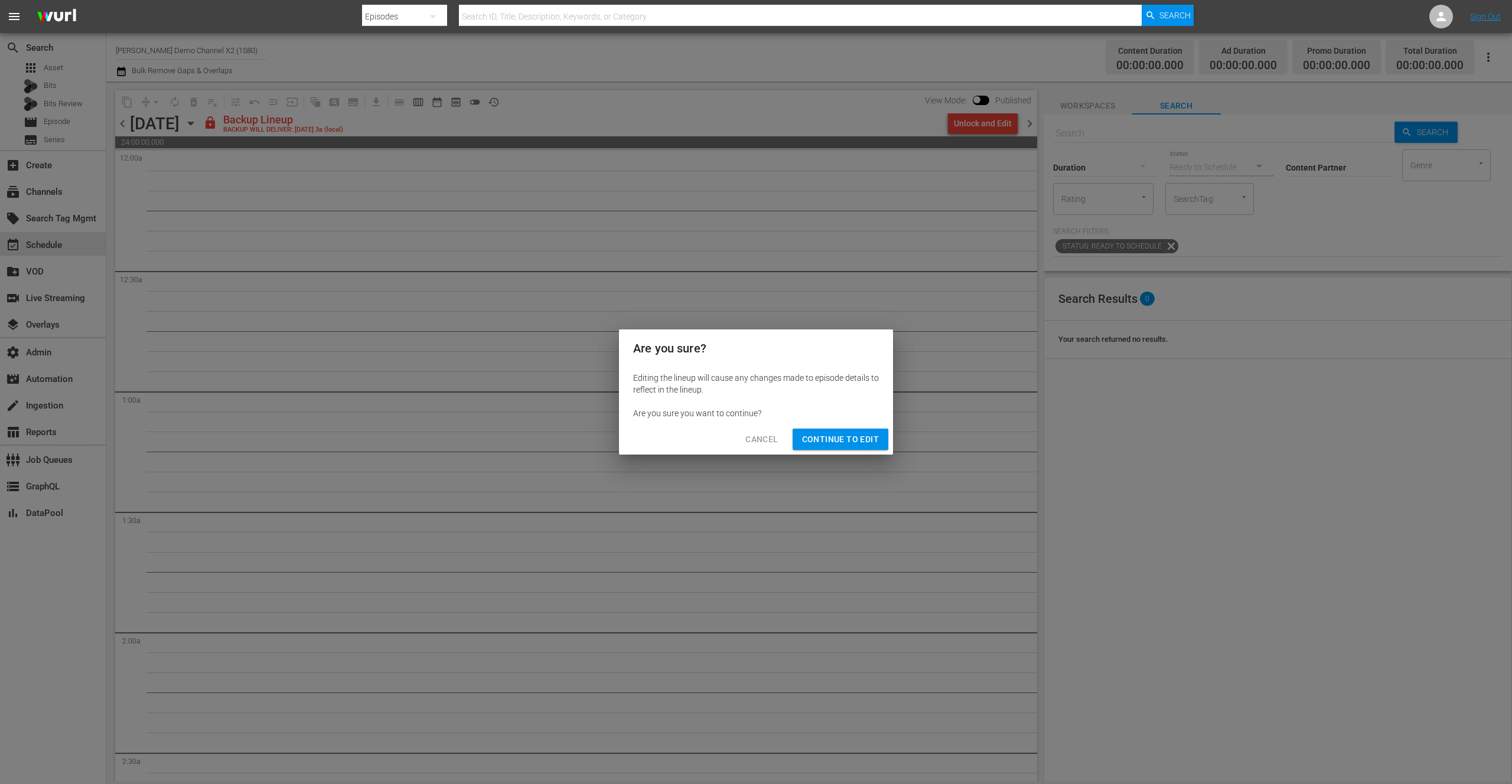
click at [848, 441] on span "Continue to Edit" at bounding box center [840, 439] width 77 height 15
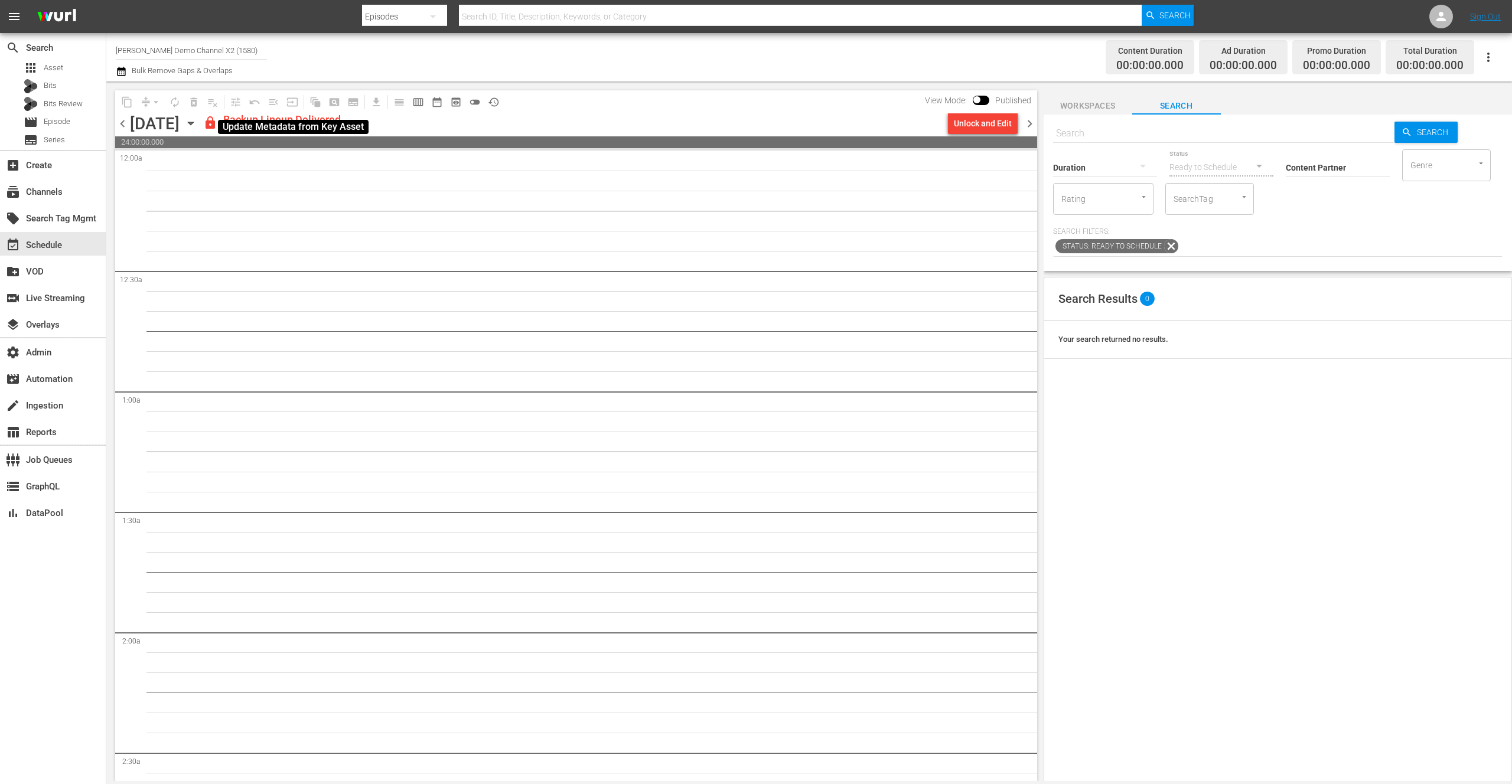
type input "[PERSON_NAME] - External (1417)"
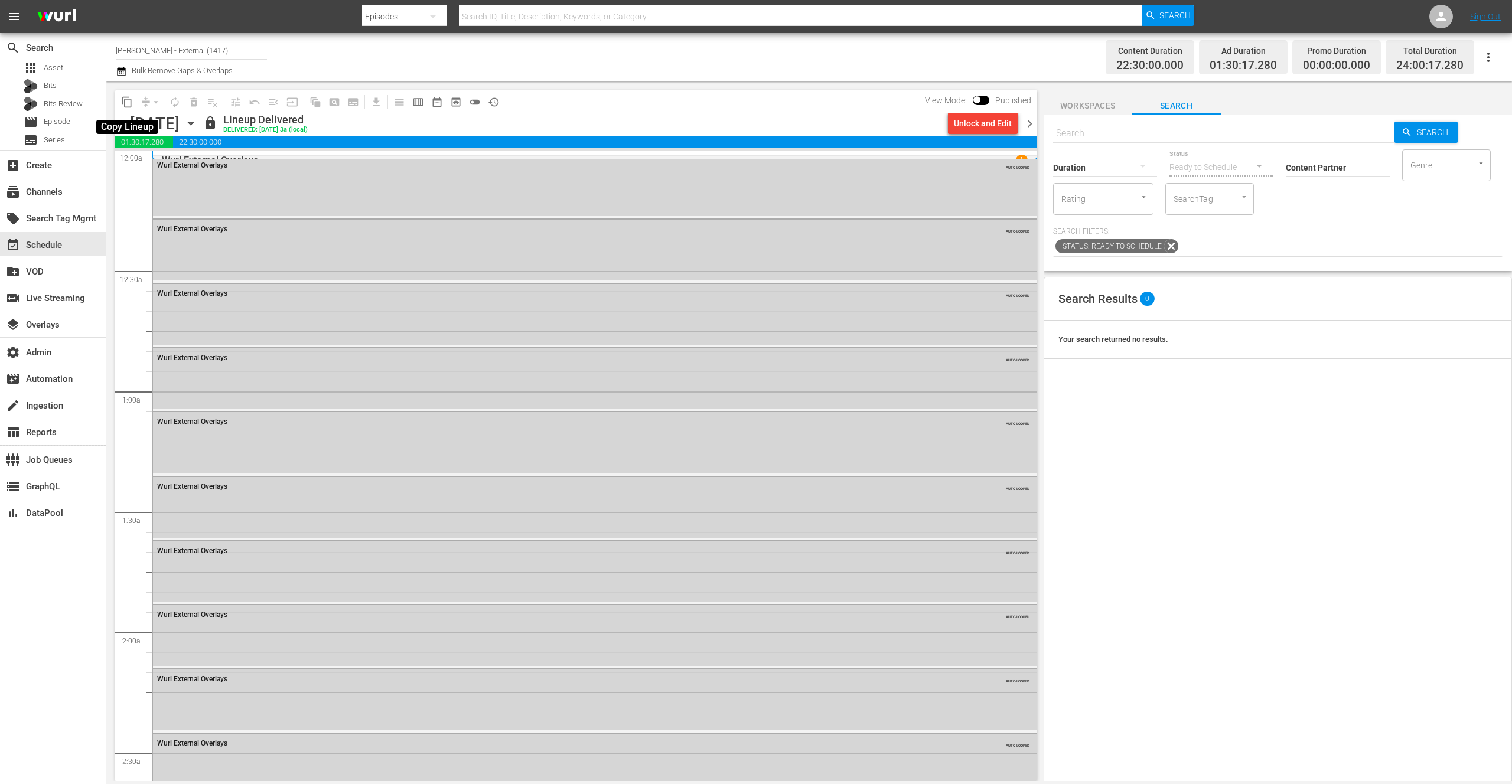
click at [127, 104] on span "content_copy" at bounding box center [127, 102] width 12 height 12
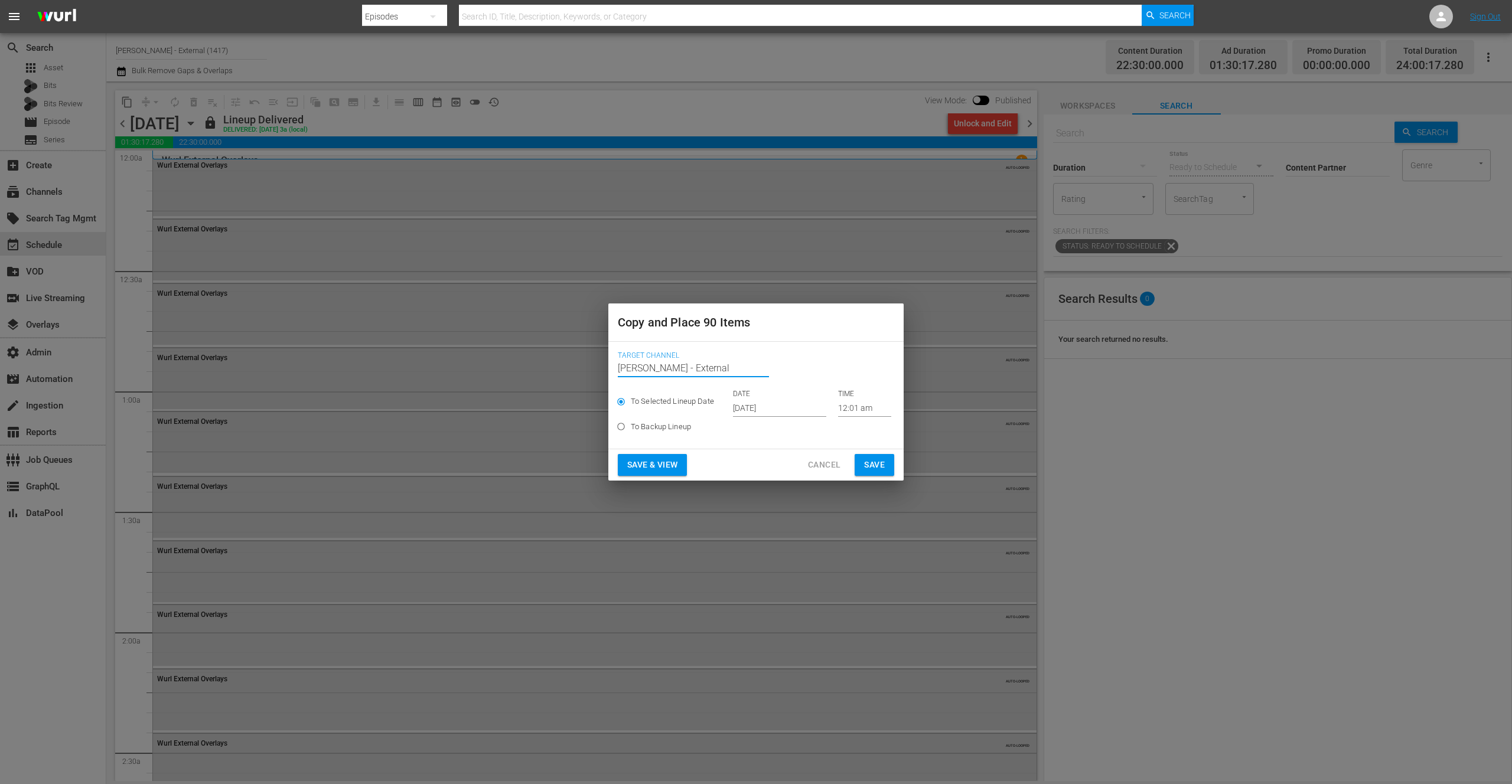
click at [690, 368] on input "[PERSON_NAME] - External" at bounding box center [693, 368] width 151 height 28
drag, startPoint x: 691, startPoint y: 369, endPoint x: 607, endPoint y: 368, distance: 84.0
click at [607, 368] on div "Copy and Place 90 Items Target Channel Channel Title [PERSON_NAME] - External T…" at bounding box center [756, 392] width 1512 height 784
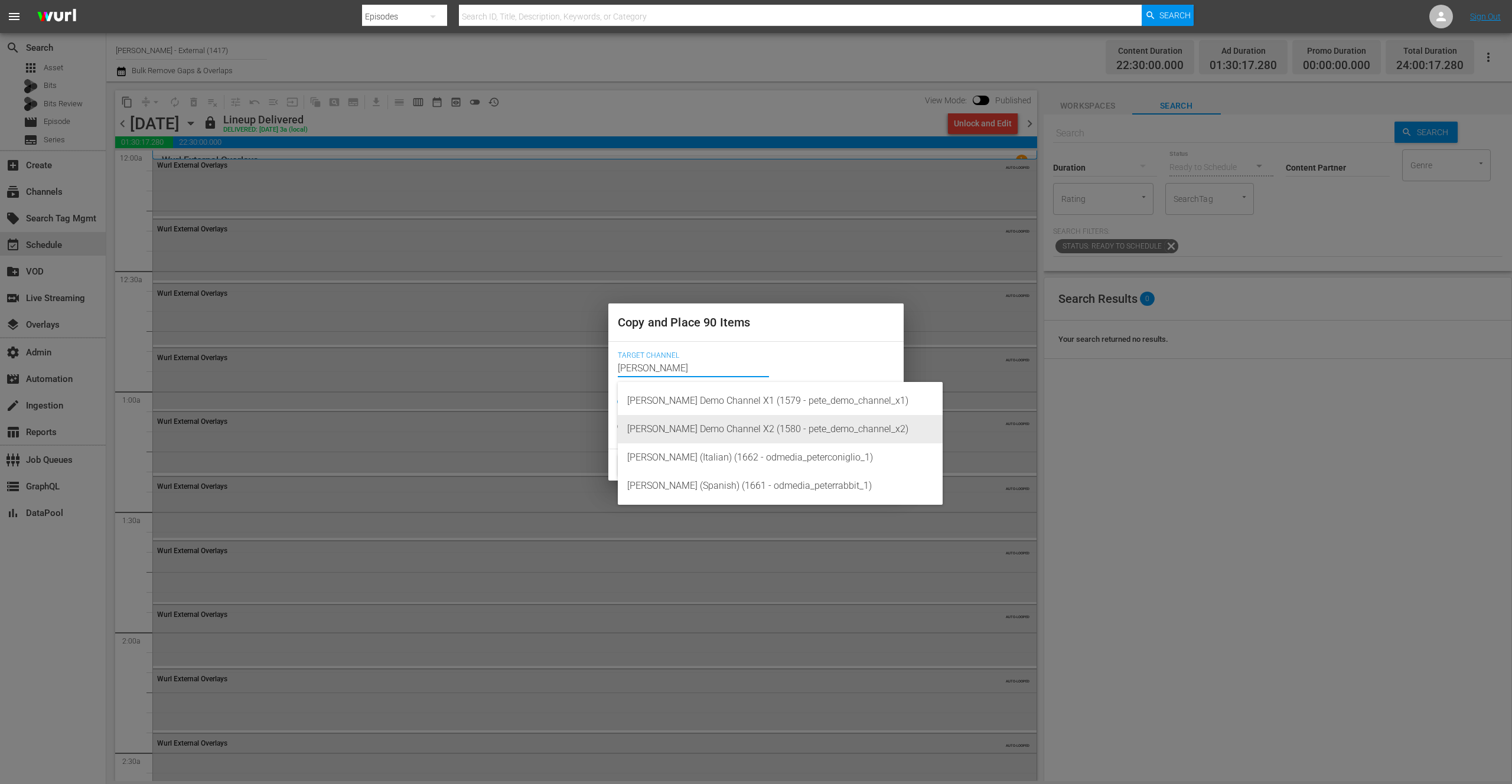
click at [708, 437] on div "[PERSON_NAME] Demo Channel X2 (1580 - pete_demo_channel_x2)" at bounding box center [780, 429] width 306 height 28
type input "[PERSON_NAME] Demo Channel X2 (1580 - pete_demo_channel_x2)"
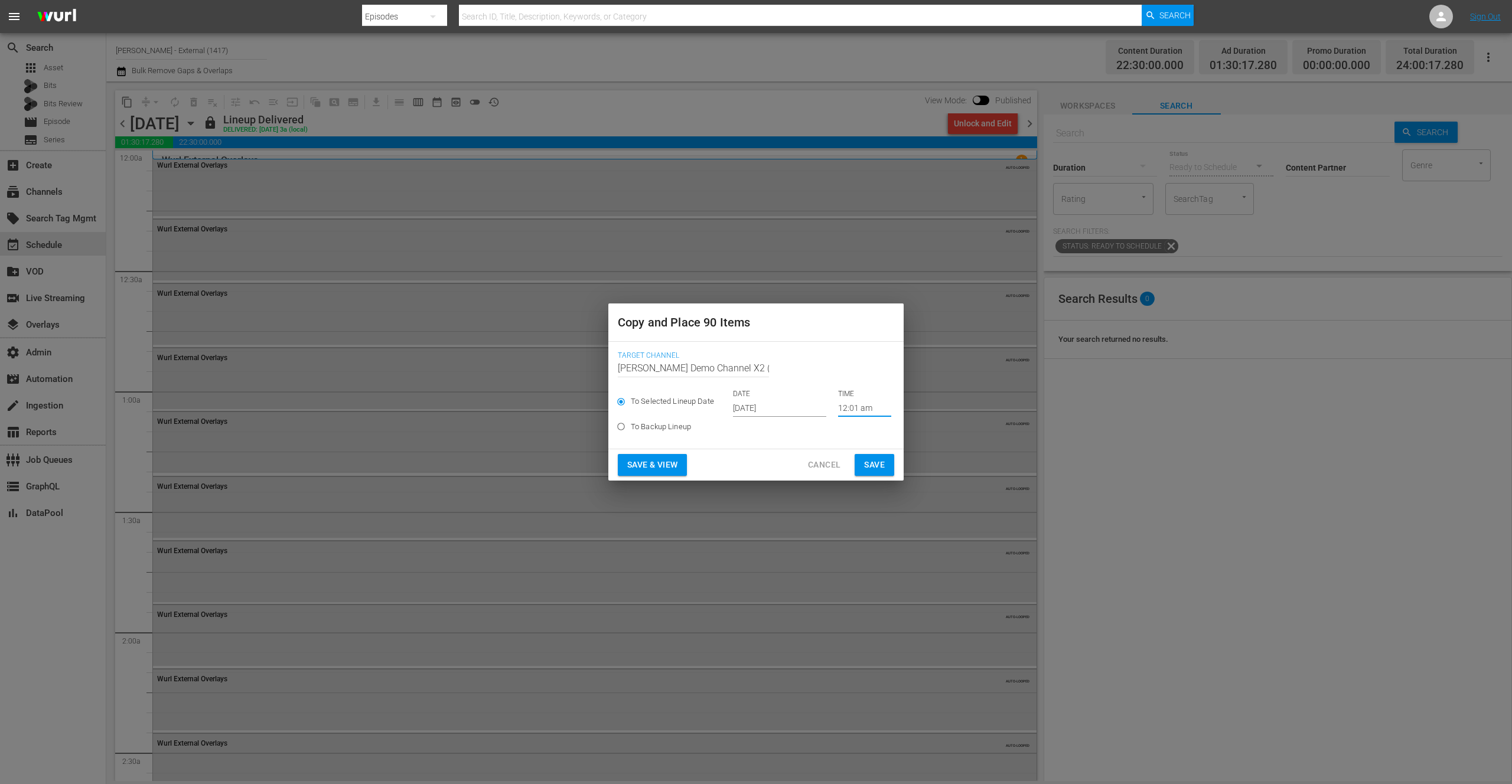
click at [853, 409] on input "12:01 am" at bounding box center [865, 408] width 53 height 18
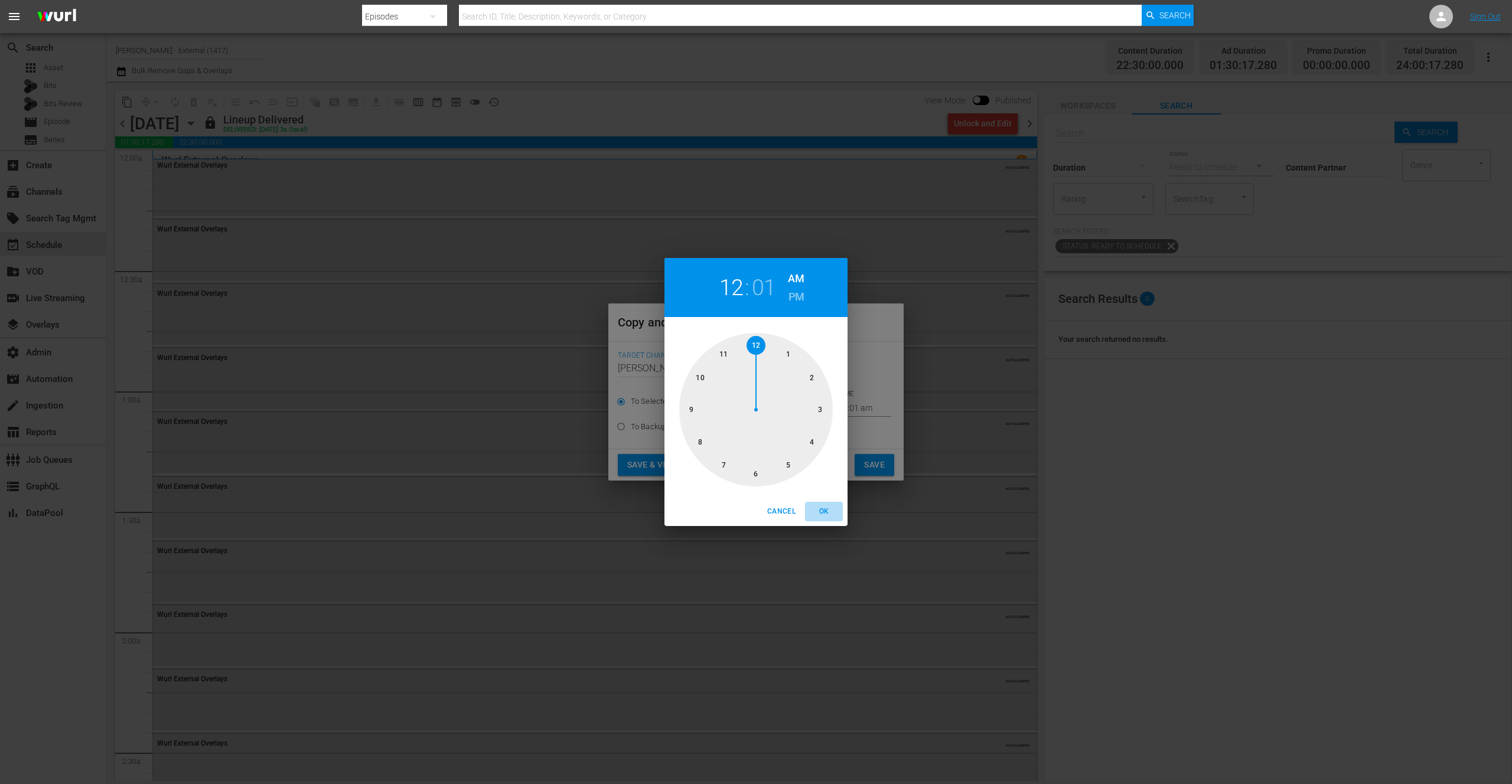
click at [824, 509] on span "OK" at bounding box center [824, 512] width 28 height 12
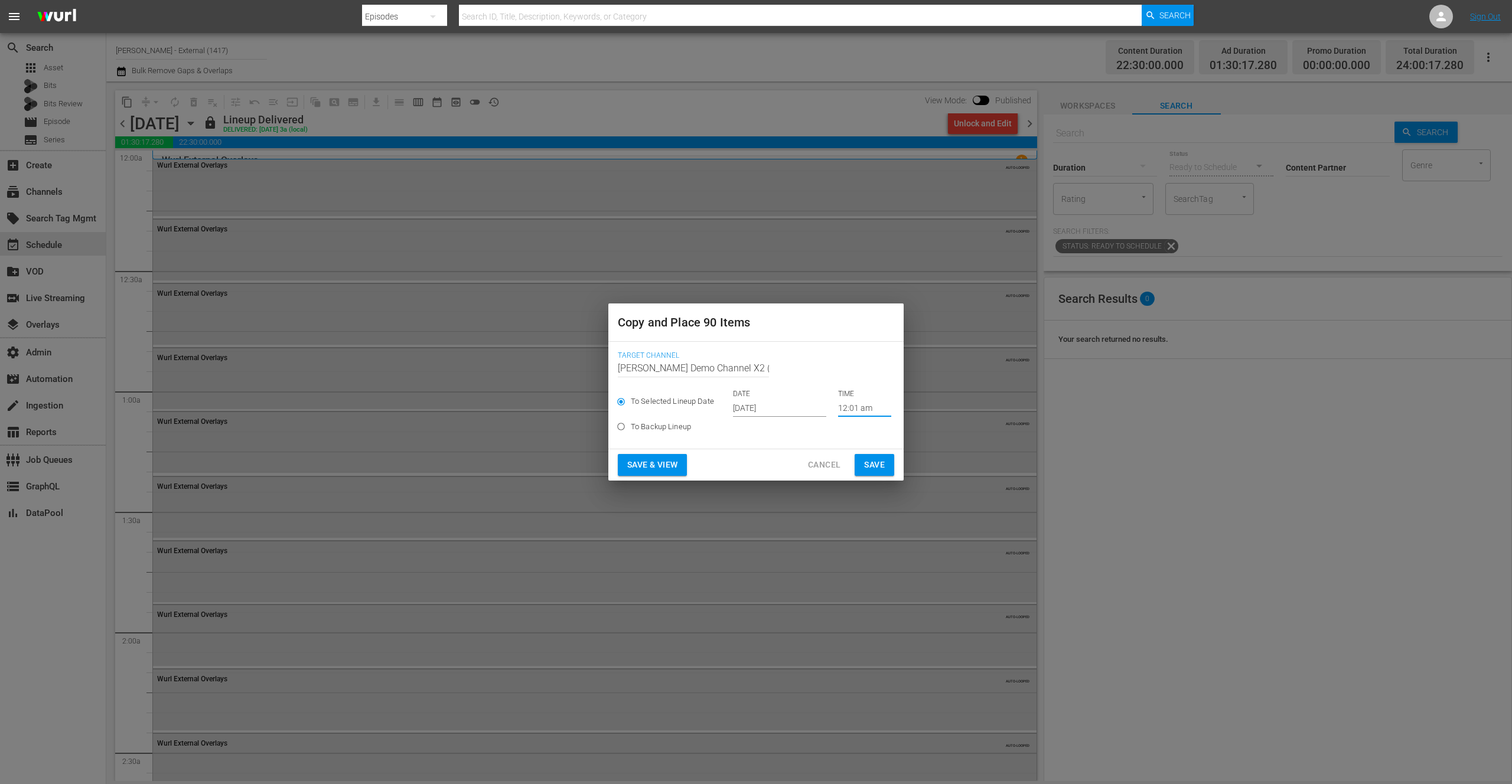
click at [839, 405] on input "12:01 am" at bounding box center [865, 408] width 53 height 18
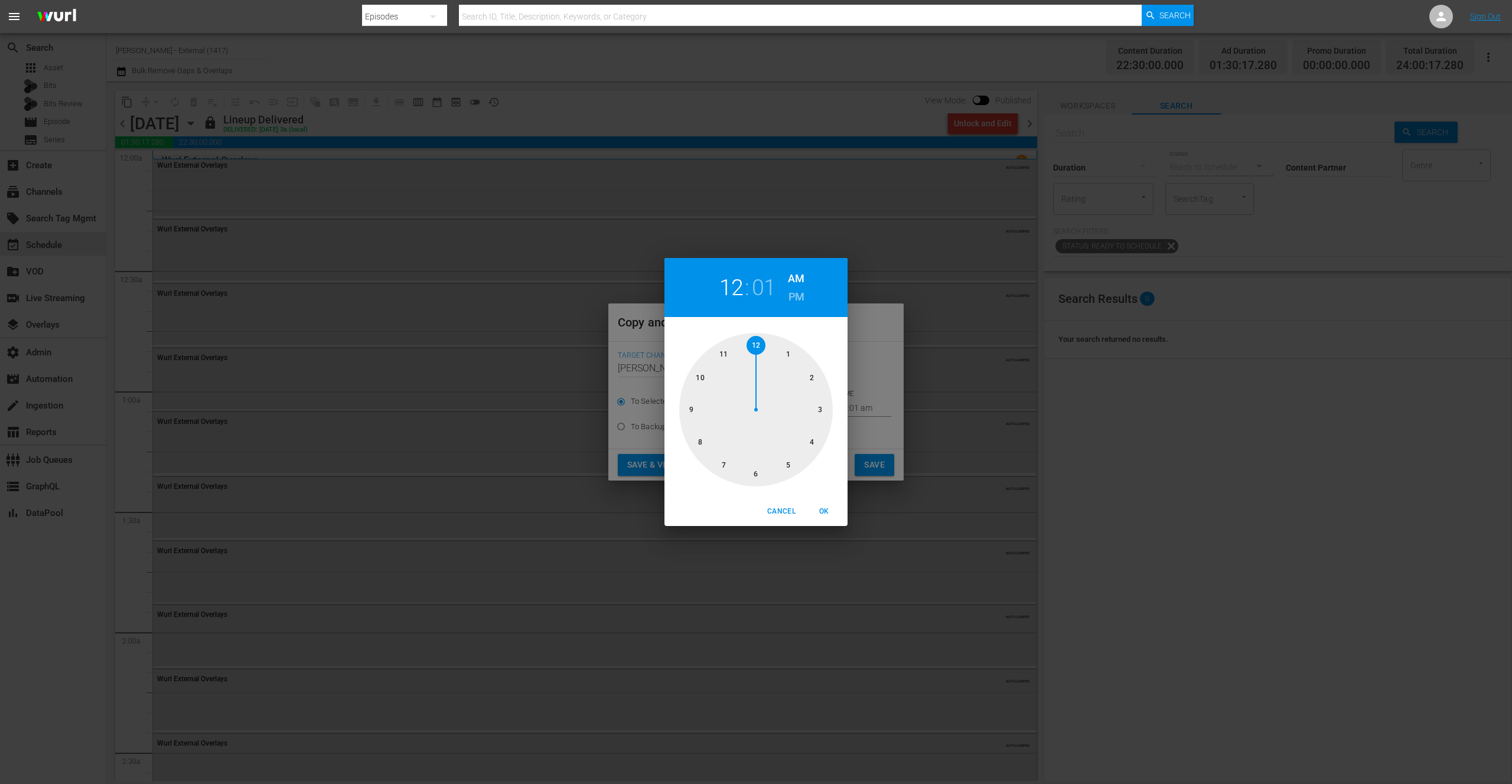
click at [760, 285] on h2 "01" at bounding box center [764, 288] width 24 height 26
click at [761, 341] on div at bounding box center [756, 409] width 154 height 154
click at [826, 509] on span "OK" at bounding box center [824, 512] width 28 height 12
type input "12:00 am"
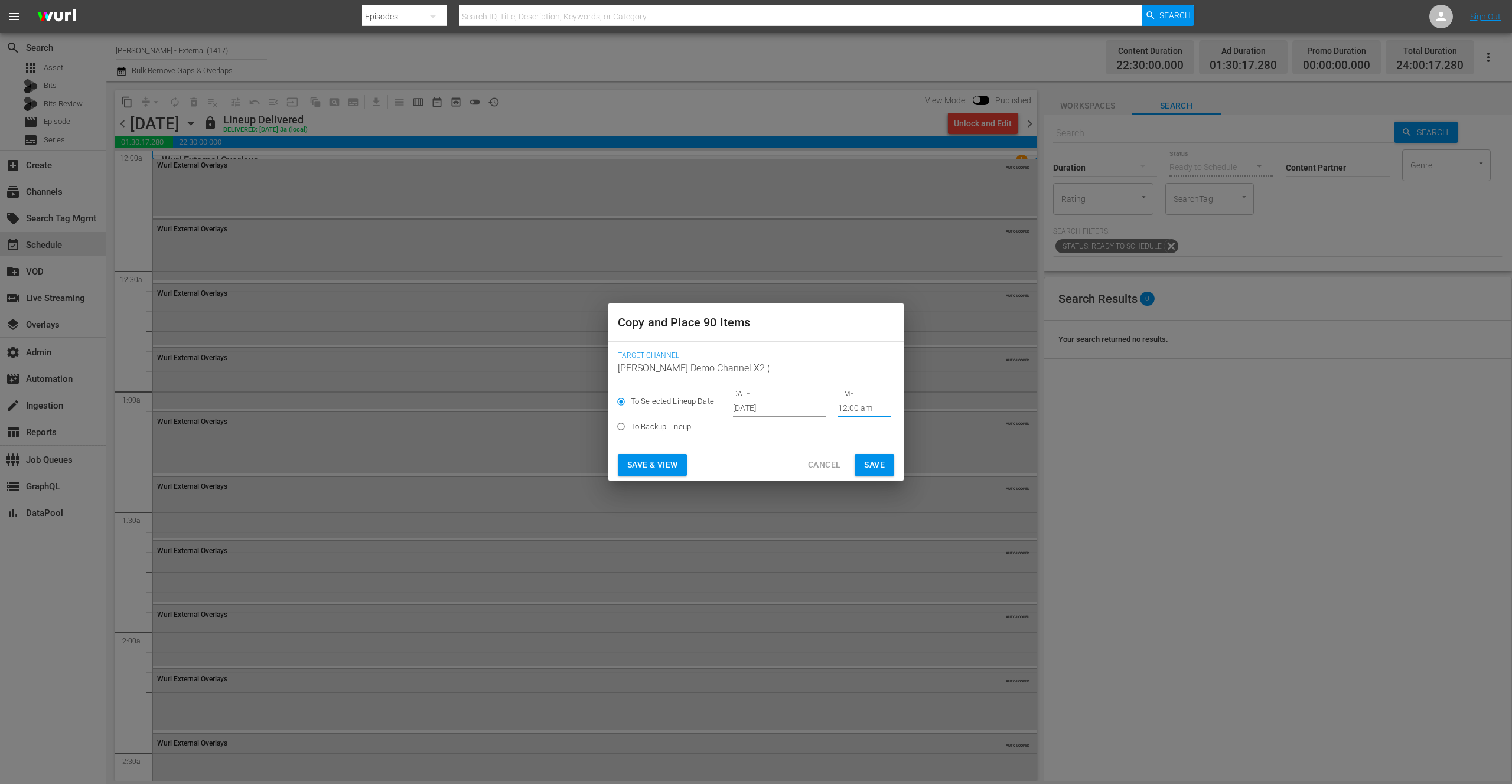
click at [871, 466] on span "Save" at bounding box center [874, 465] width 21 height 15
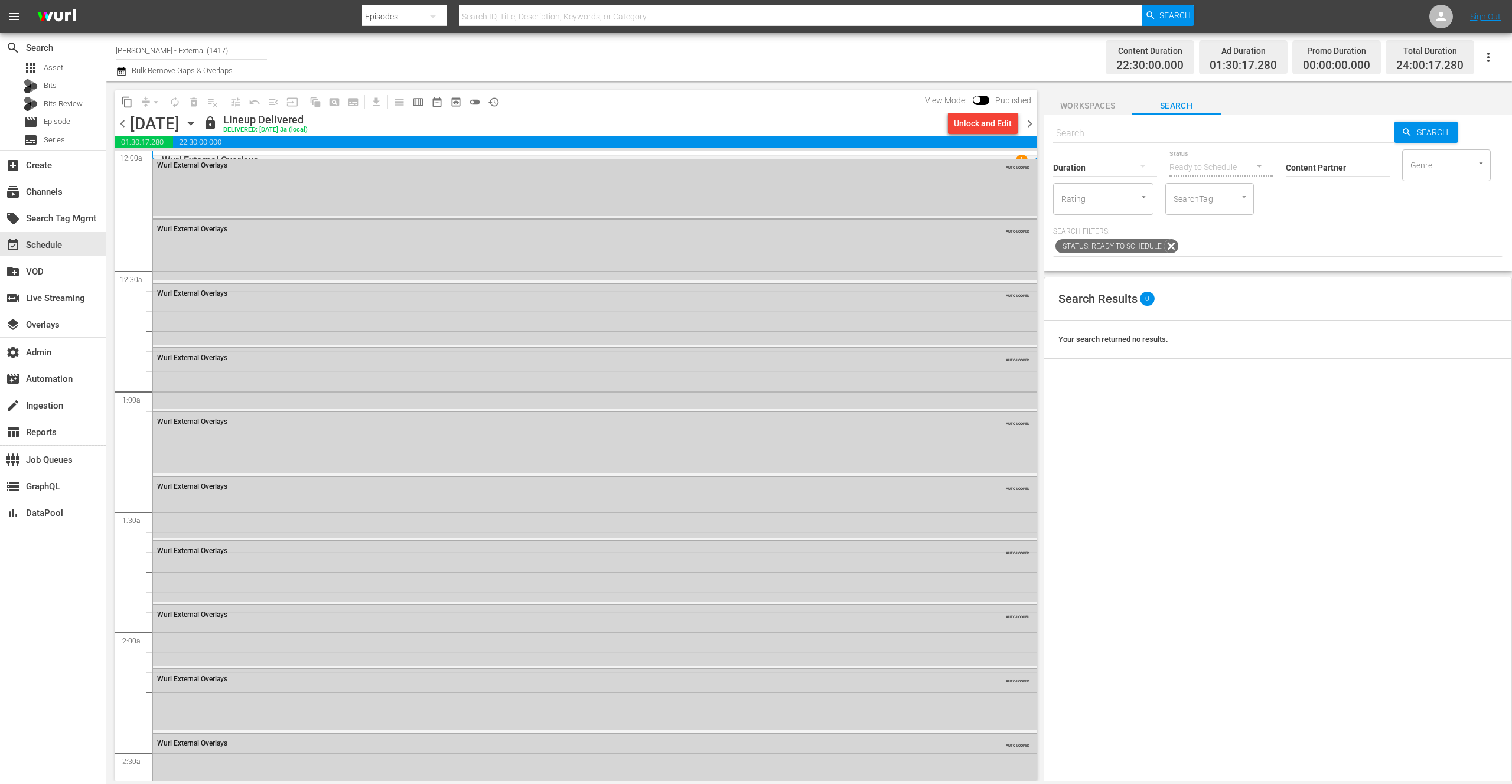
click at [229, 193] on div "[PERSON_NAME] External Overlays AUTO-LOOPED" at bounding box center [595, 186] width 884 height 61
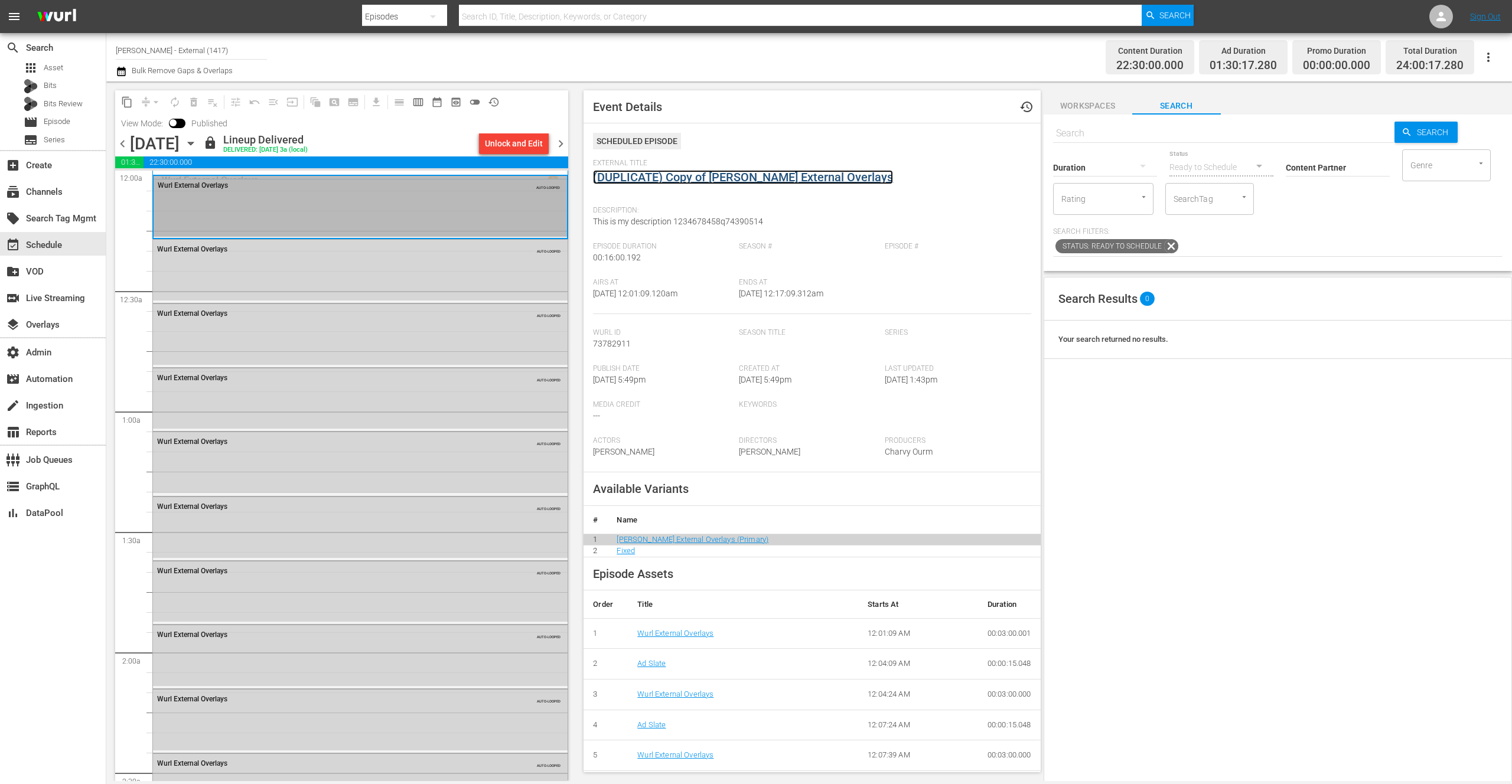
click at [683, 178] on link "(DUPLICATE) Copy of [PERSON_NAME] External Overlays" at bounding box center [743, 177] width 300 height 14
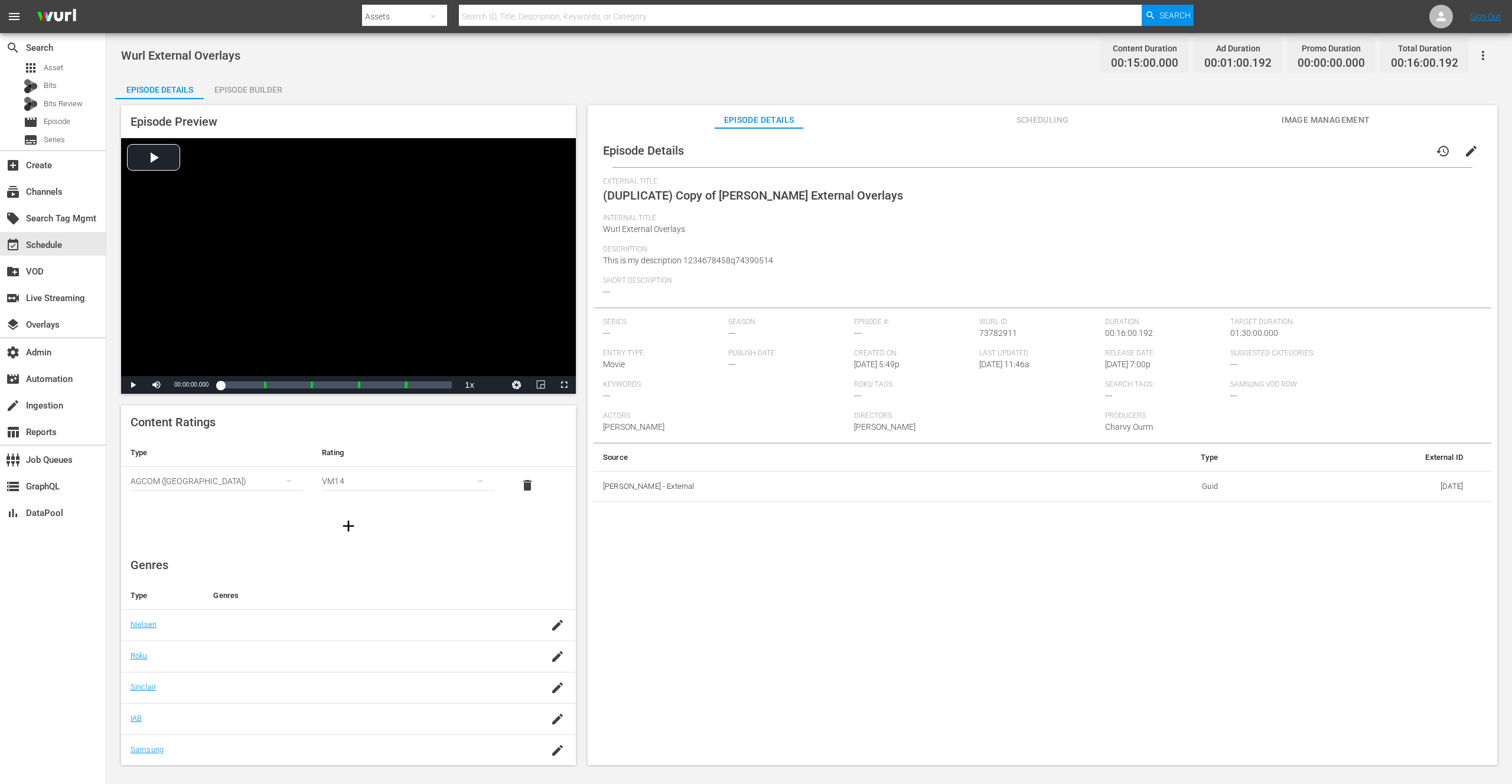
click at [261, 92] on div "Episode Builder" at bounding box center [248, 89] width 89 height 28
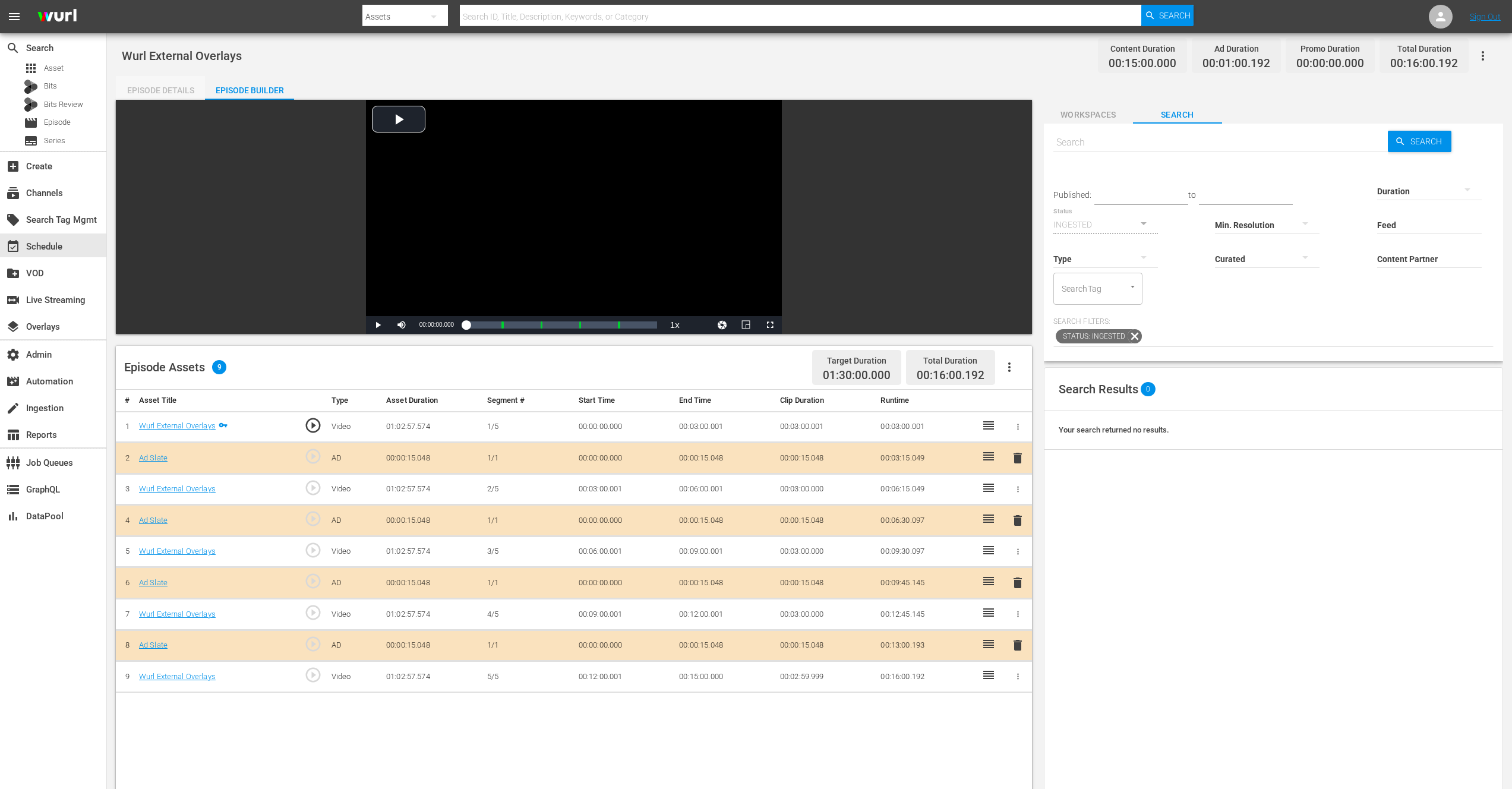
click at [176, 93] on div "Episode Details" at bounding box center [160, 90] width 89 height 28
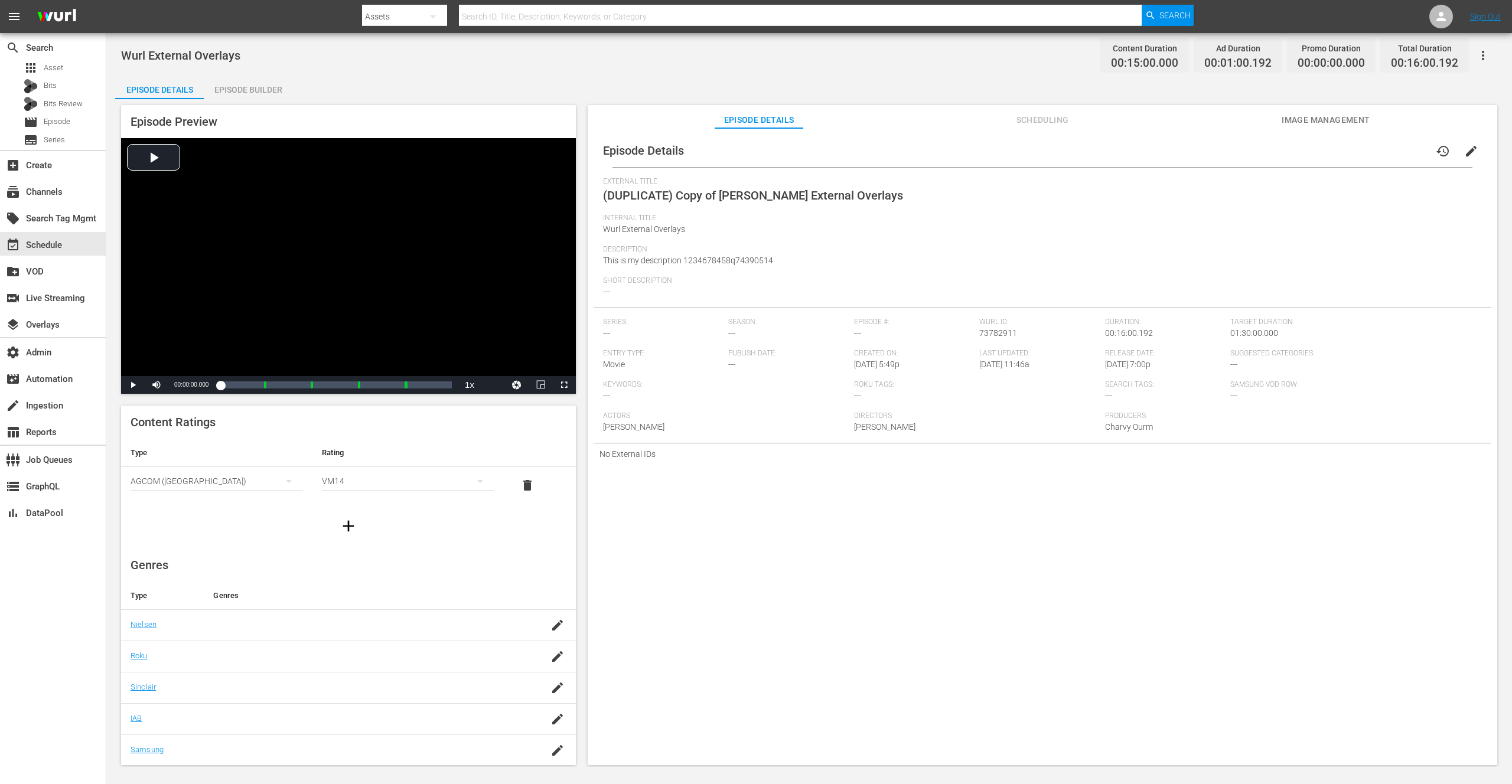
click at [1483, 55] on icon "button" at bounding box center [1483, 55] width 2 height 9
click at [1342, 63] on div "Add Episode to Workspace" at bounding box center [1399, 60] width 180 height 28
click at [45, 248] on div "event_available Schedule" at bounding box center [33, 243] width 66 height 10
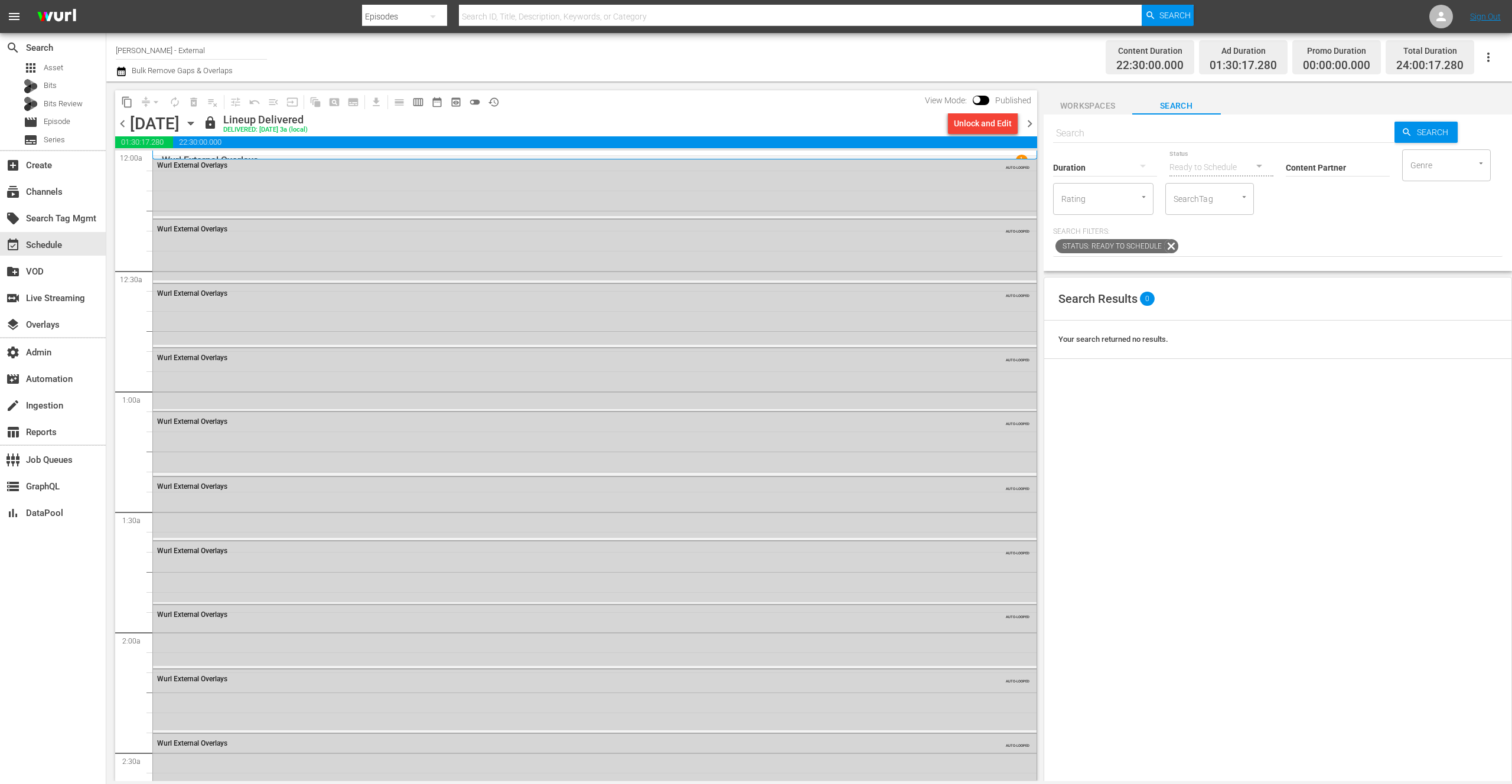
click at [210, 56] on input "[PERSON_NAME] - External" at bounding box center [191, 50] width 151 height 28
drag, startPoint x: 200, startPoint y: 52, endPoint x: 112, endPoint y: 43, distance: 88.5
click at [112, 43] on div "Channel Title [PERSON_NAME] - External Bulk Remove Gaps & Overlaps Content Dura…" at bounding box center [810, 57] width 1406 height 48
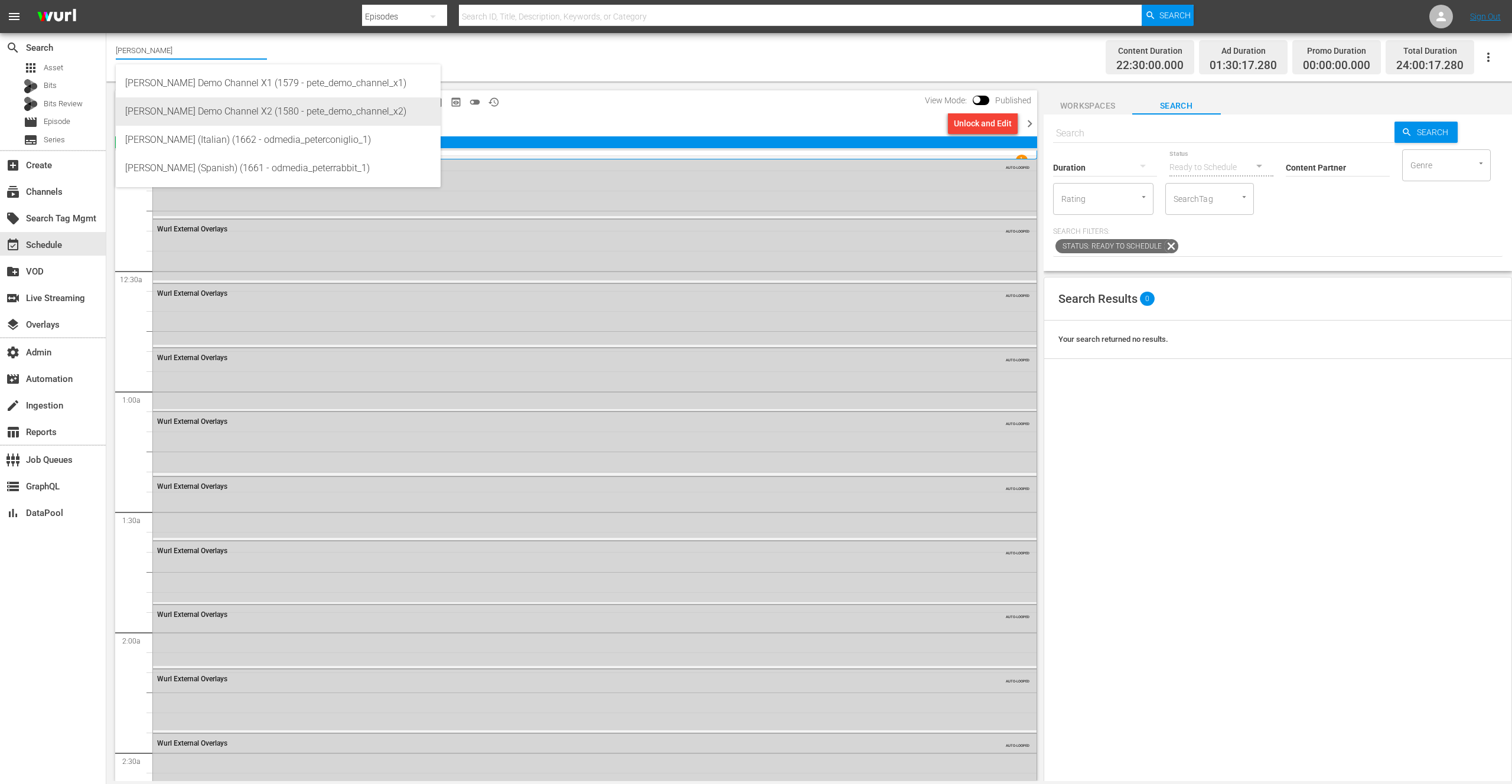
click at [274, 111] on div "[PERSON_NAME] Demo Channel X2 (1580 - pete_demo_channel_x2)" at bounding box center [278, 111] width 306 height 28
type input "[PERSON_NAME] Demo Channel X2 (1580 - pete_demo_channel_x2)"
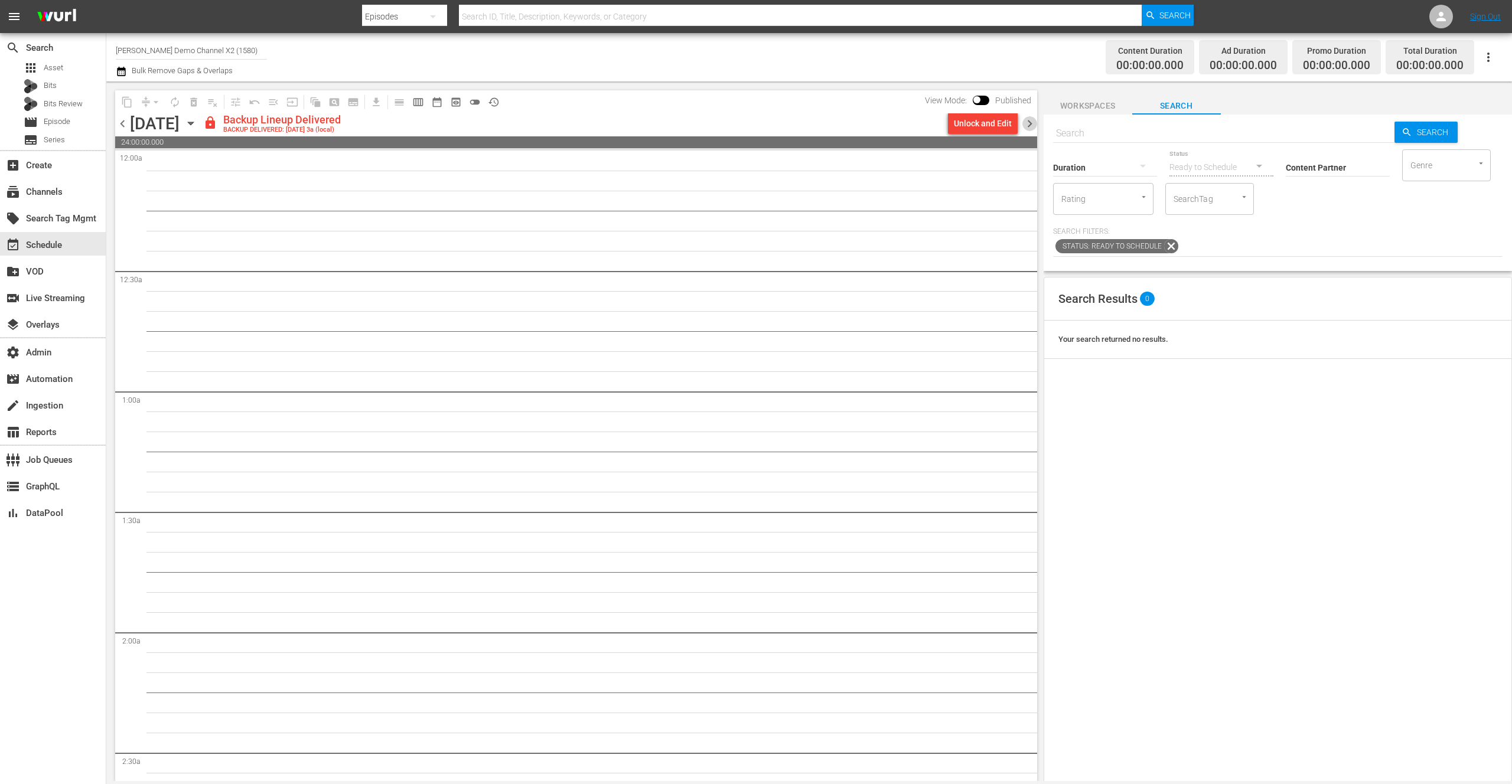
click at [1032, 124] on span "chevron_right" at bounding box center [1030, 124] width 15 height 15
click at [1032, 125] on span "chevron_right" at bounding box center [1030, 124] width 15 height 15
click at [1090, 108] on span "Workspaces" at bounding box center [1088, 106] width 89 height 15
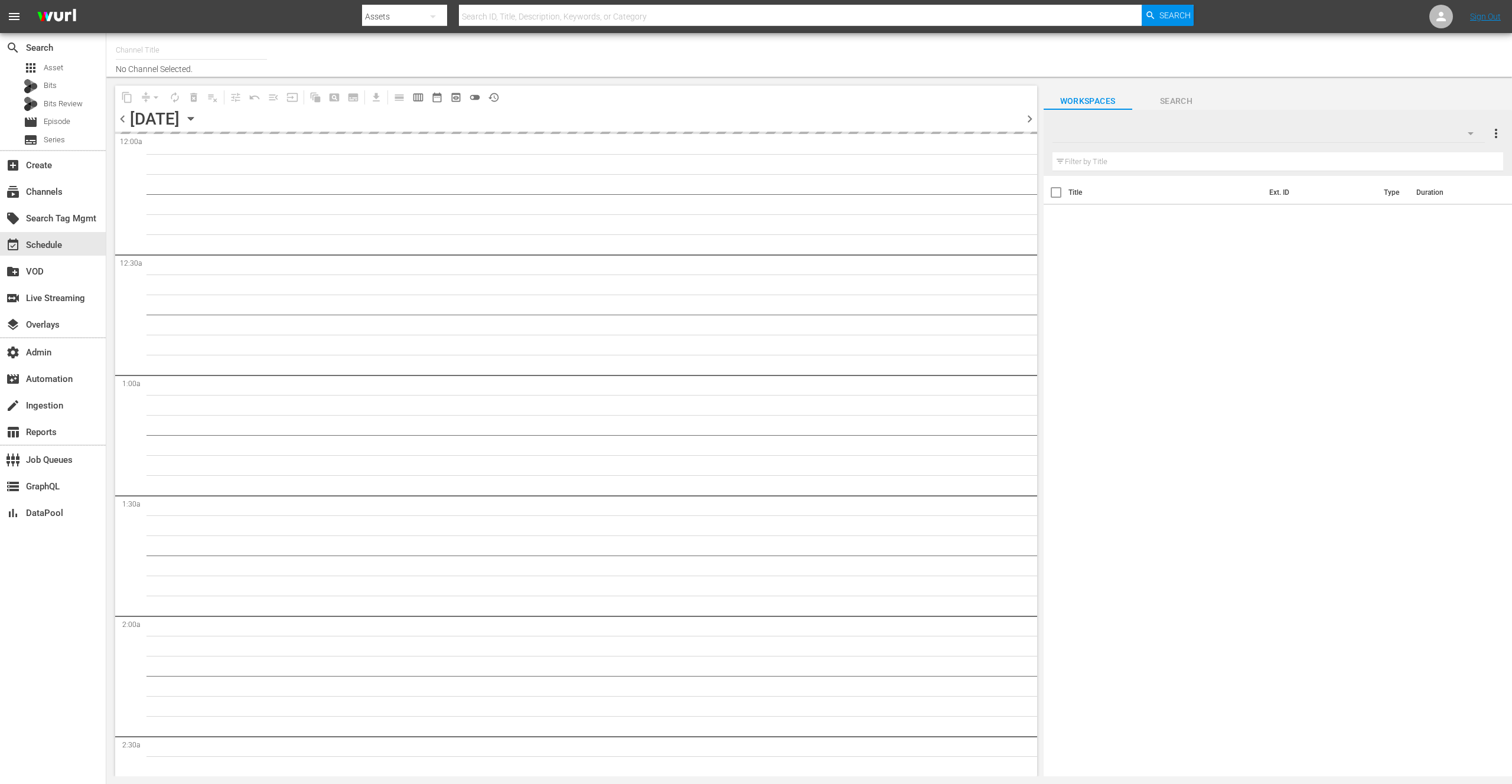
type input "[PERSON_NAME] Demo Channel X2 (1580)"
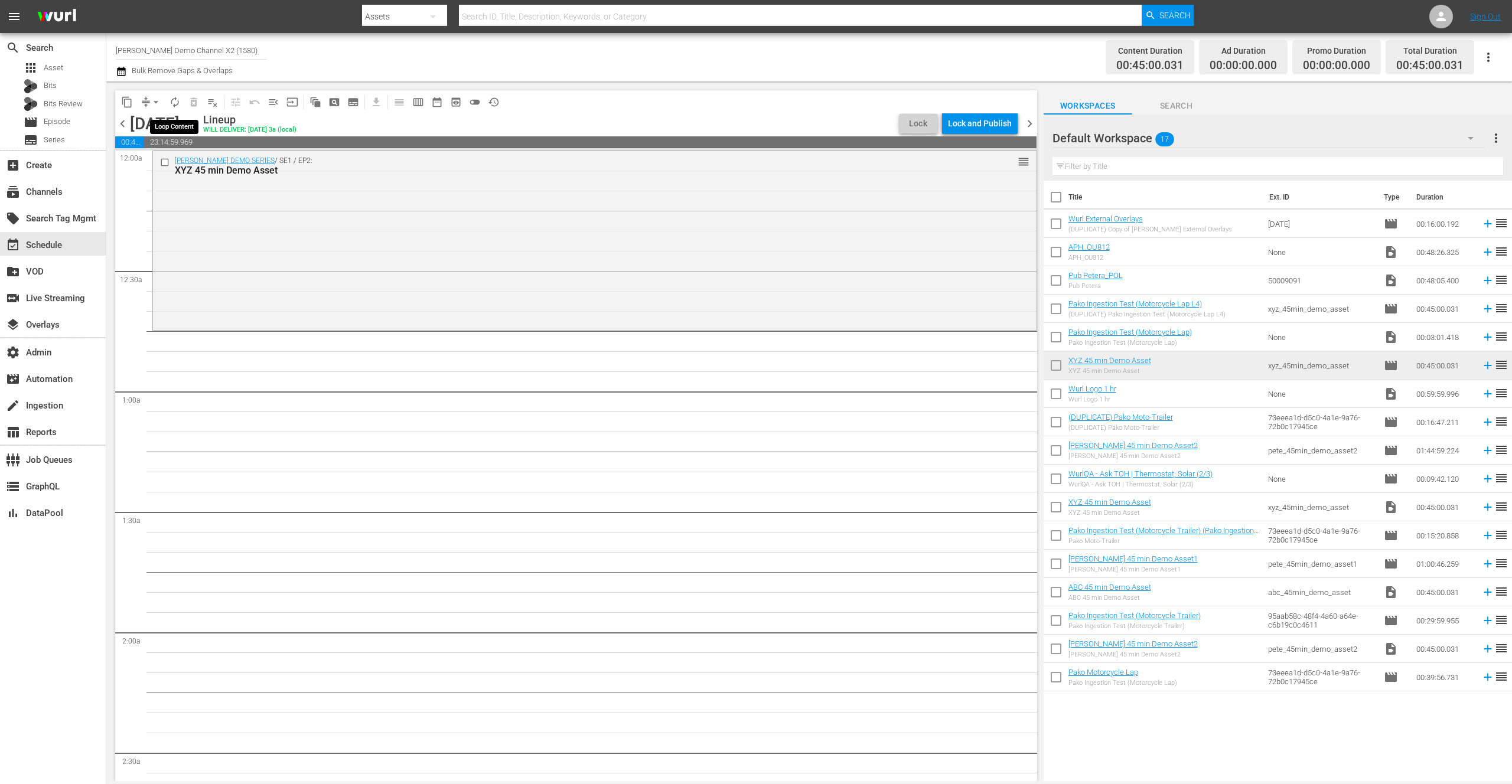
click at [174, 103] on span "autorenew_outlined" at bounding box center [175, 102] width 12 height 12
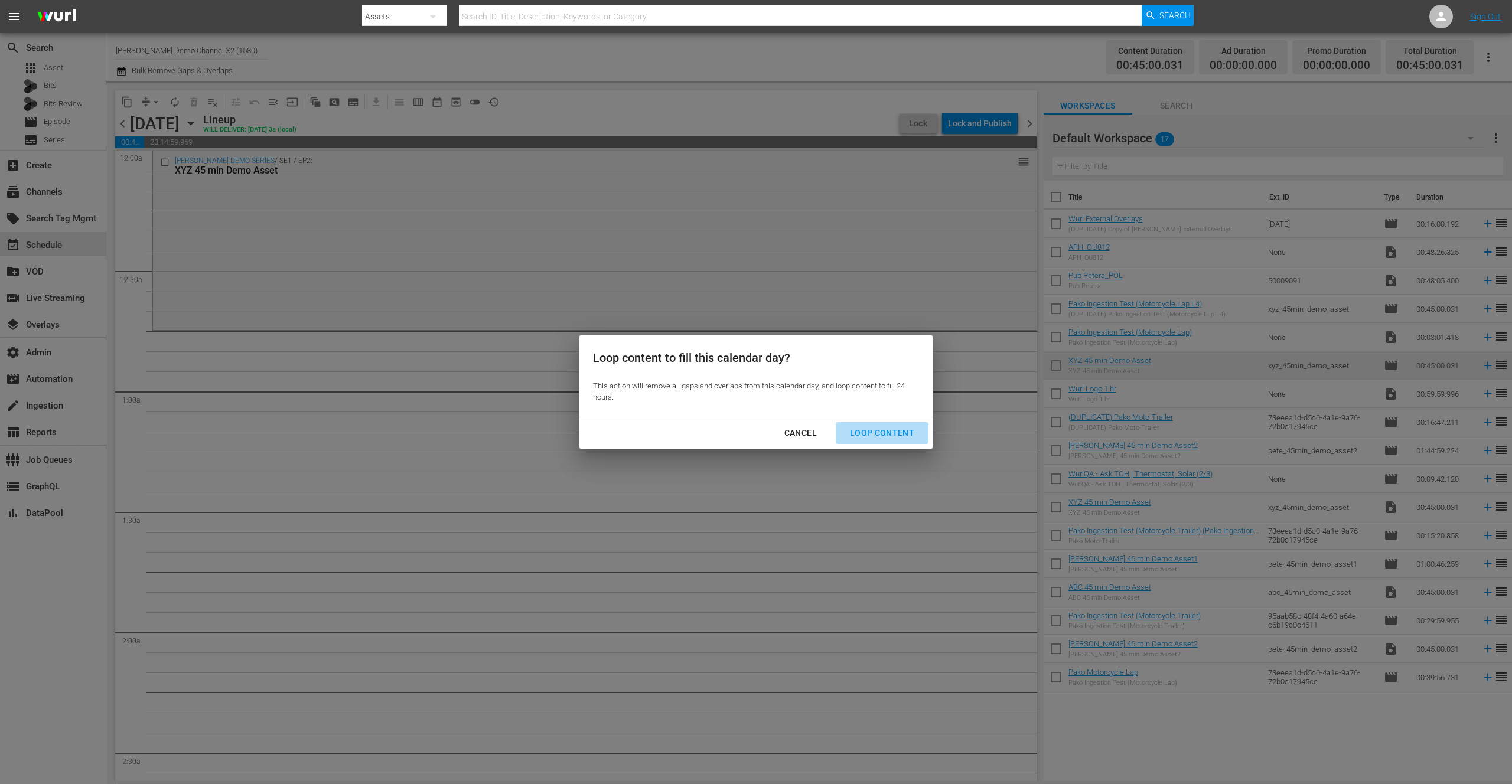
click at [885, 428] on div "Loop Content" at bounding box center [882, 433] width 83 height 15
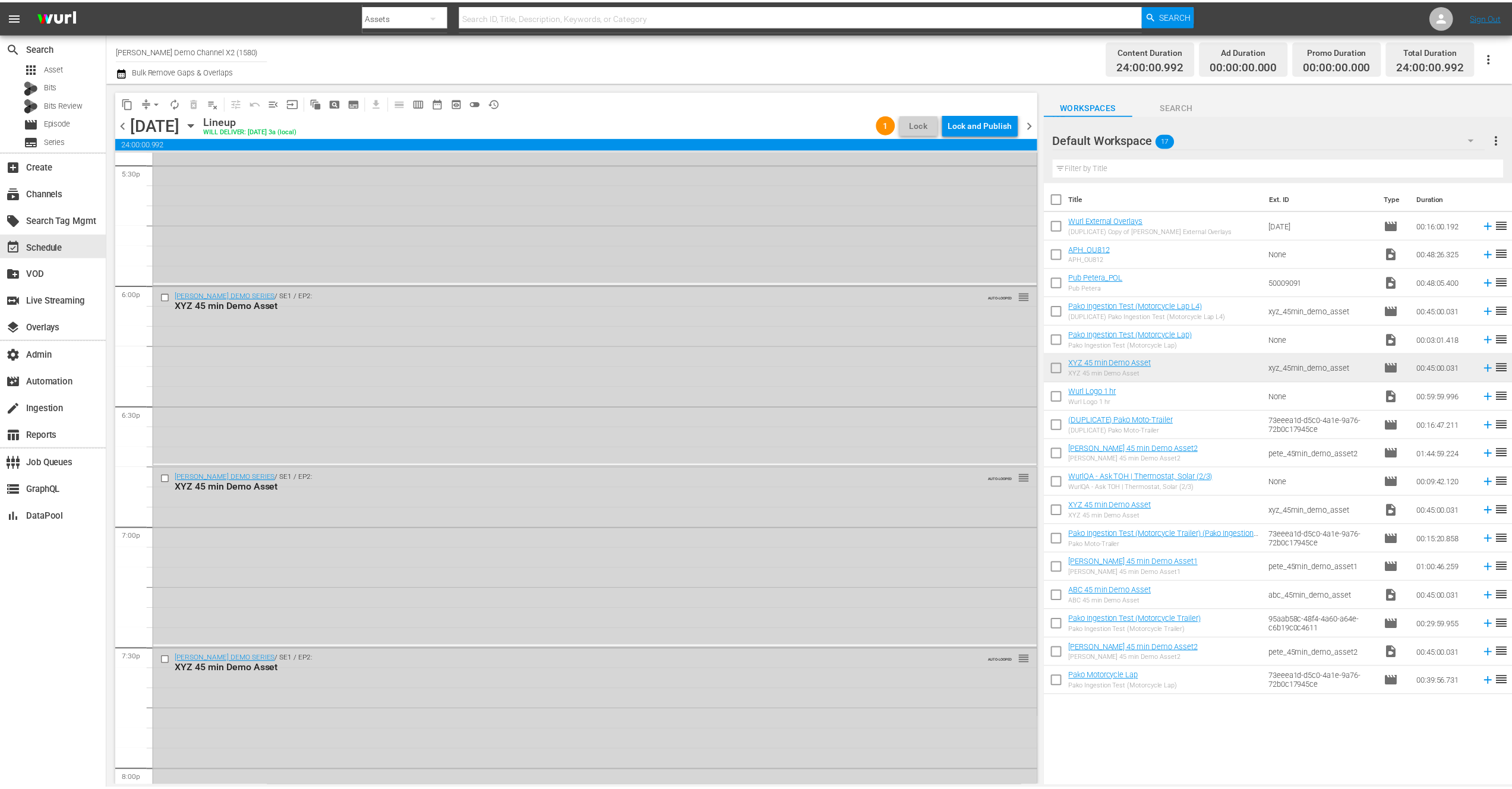
scroll to position [4209, 0]
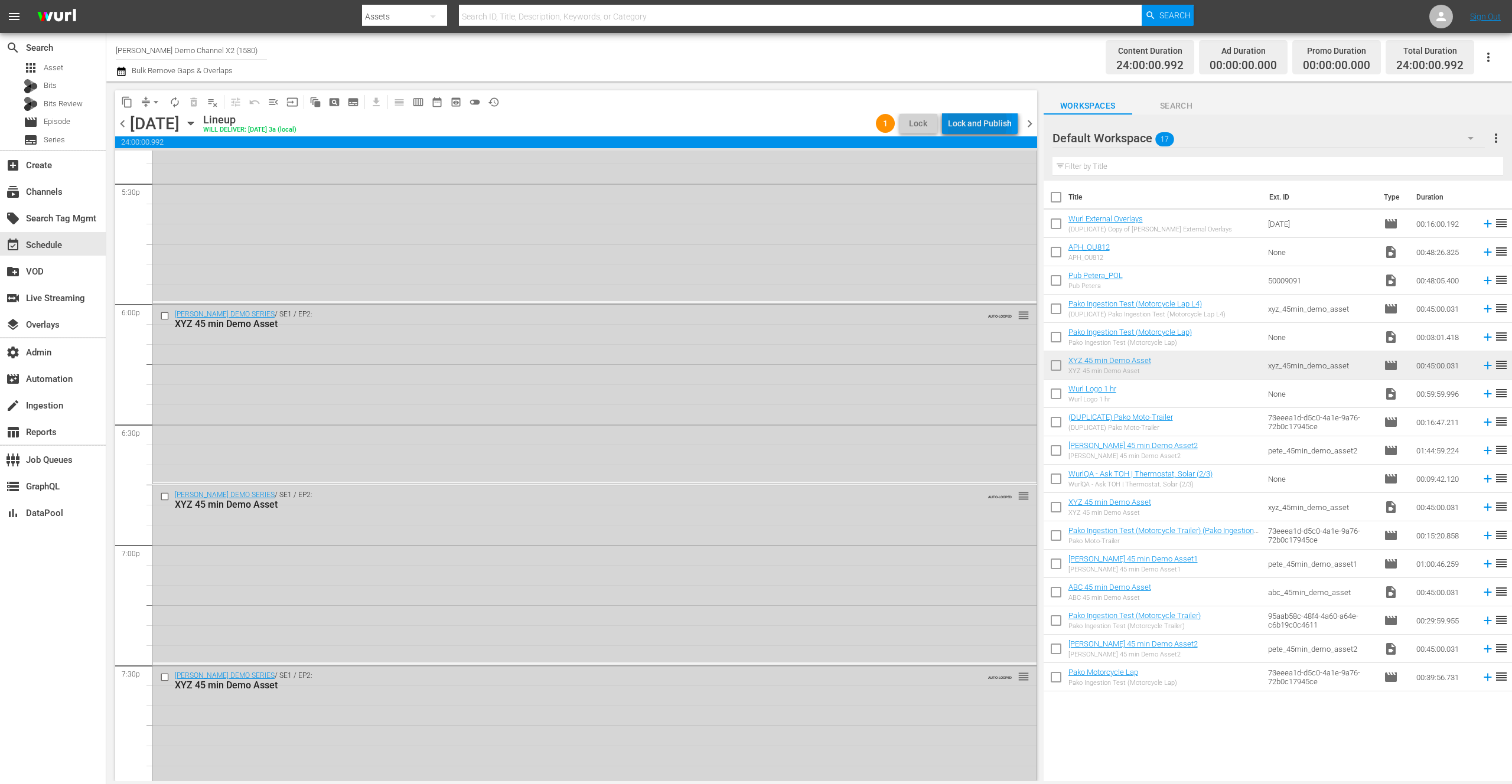
click at [977, 123] on div "Lock and Publish" at bounding box center [980, 123] width 64 height 21
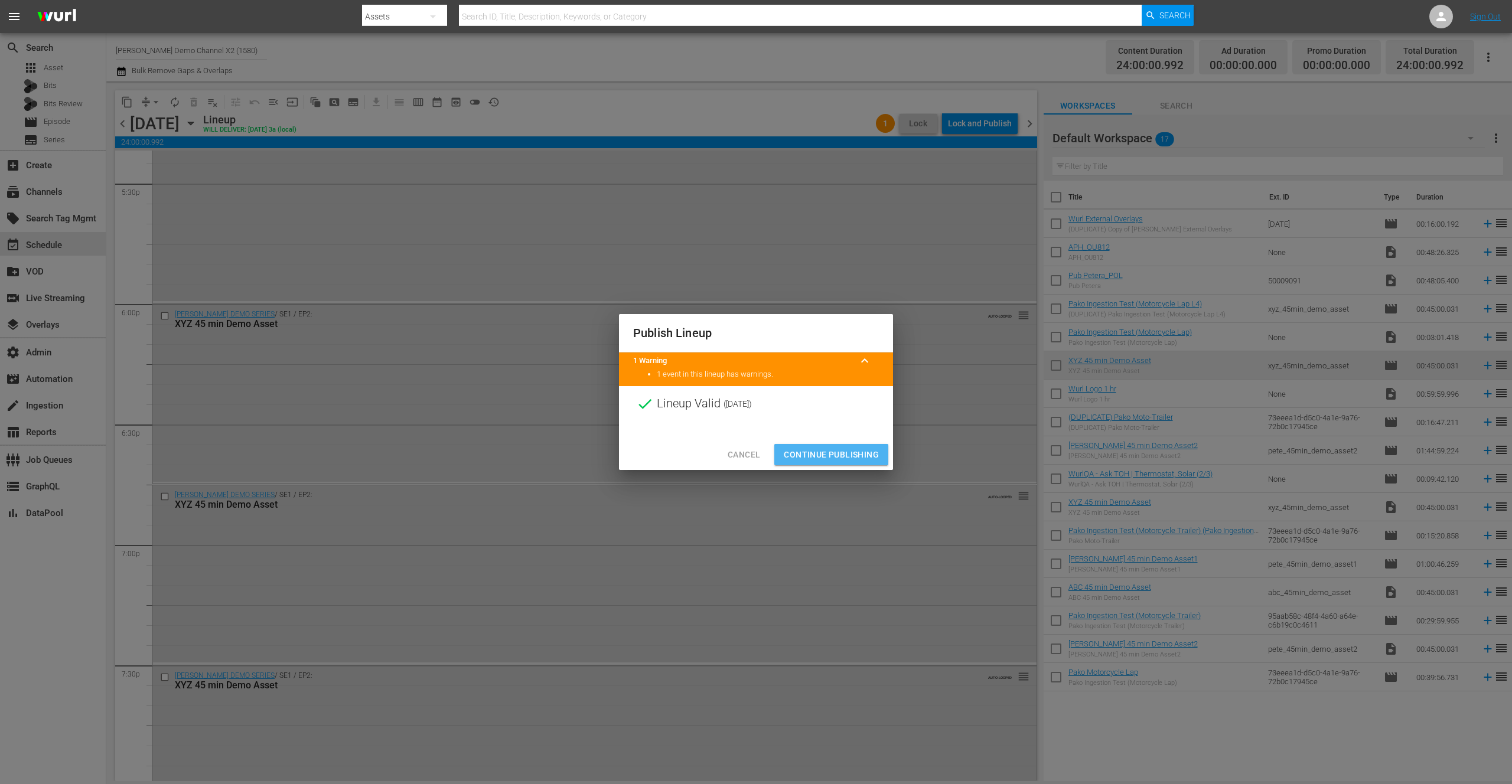
click at [840, 452] on span "Continue Publishing" at bounding box center [831, 455] width 95 height 15
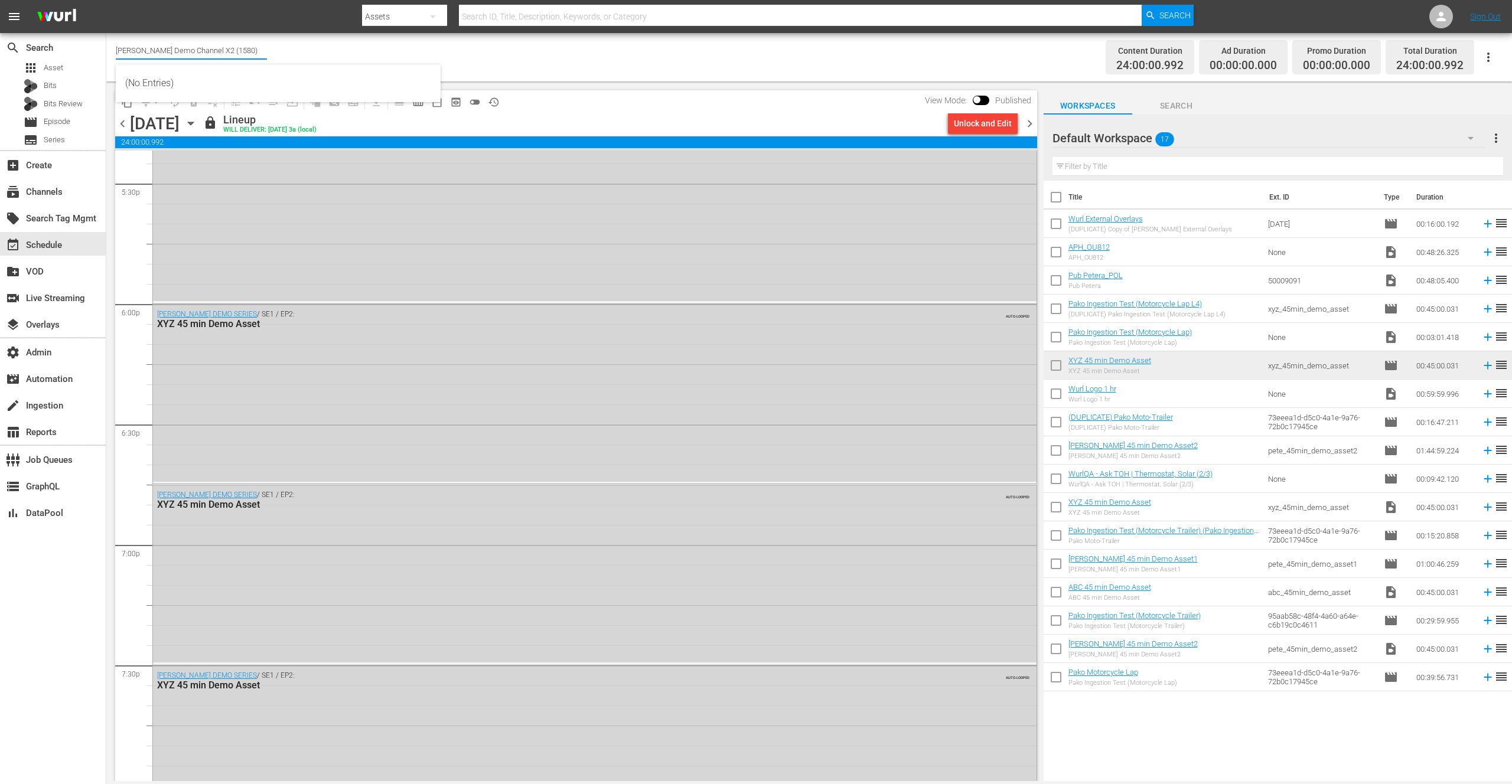
click at [222, 56] on input "[PERSON_NAME] Demo Channel X2 (1580)" at bounding box center [191, 50] width 151 height 28
click at [49, 192] on div "subscriptions Channels" at bounding box center [33, 190] width 66 height 10
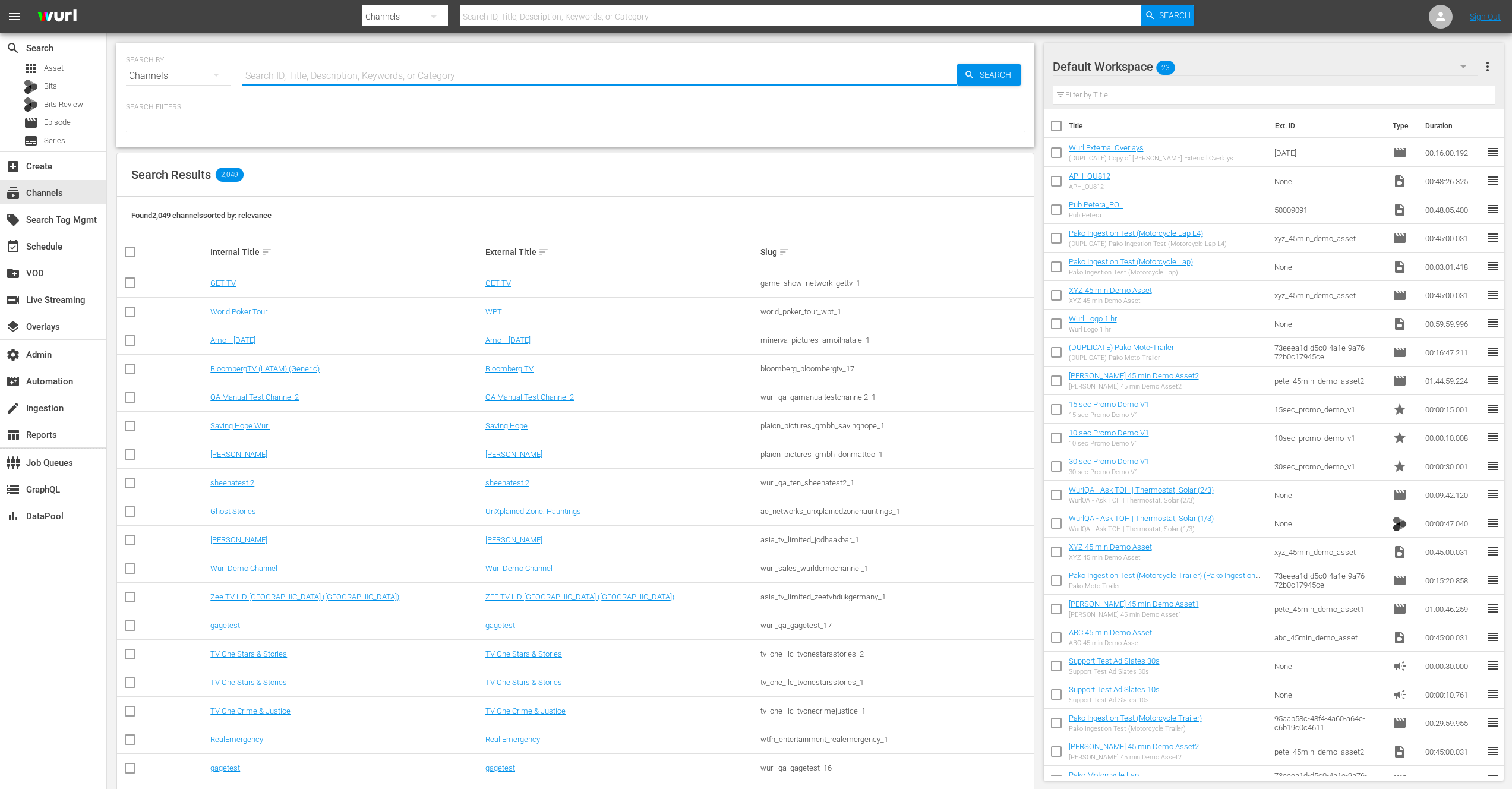
click at [301, 76] on input "text" at bounding box center [600, 76] width 714 height 28
type input "[PERSON_NAME]"
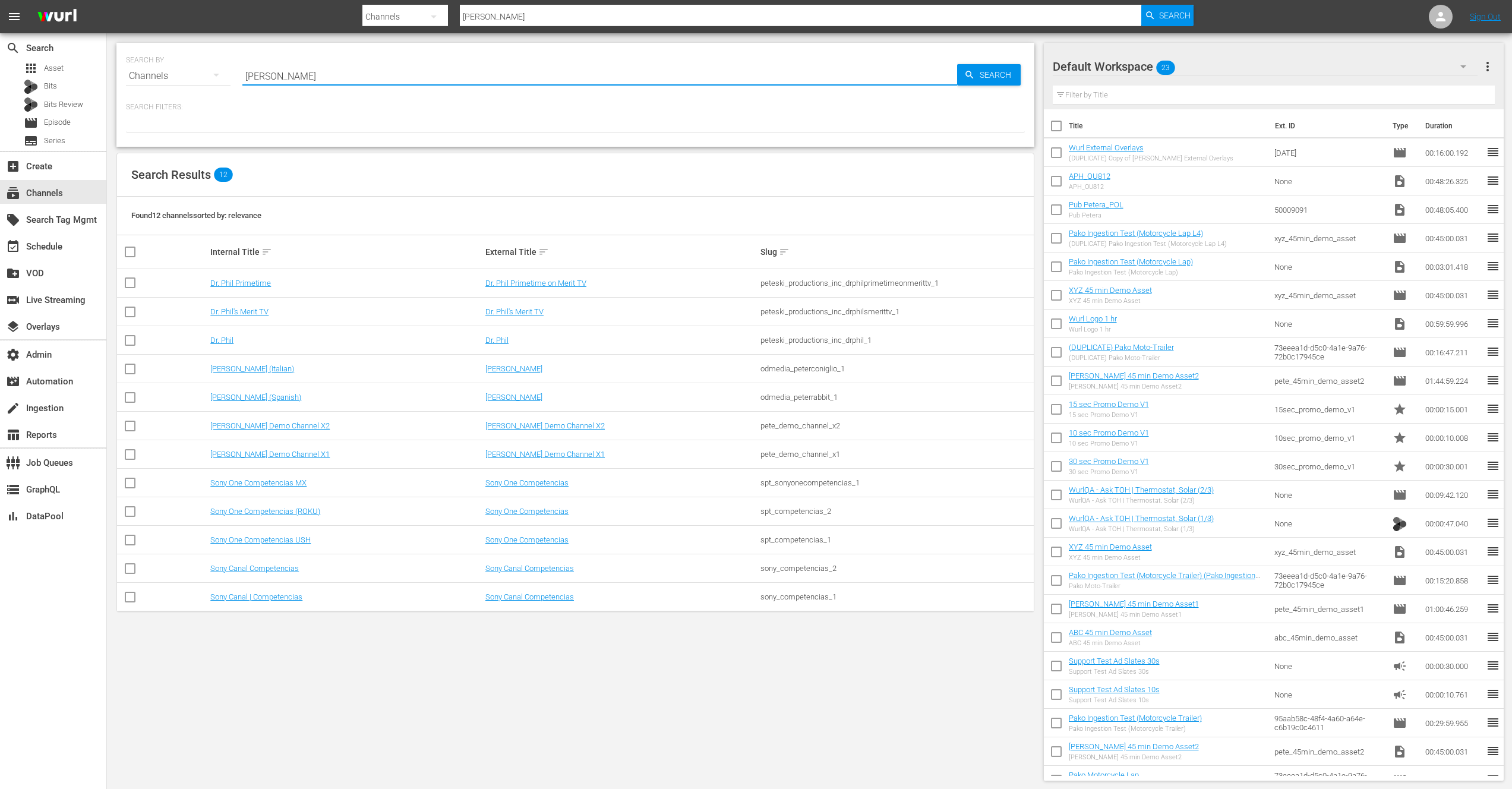
type input "[PERSON_NAME]"
drag, startPoint x: 386, startPoint y: 662, endPoint x: 370, endPoint y: 646, distance: 22.6
click at [379, 656] on div "SEARCH BY Search By Channels Search ID, Title, Description, Keywords, or Catego…" at bounding box center [575, 411] width 937 height 757
click at [811, 424] on div "pete_demo_channel_x2" at bounding box center [896, 426] width 272 height 9
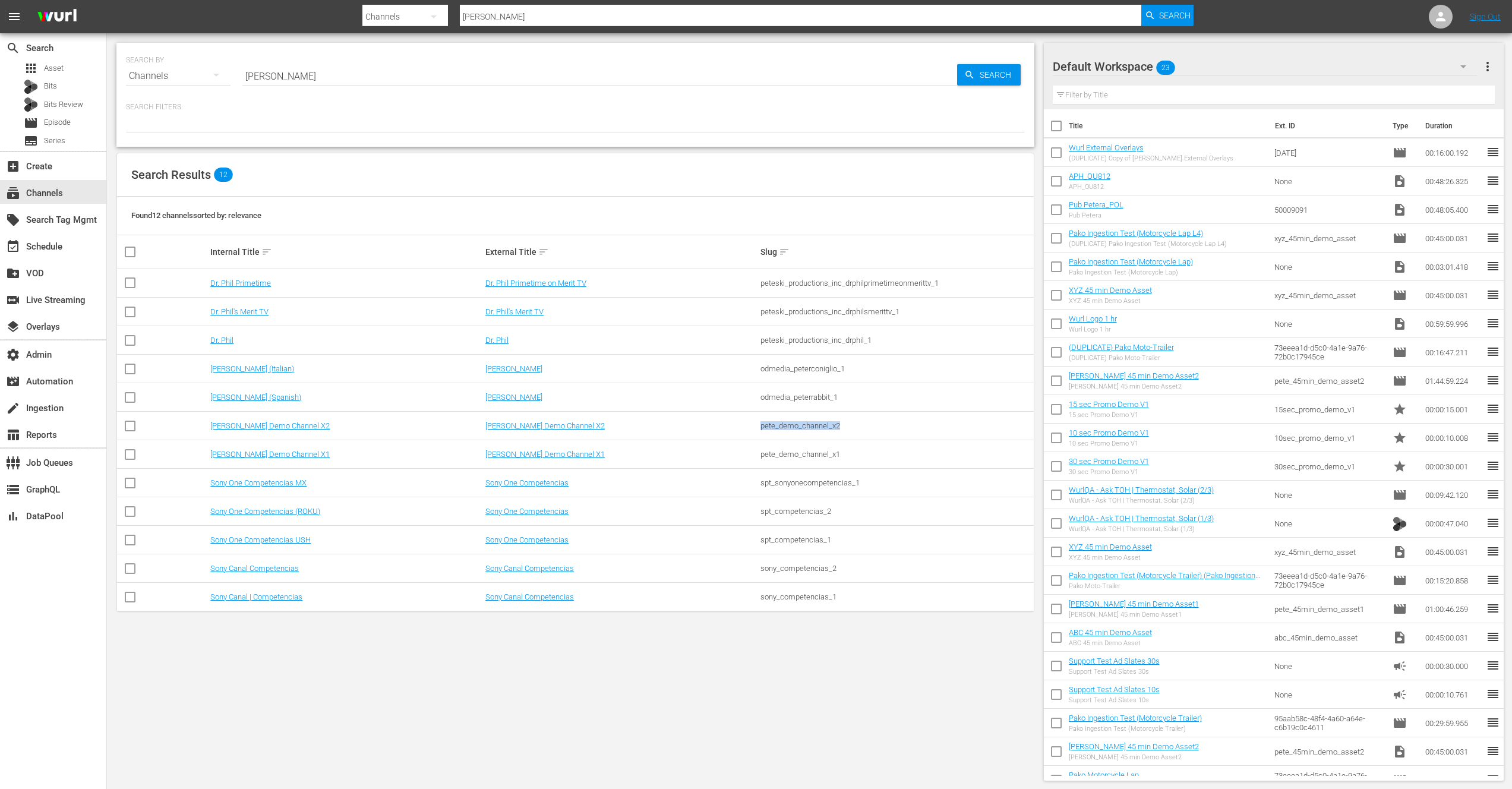
copy div "pete_demo_channel_x2"
